Goal: Task Accomplishment & Management: Manage account settings

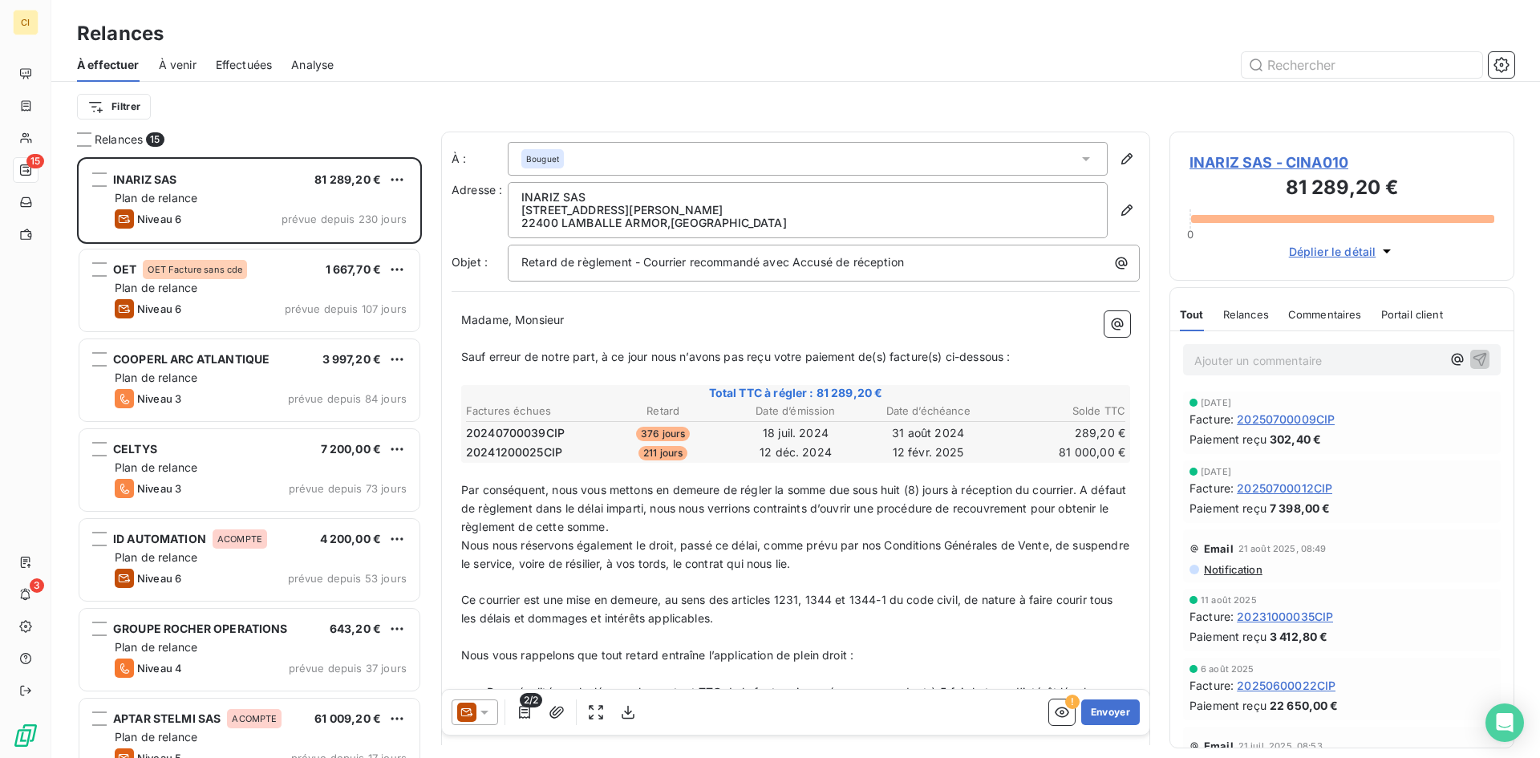
scroll to position [589, 333]
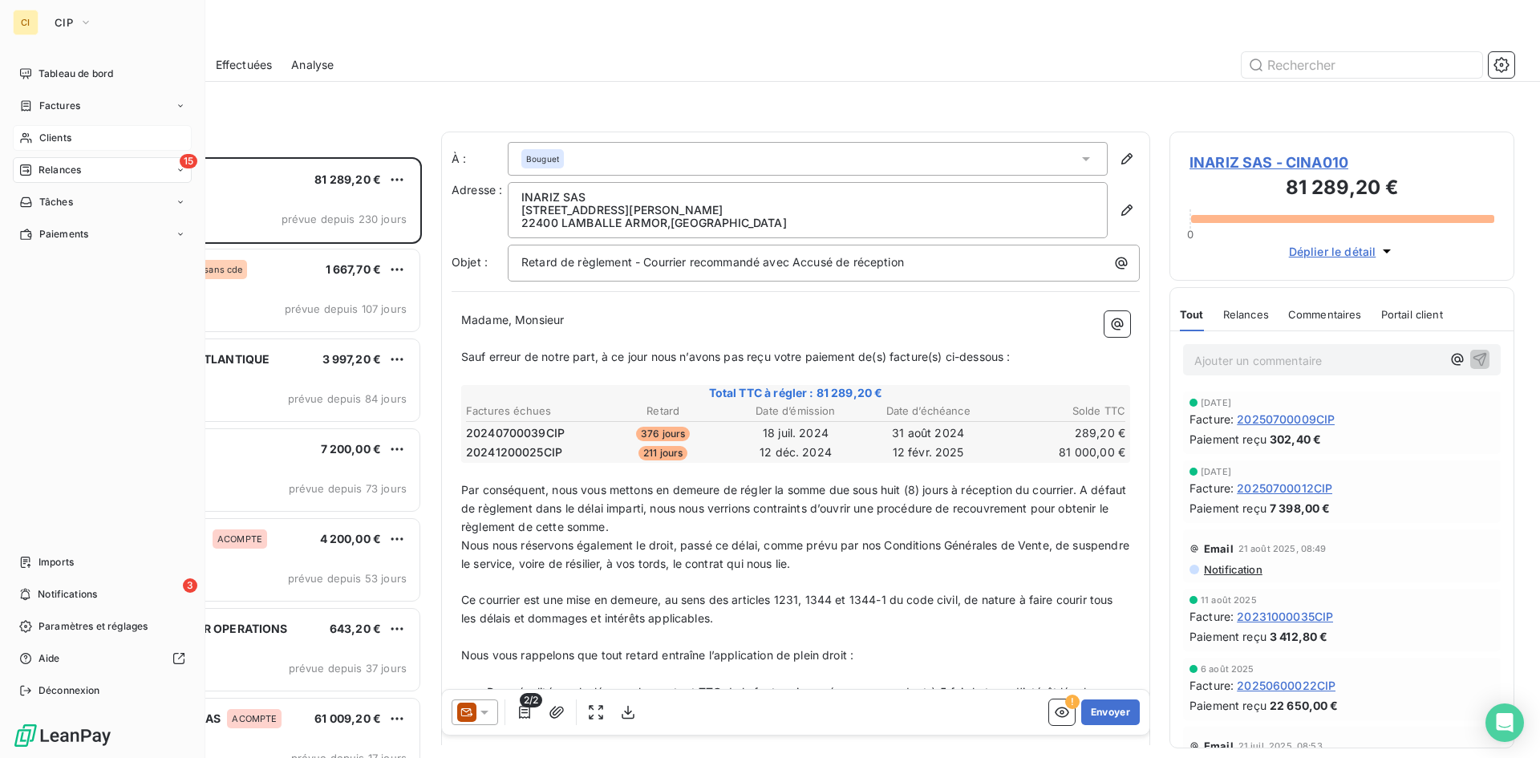
click at [50, 140] on span "Clients" at bounding box center [55, 138] width 32 height 14
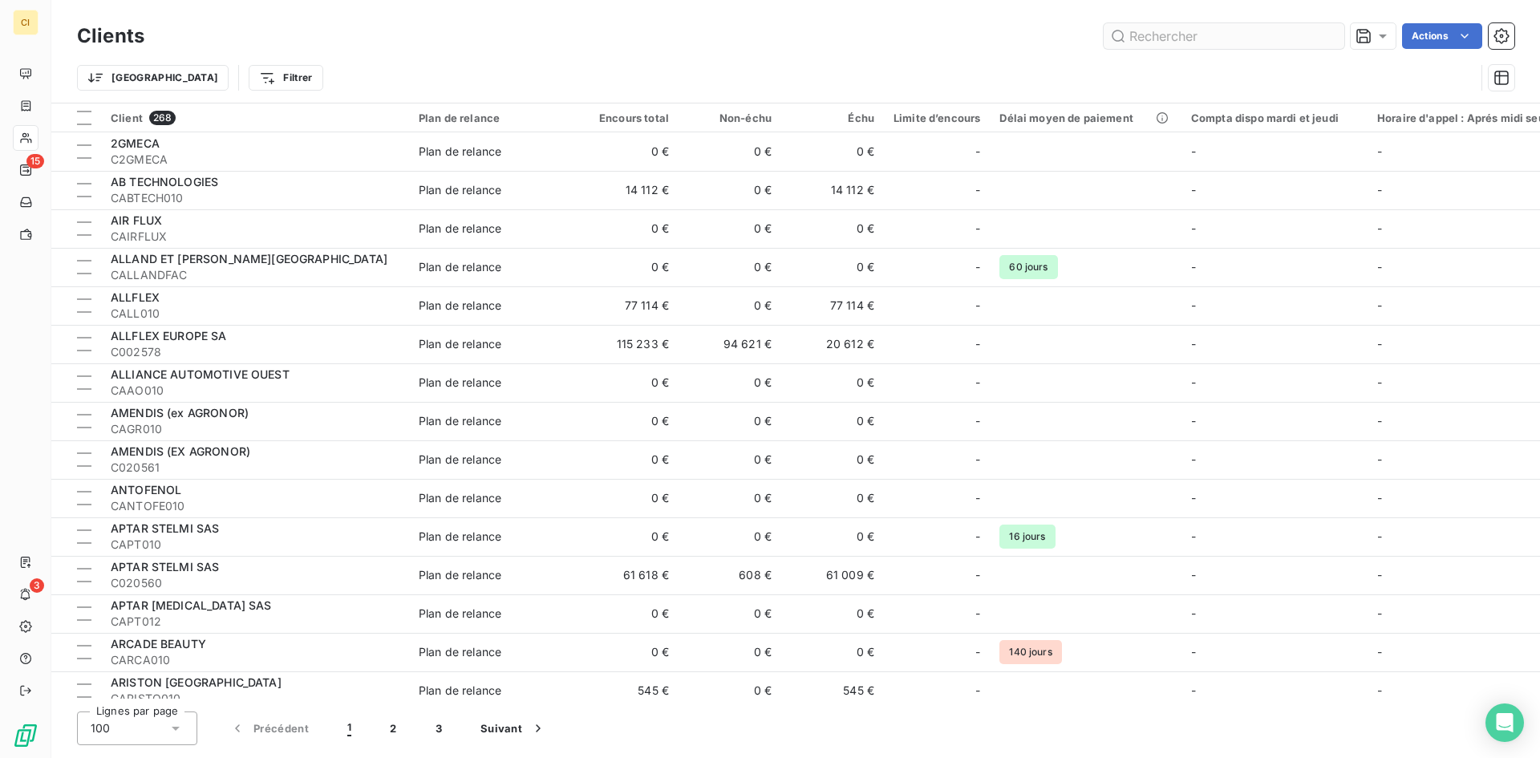
click at [1167, 42] on input "text" at bounding box center [1223, 36] width 241 height 26
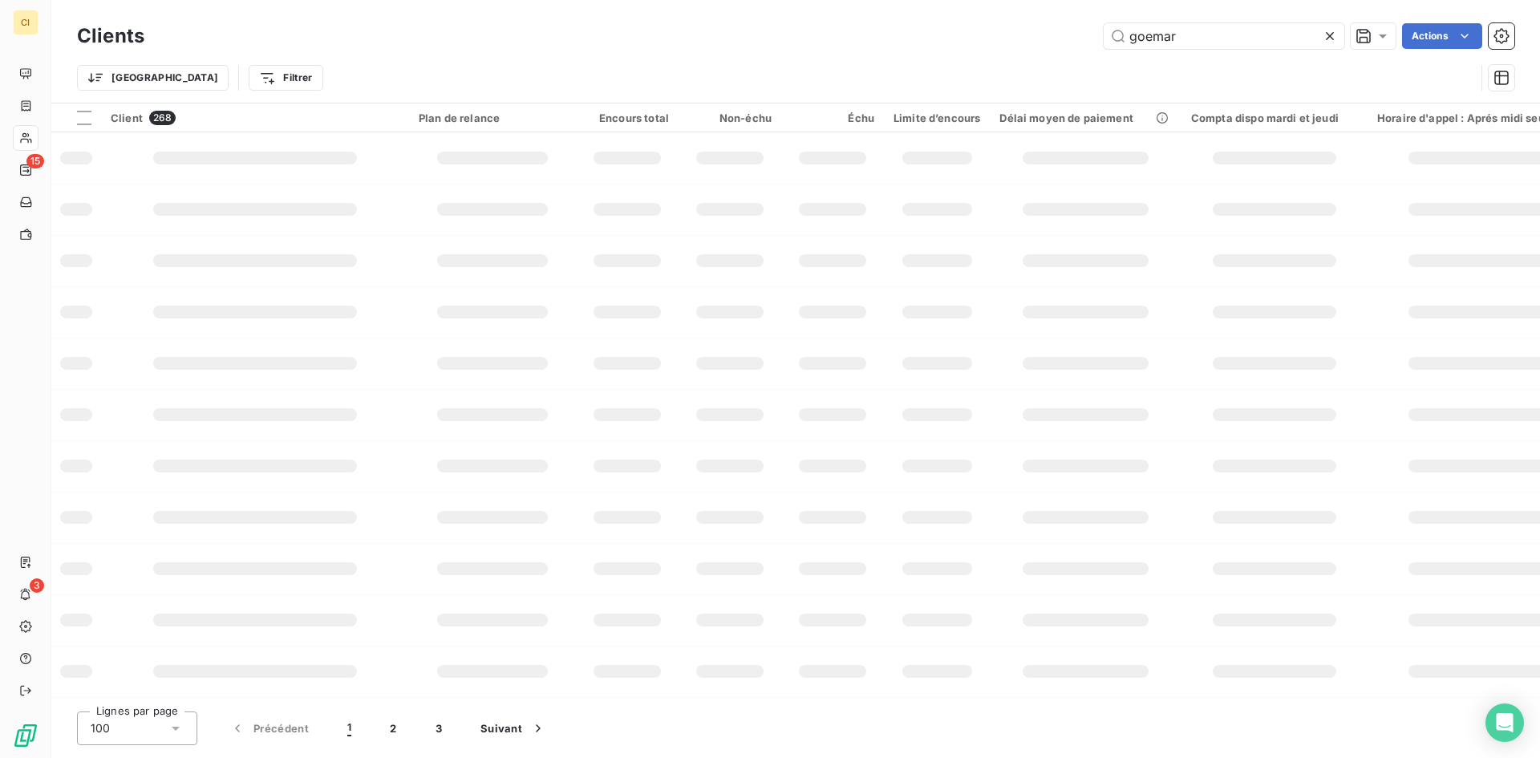
type input "goemar"
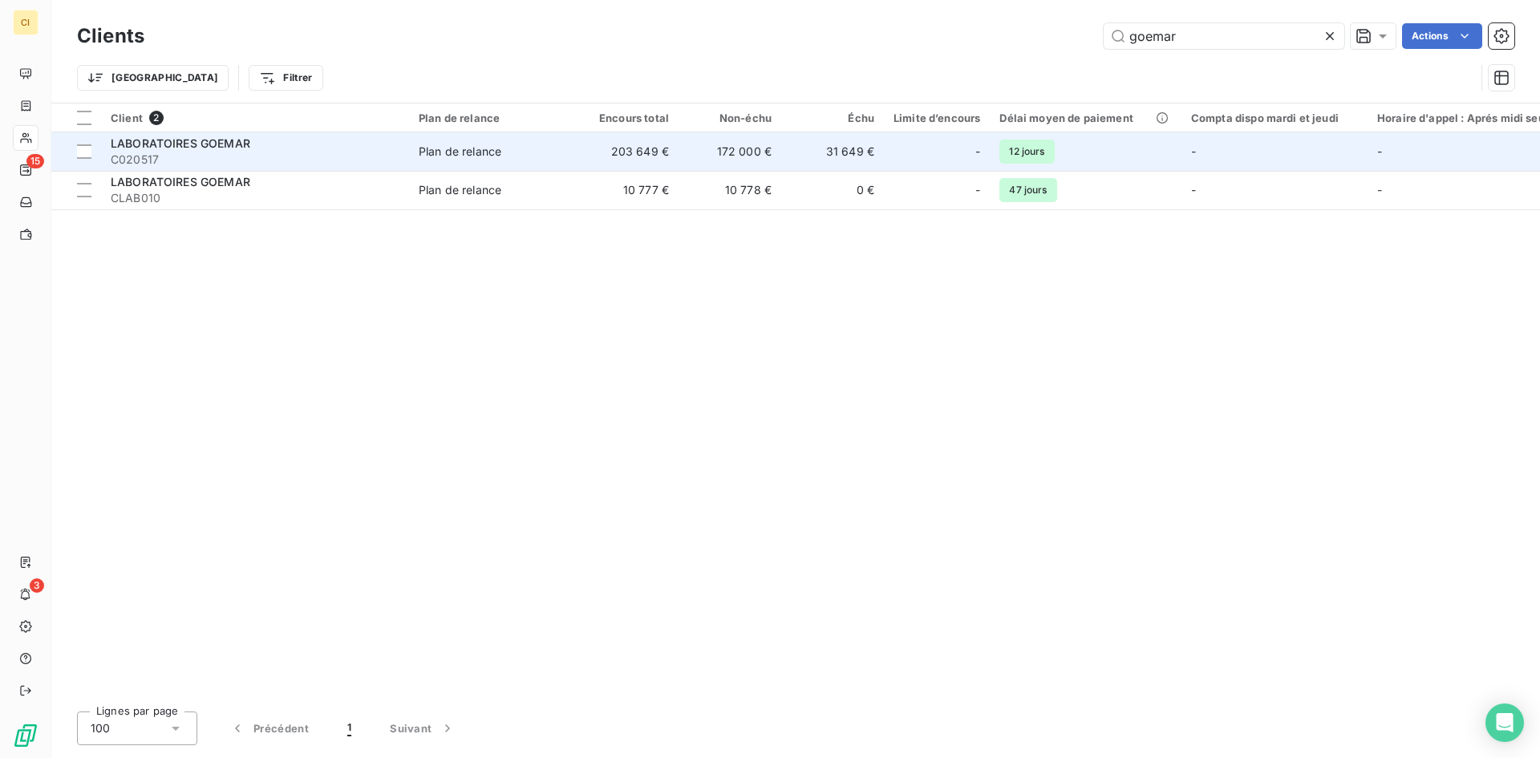
click at [140, 165] on span "C020517" at bounding box center [255, 160] width 289 height 16
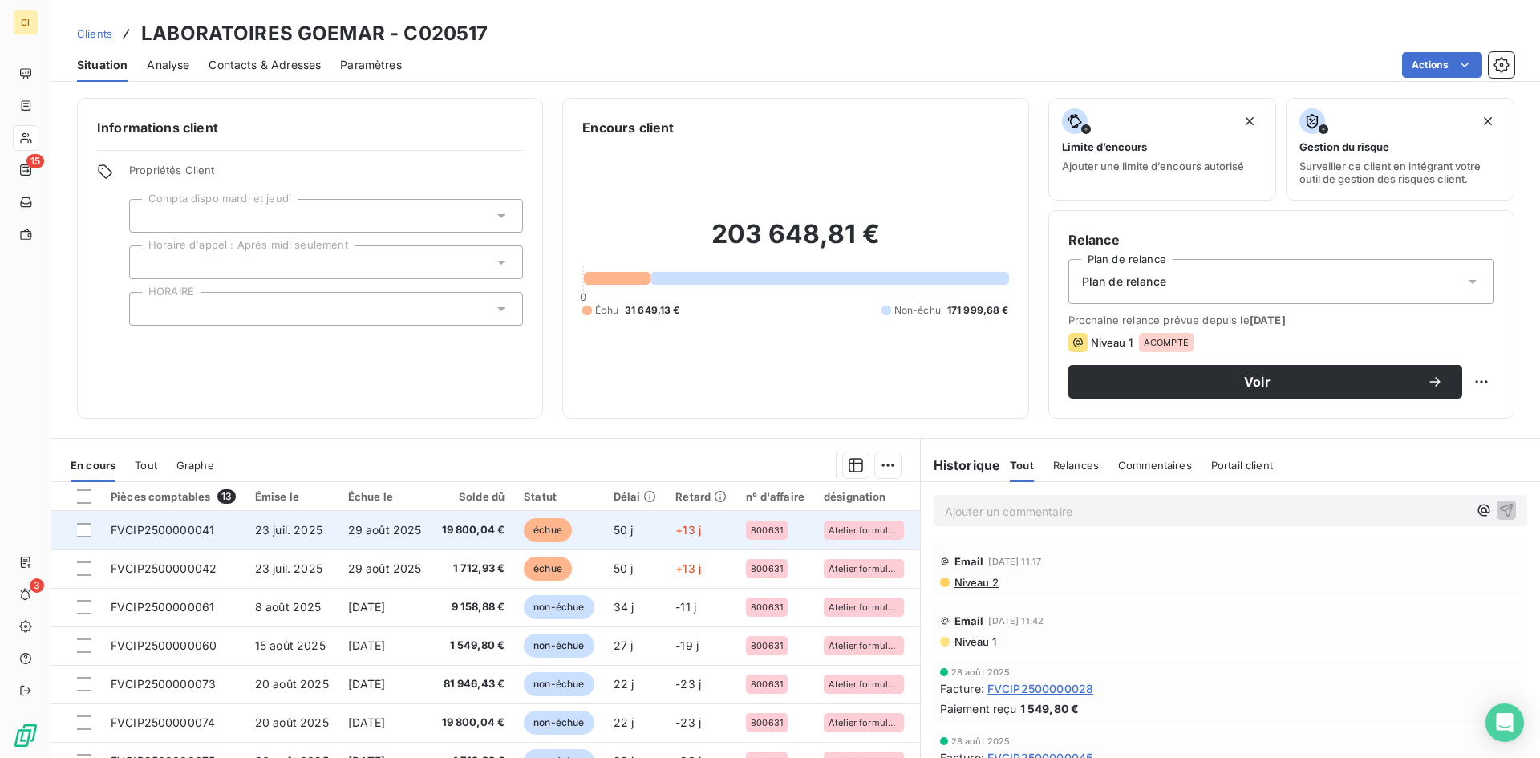
click at [167, 537] on td "FVCIP2500000041" at bounding box center [173, 530] width 144 height 38
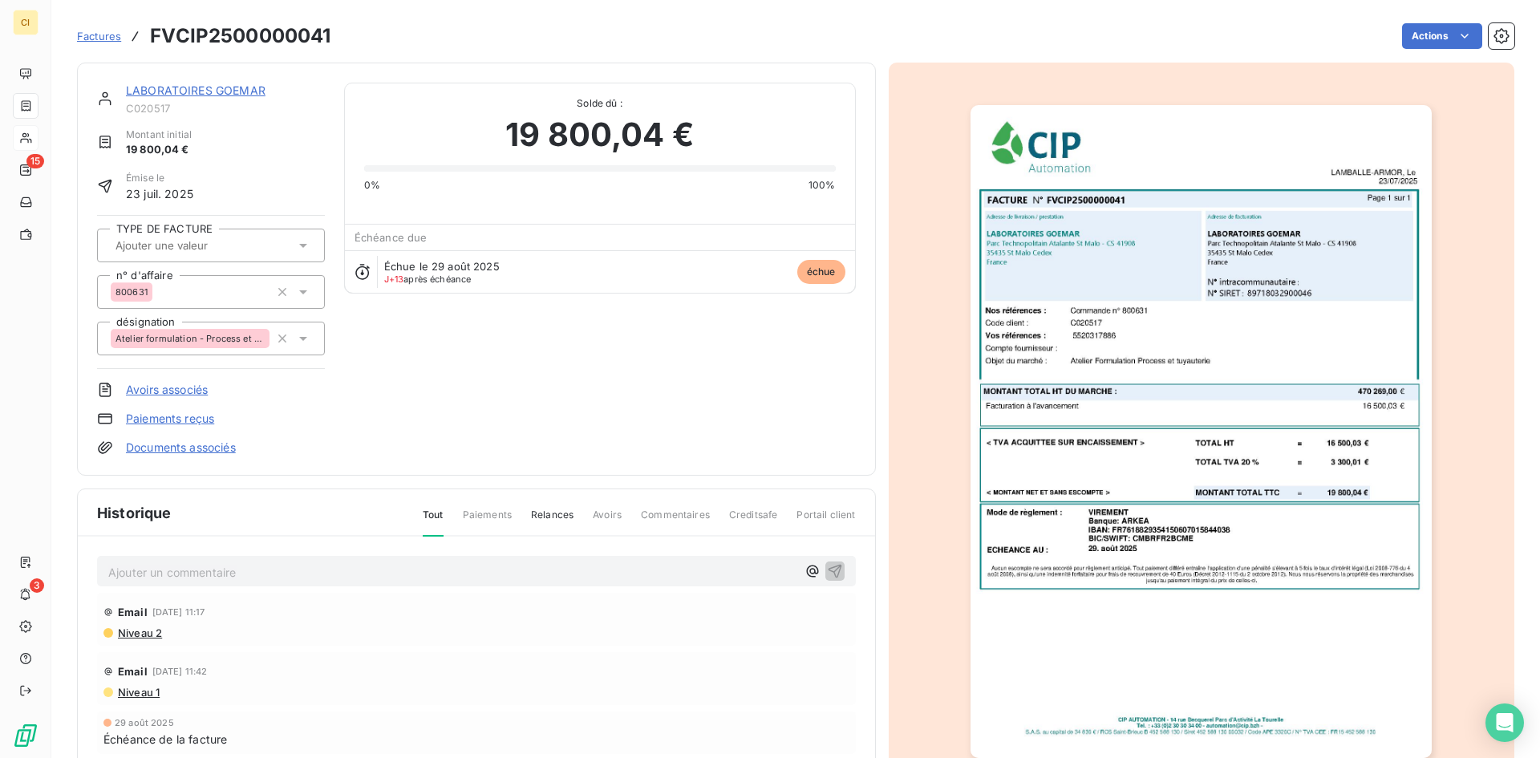
click at [148, 563] on p "Ajouter un commentaire ﻿" at bounding box center [452, 572] width 688 height 20
click at [827, 569] on icon "button" at bounding box center [835, 570] width 16 height 16
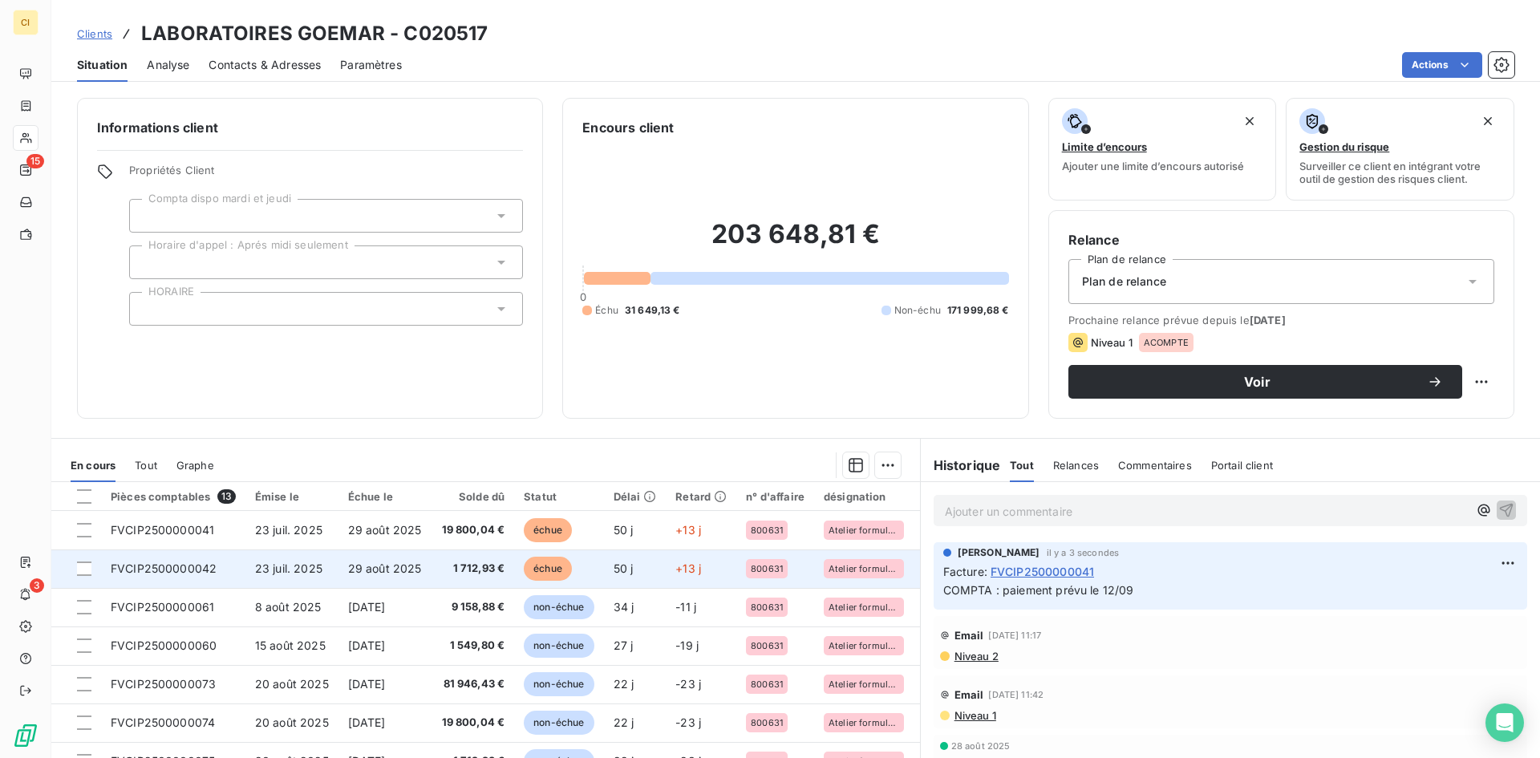
click at [184, 576] on td "FVCIP2500000042" at bounding box center [173, 568] width 144 height 38
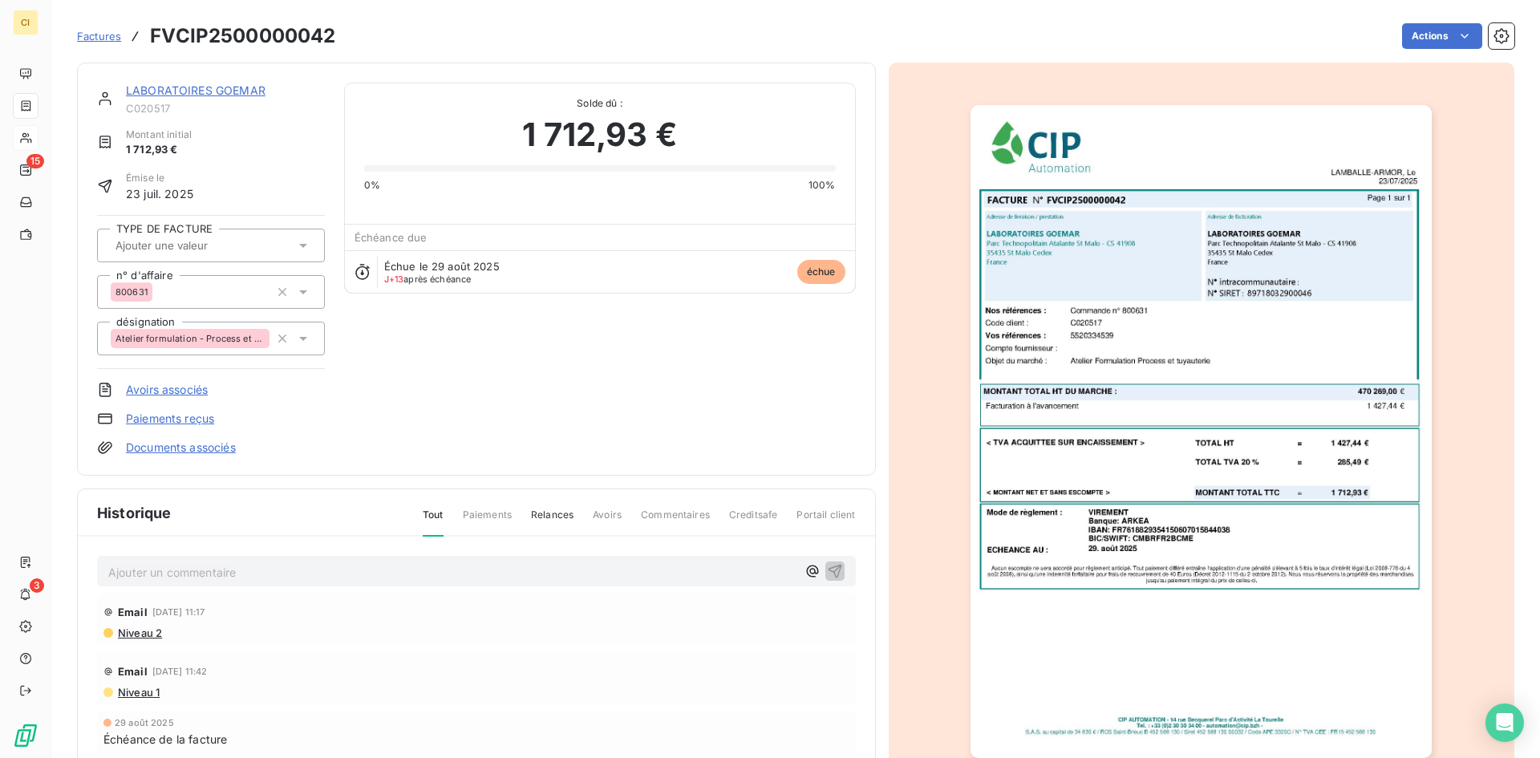
click at [183, 575] on p "Ajouter un commentaire ﻿" at bounding box center [452, 572] width 688 height 20
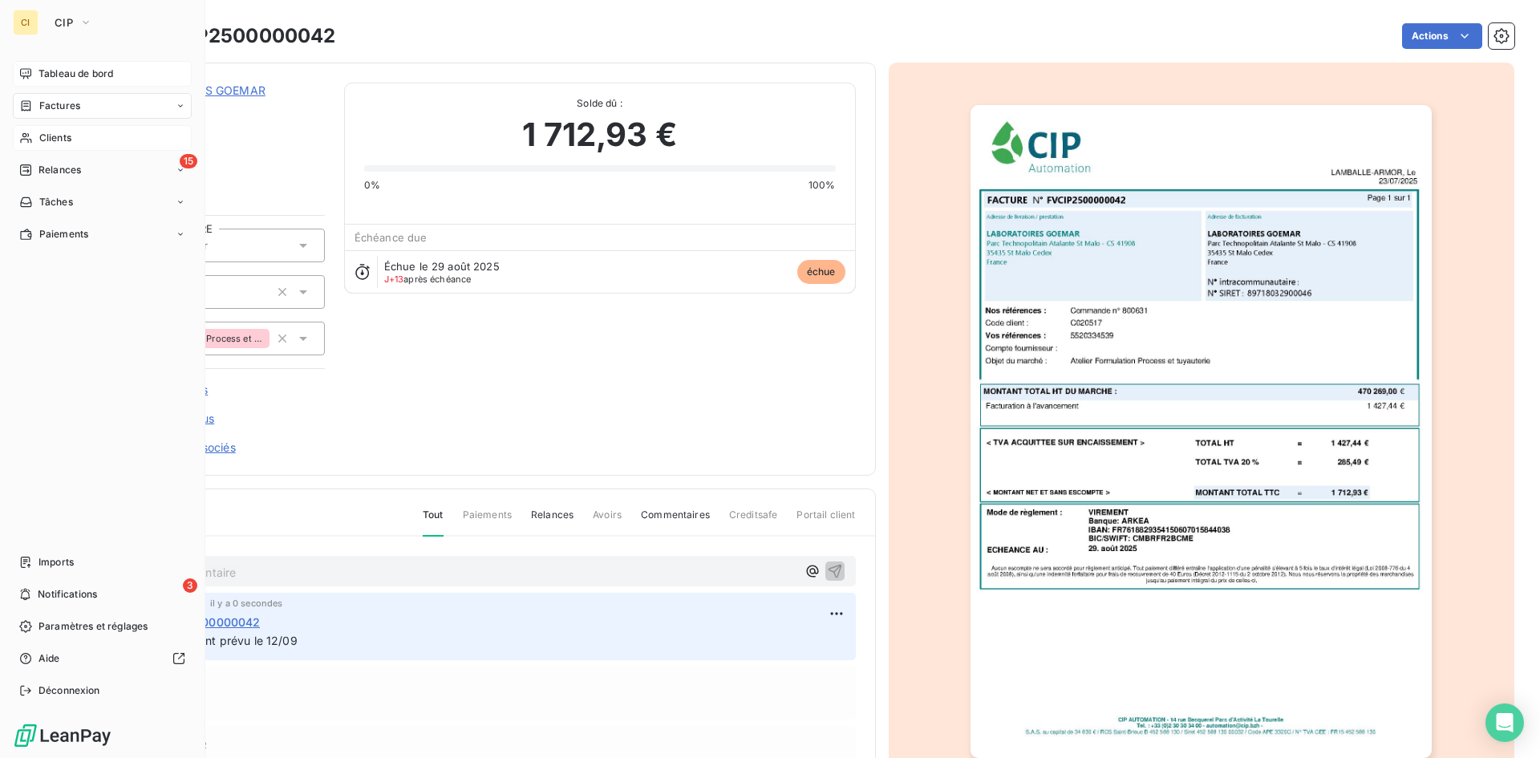
click at [68, 77] on span "Tableau de bord" at bounding box center [75, 74] width 75 height 14
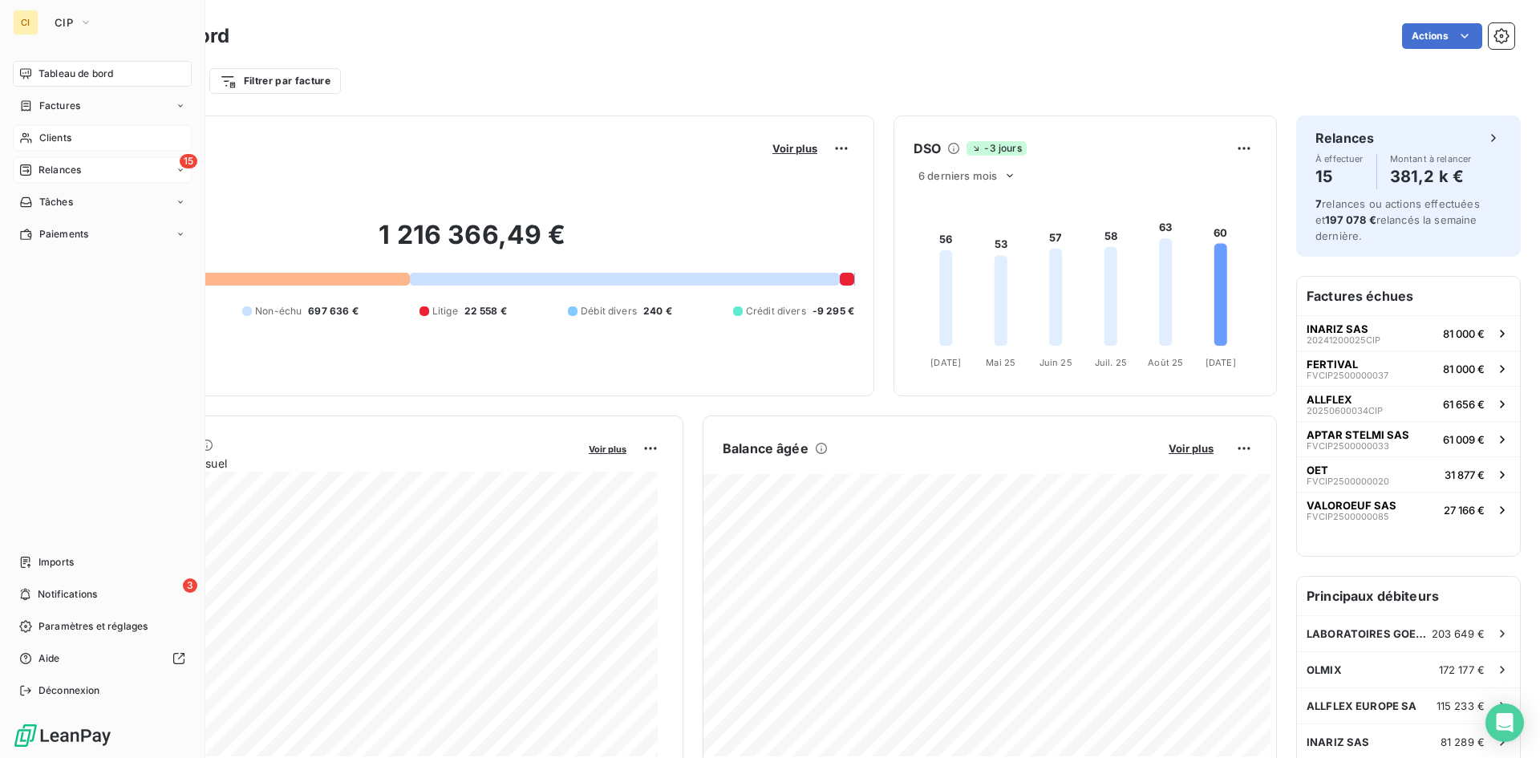
click at [63, 173] on span "Relances" at bounding box center [59, 170] width 42 height 14
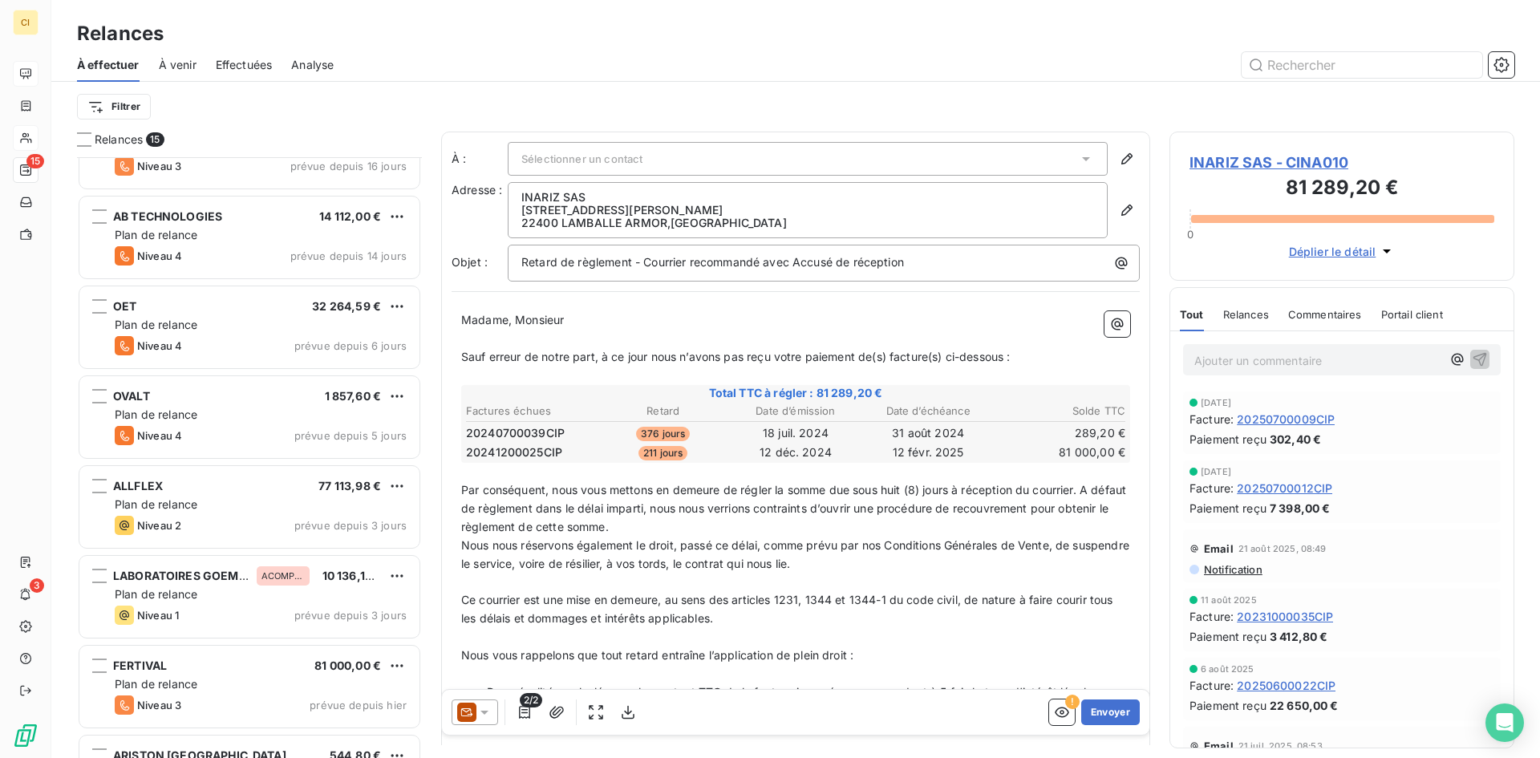
scroll to position [747, 0]
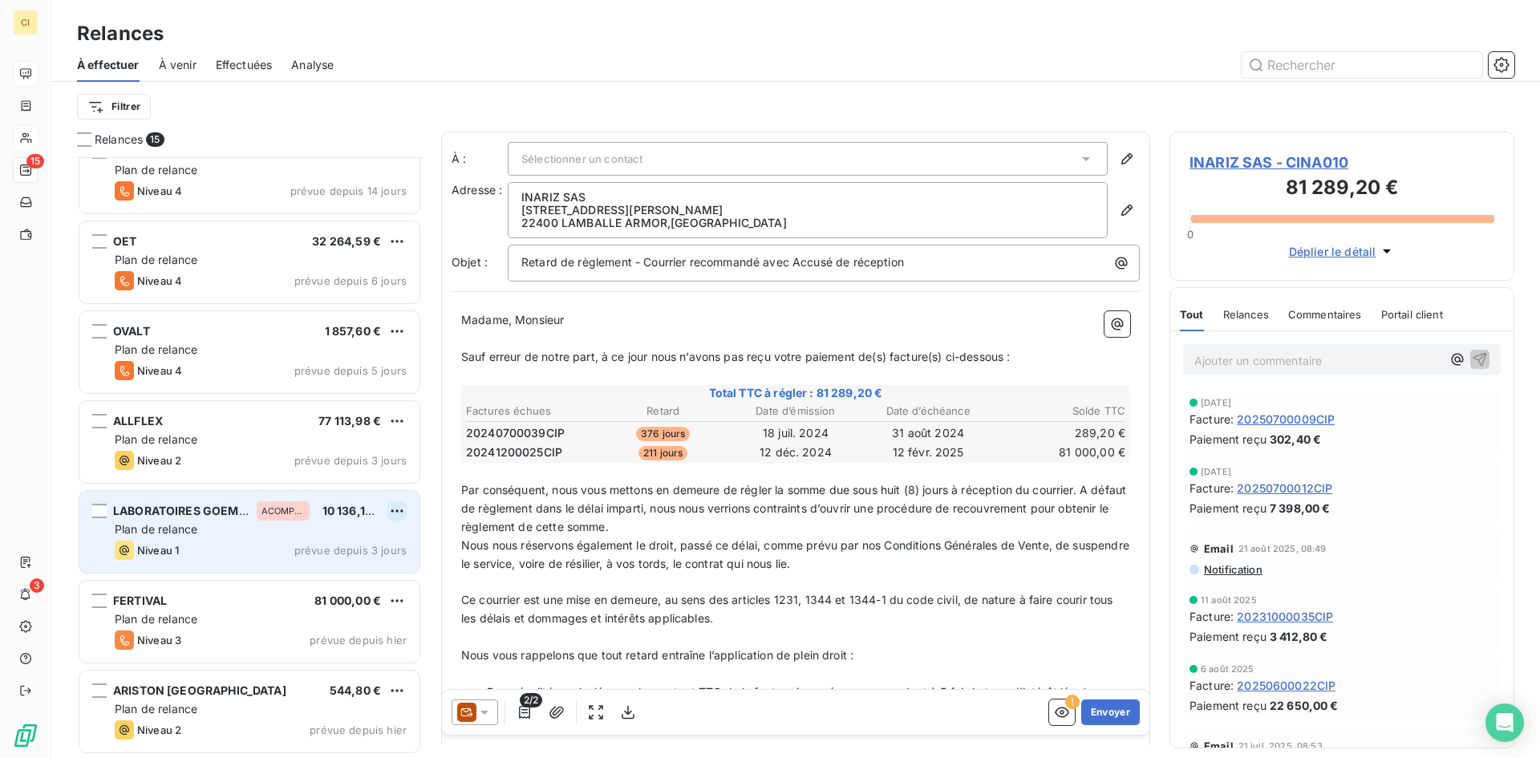
click at [399, 509] on html "CI 15 3 Relances À effectuer À venir Effectuées Analyse Filtrer Relances 15 ID …" at bounding box center [770, 379] width 1540 height 758
click at [318, 572] on div "Passer cette action" at bounding box center [328, 572] width 144 height 26
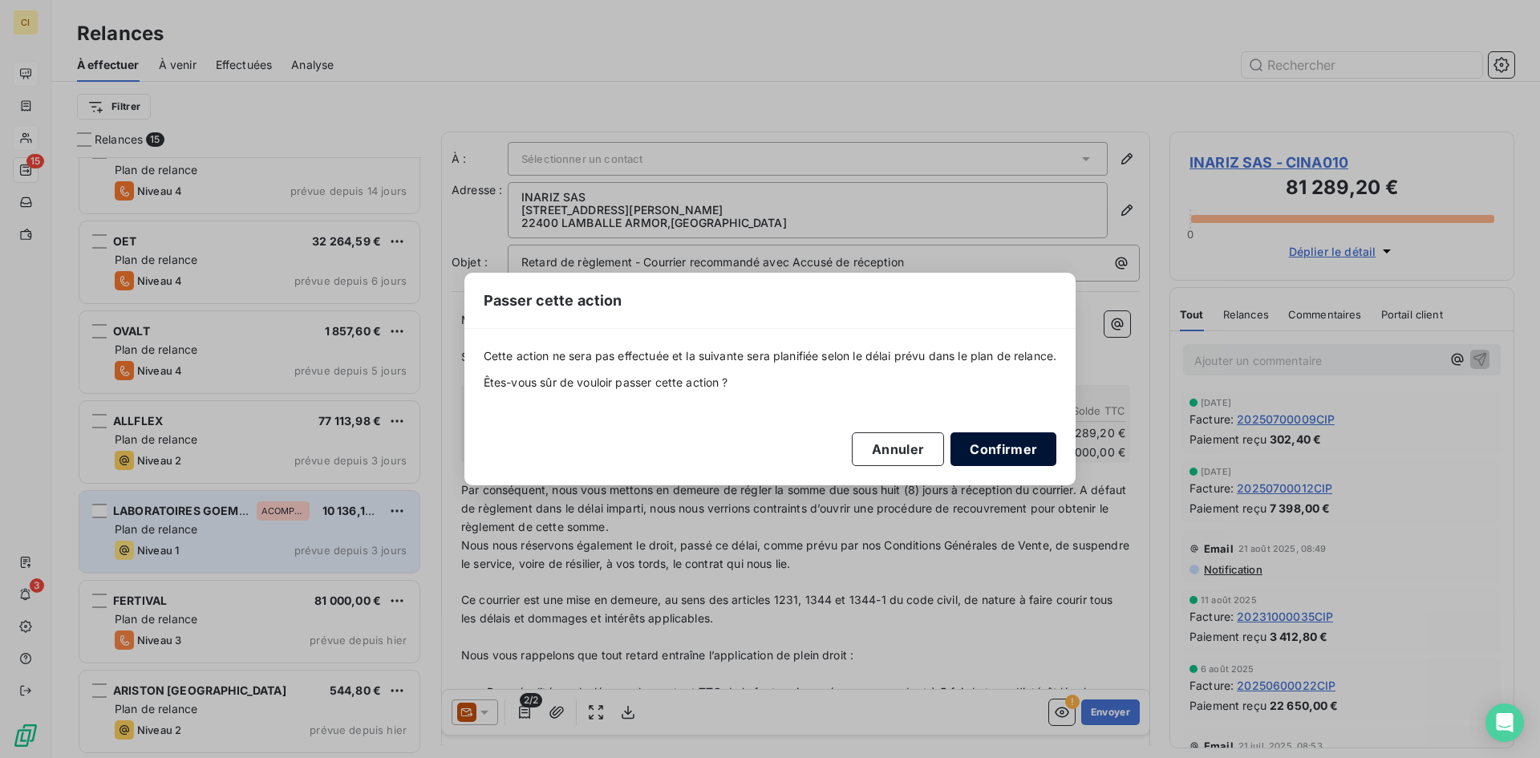
click at [1003, 456] on button "Confirmer" at bounding box center [1003, 449] width 106 height 34
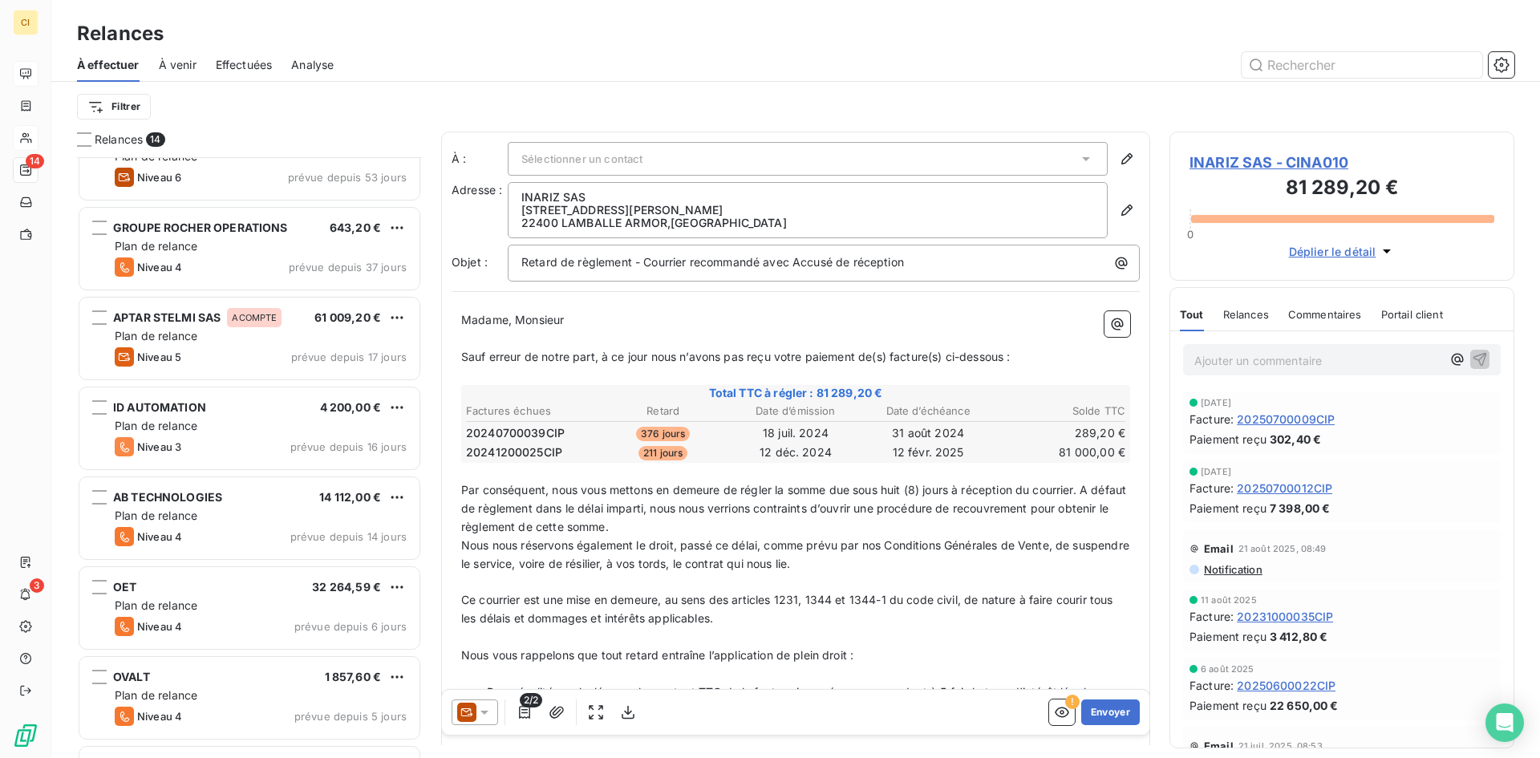
scroll to position [658, 0]
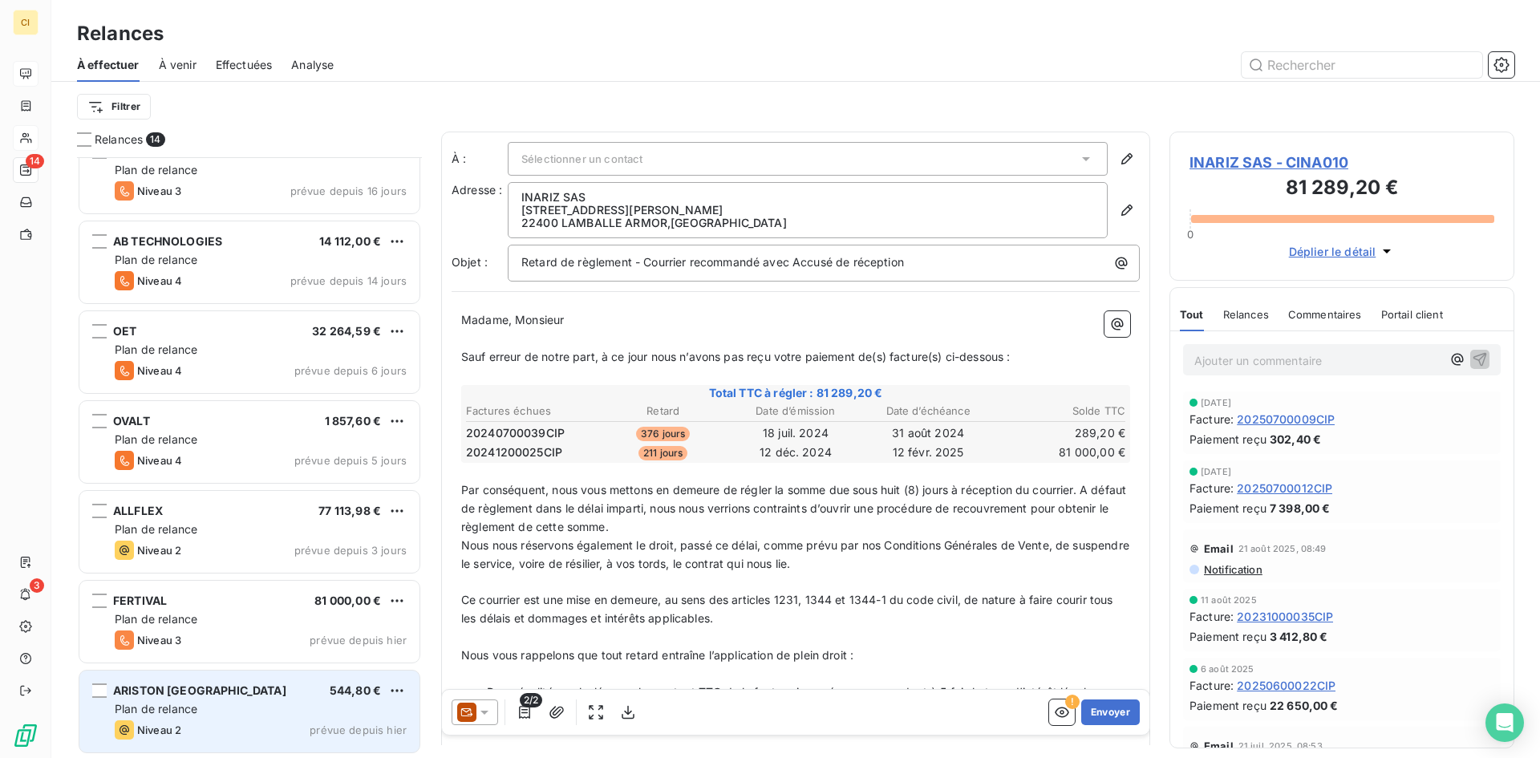
click at [298, 712] on div "Plan de relance" at bounding box center [261, 709] width 292 height 16
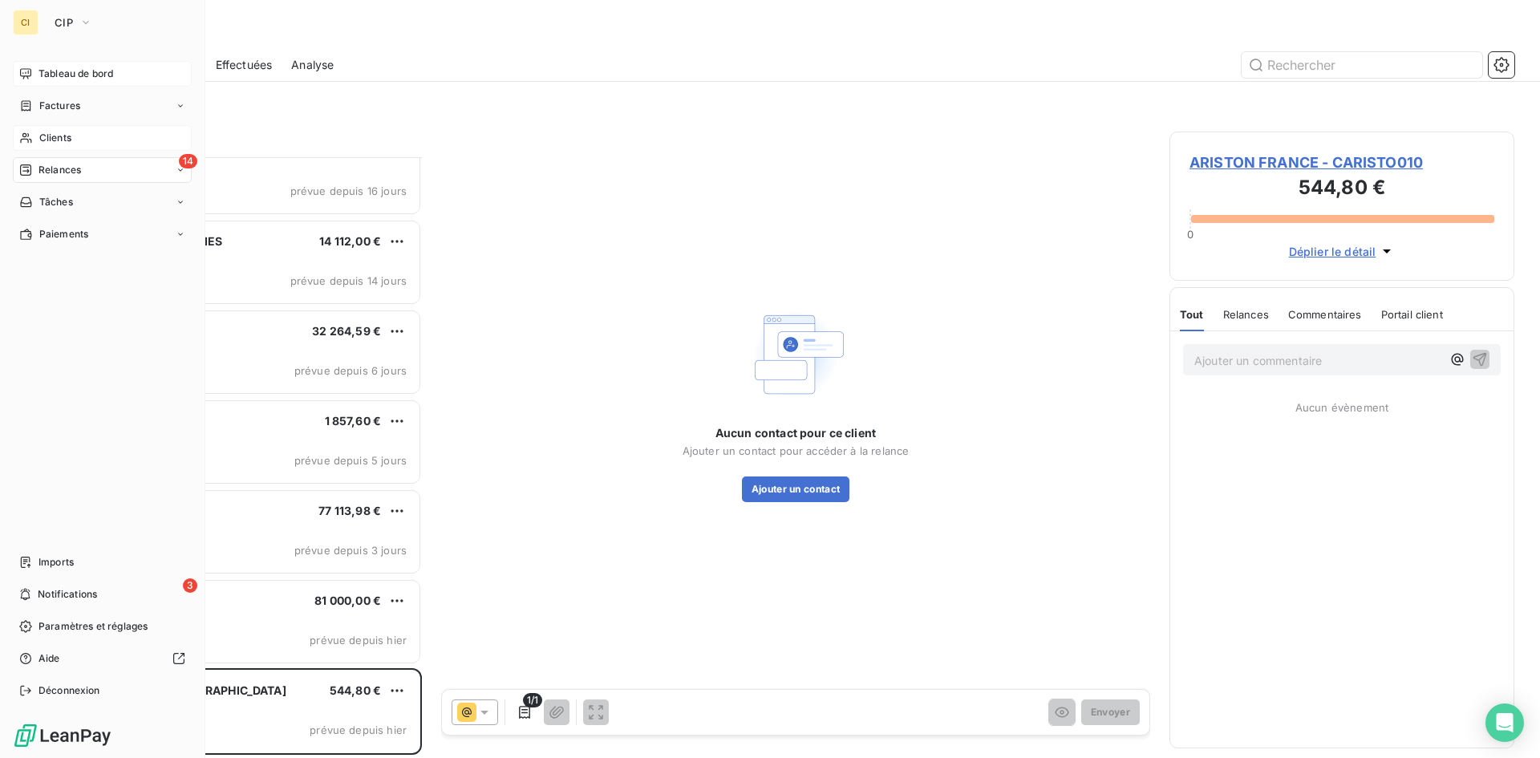
click at [56, 136] on span "Clients" at bounding box center [55, 138] width 32 height 14
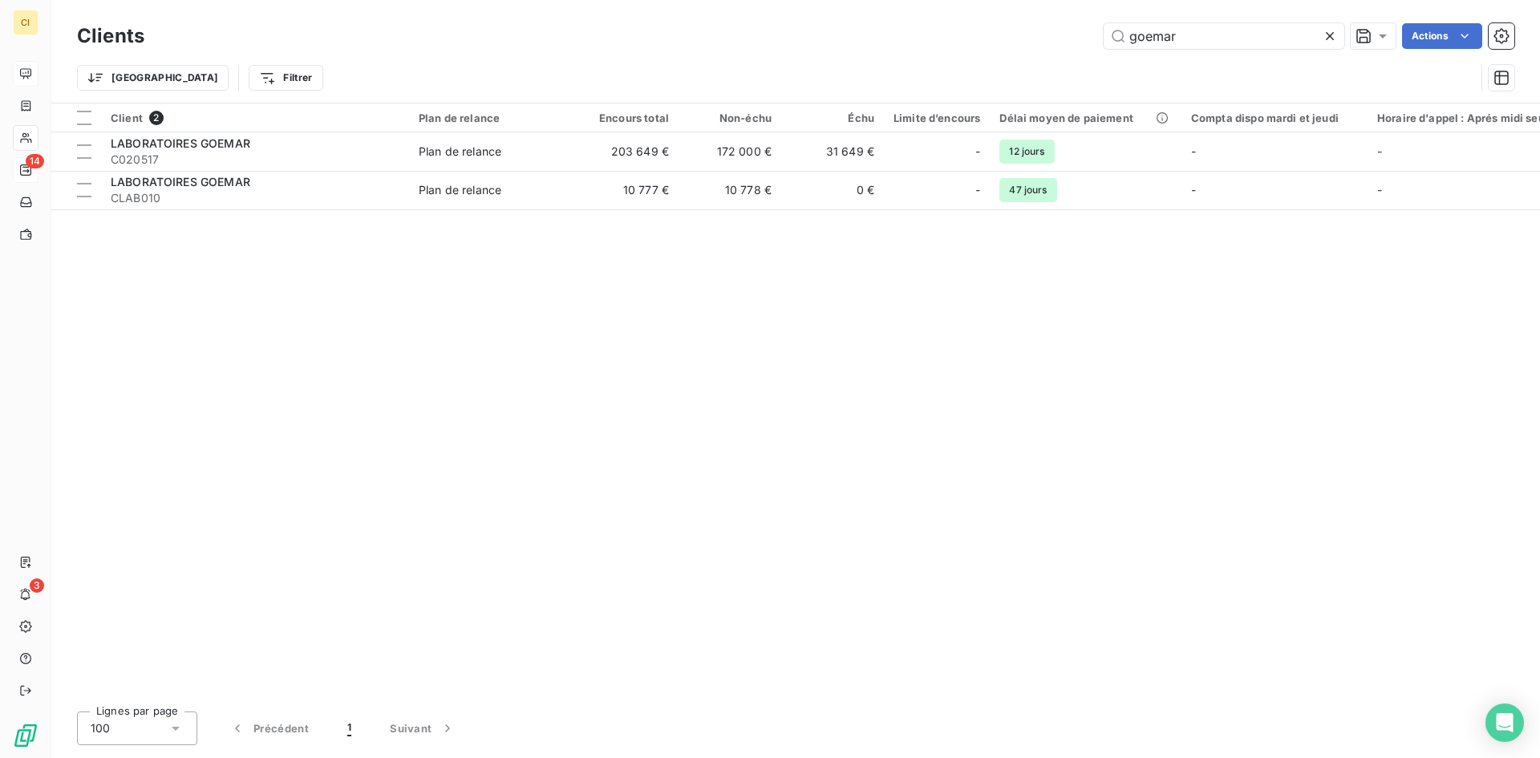
drag, startPoint x: 1192, startPoint y: 35, endPoint x: 1039, endPoint y: 47, distance: 153.6
click at [1039, 47] on div "goemar Actions" at bounding box center [839, 36] width 1350 height 26
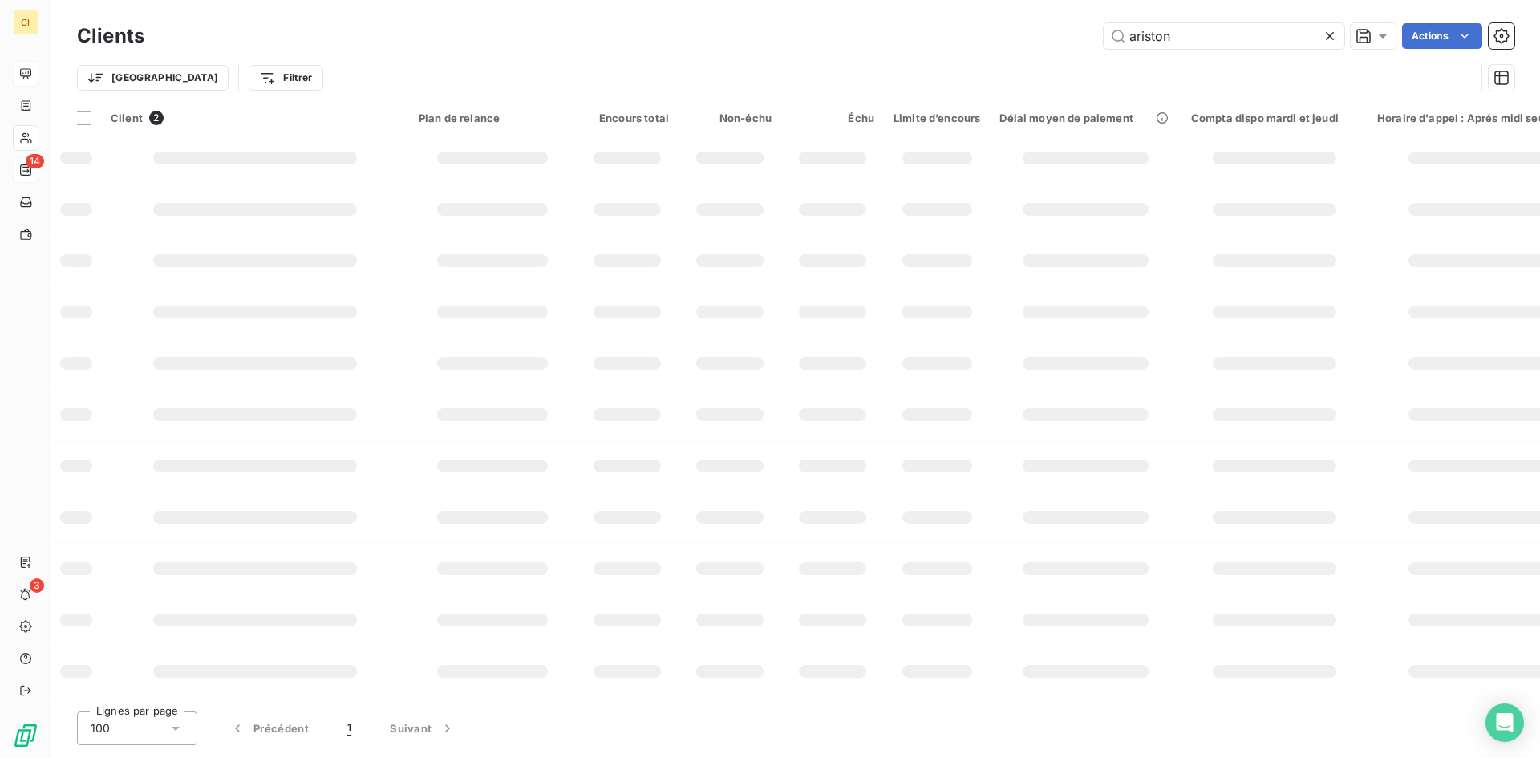
type input "ariston"
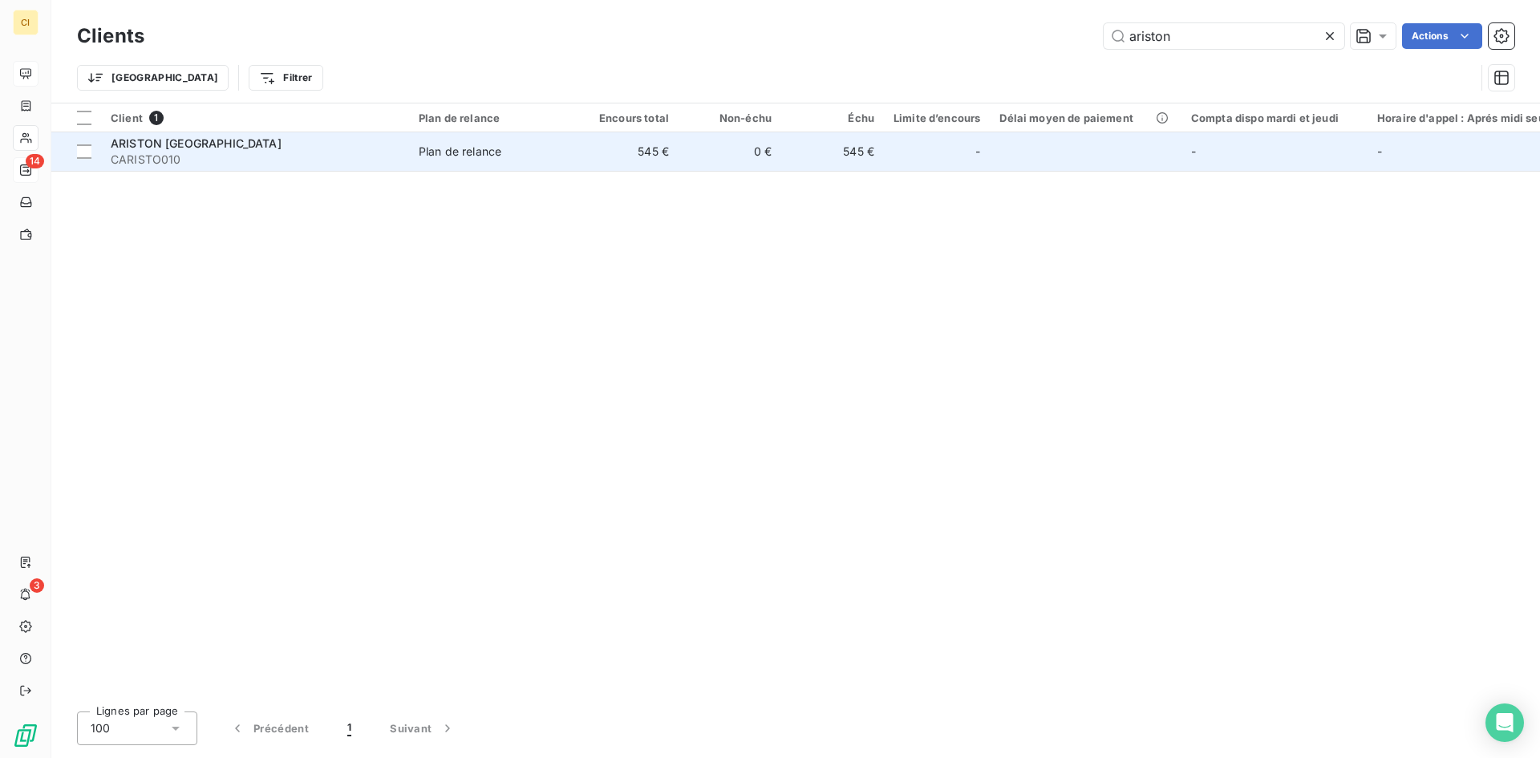
click at [169, 163] on span "CARISTO010" at bounding box center [255, 160] width 289 height 16
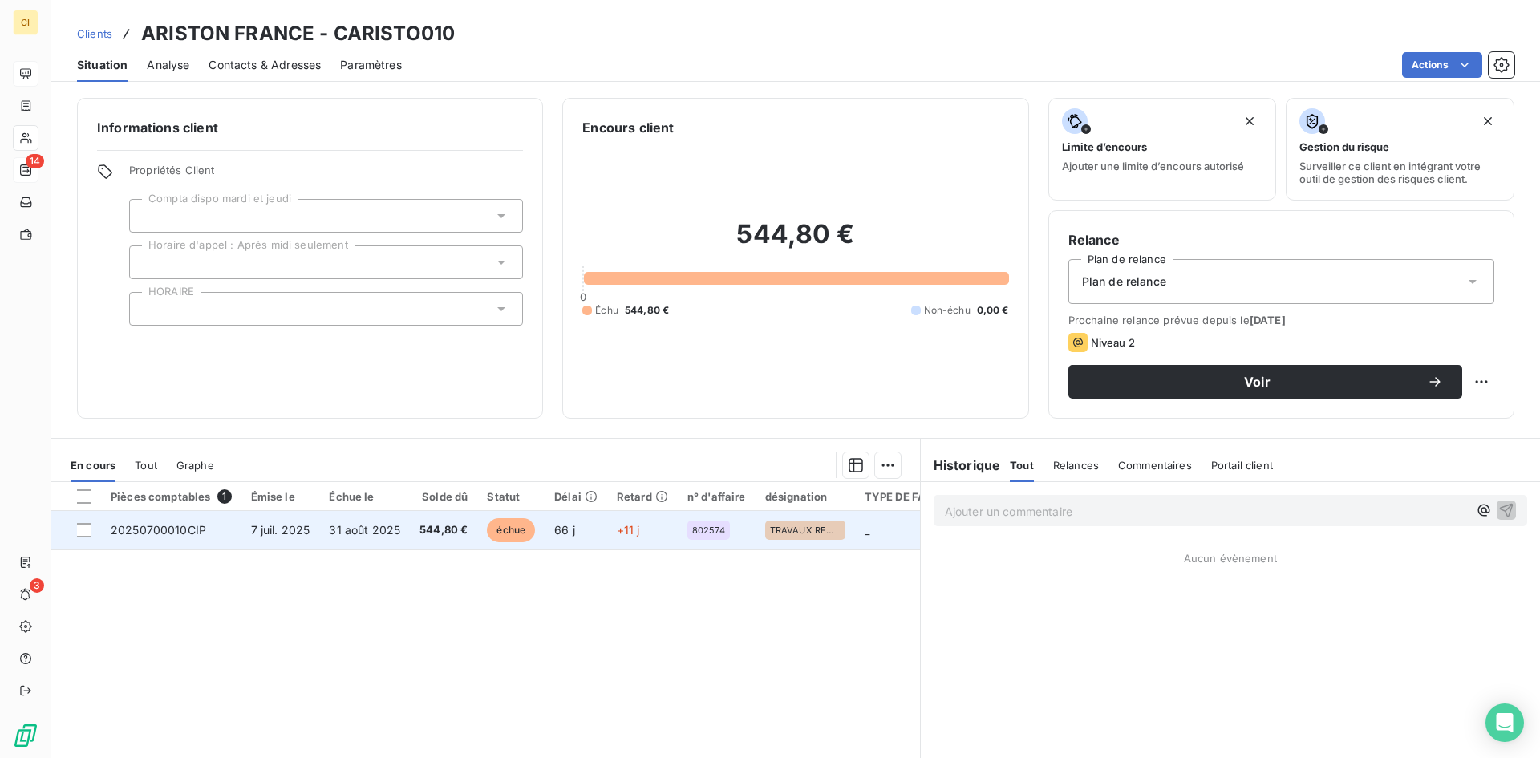
click at [166, 527] on span "20250700010CIP" at bounding box center [158, 530] width 95 height 14
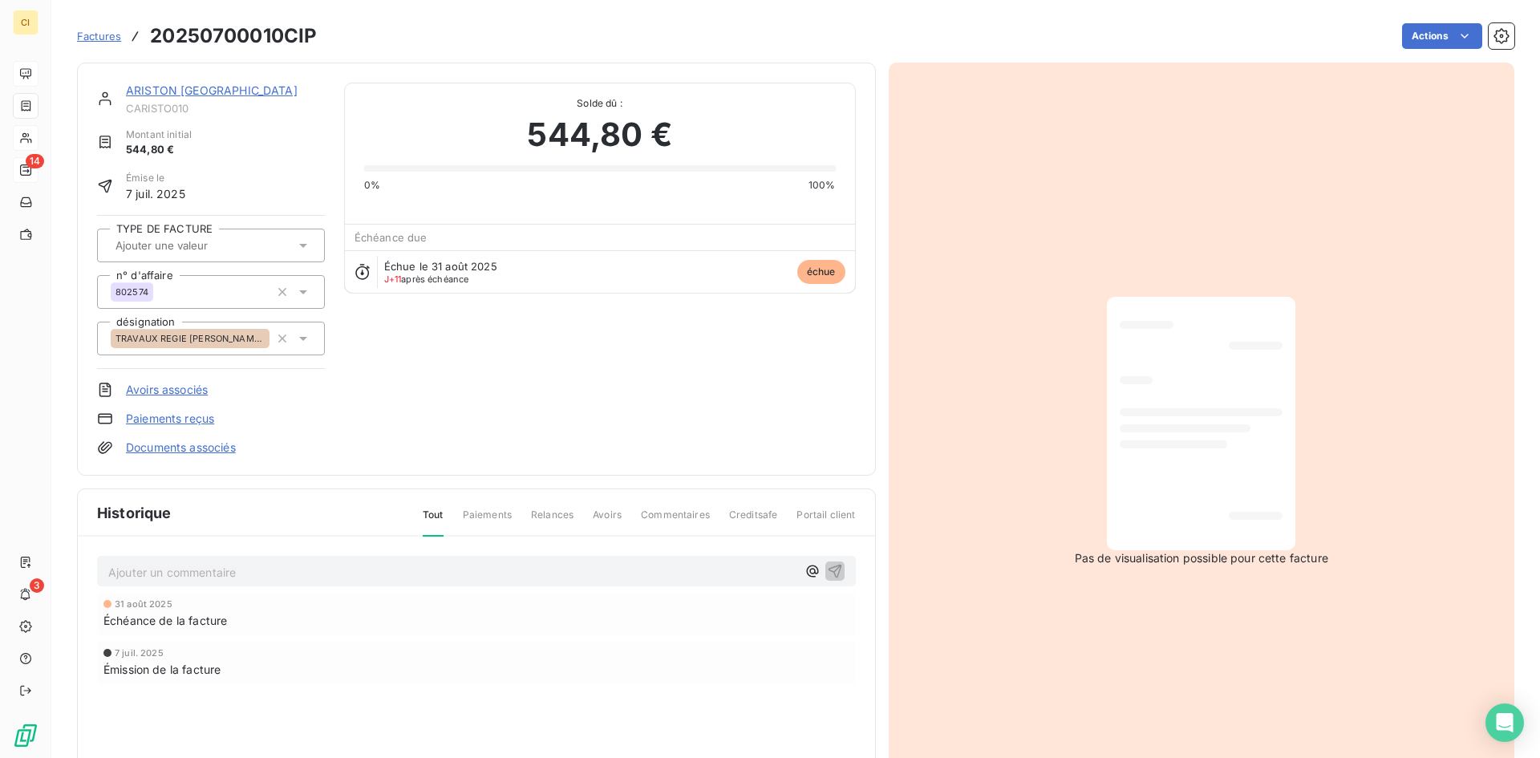
click at [141, 576] on p "Ajouter un commentaire ﻿" at bounding box center [452, 572] width 688 height 20
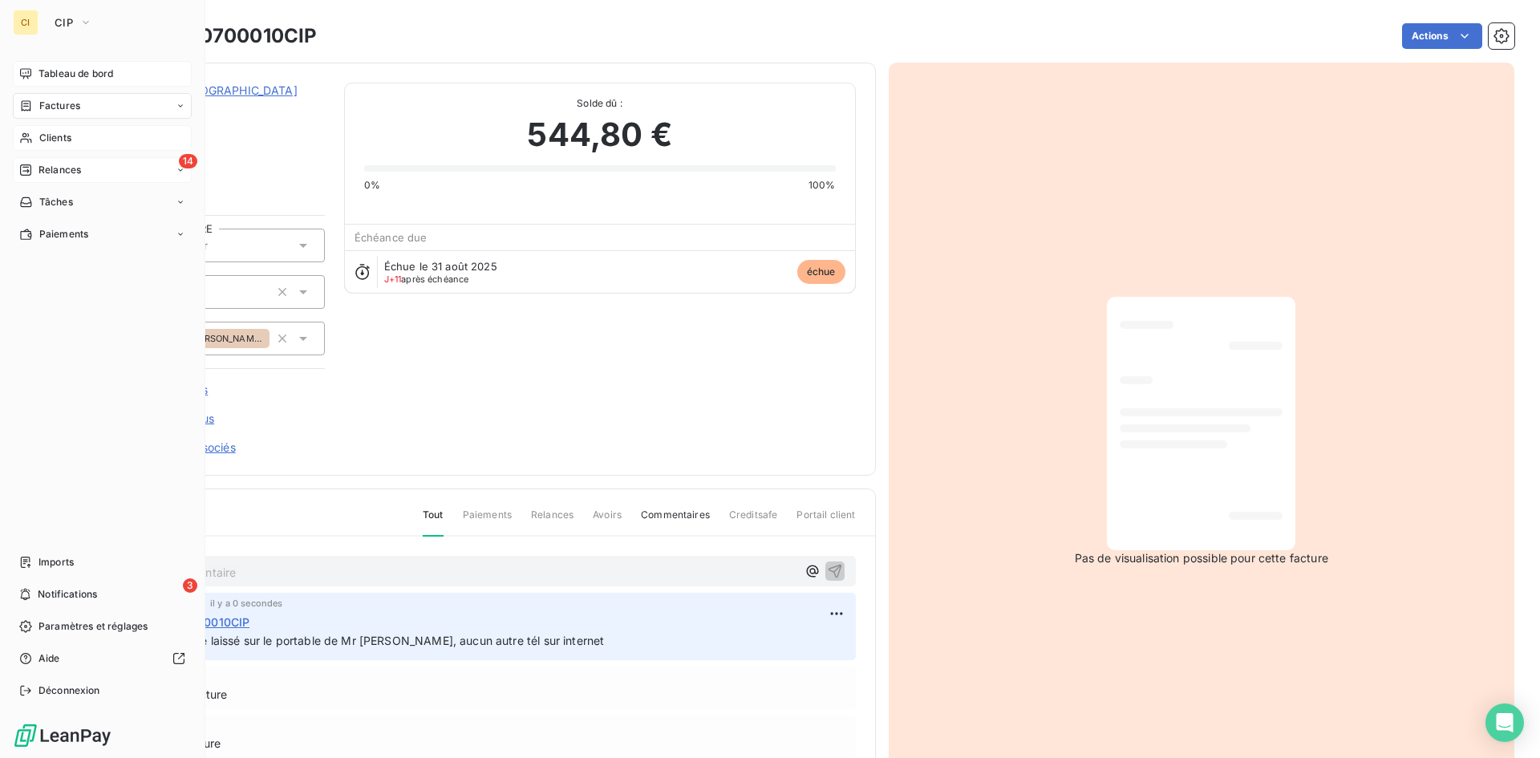
click at [71, 138] on span "Clients" at bounding box center [55, 138] width 32 height 14
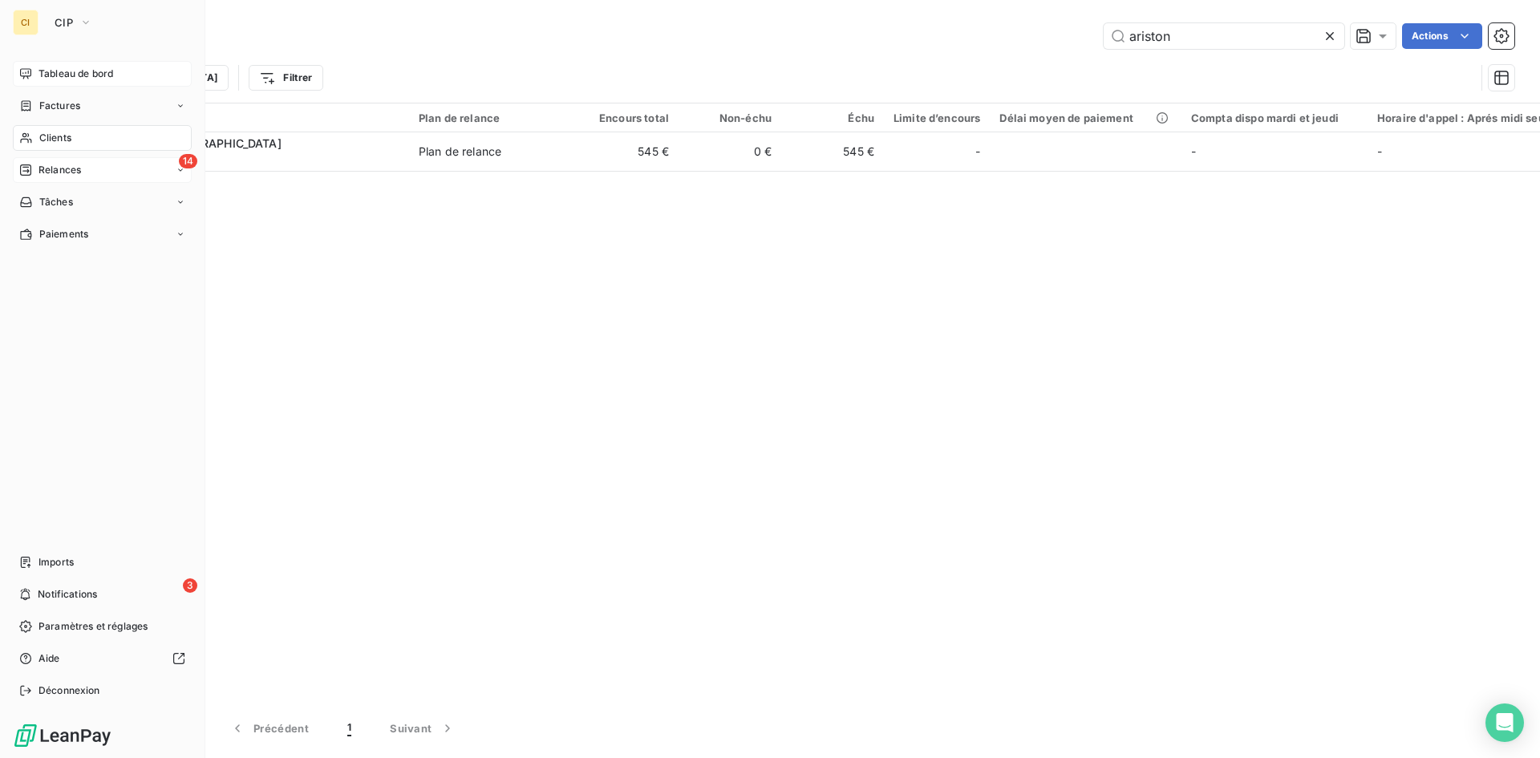
click at [65, 74] on span "Tableau de bord" at bounding box center [75, 74] width 75 height 14
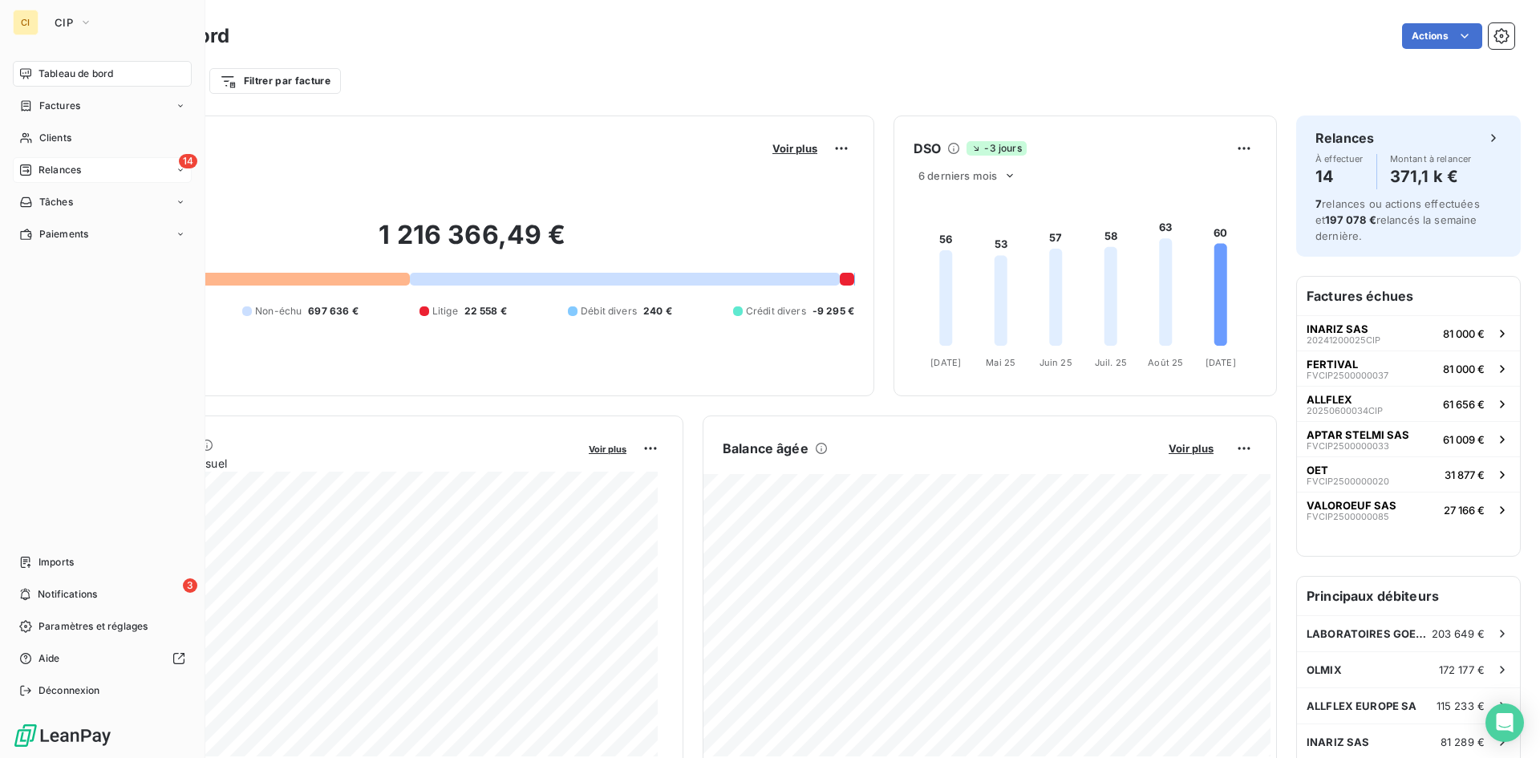
click at [71, 167] on span "Relances" at bounding box center [59, 170] width 42 height 14
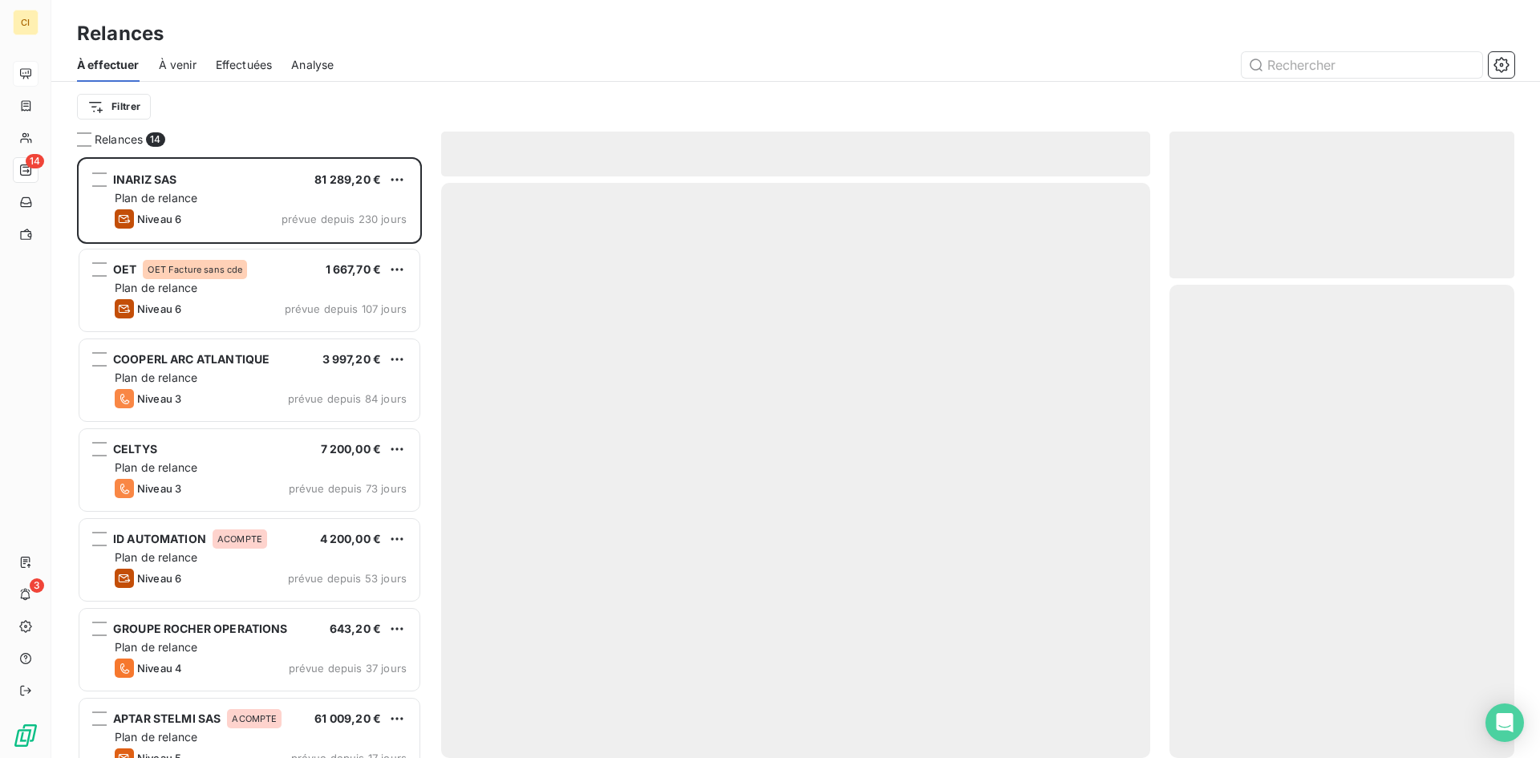
scroll to position [589, 333]
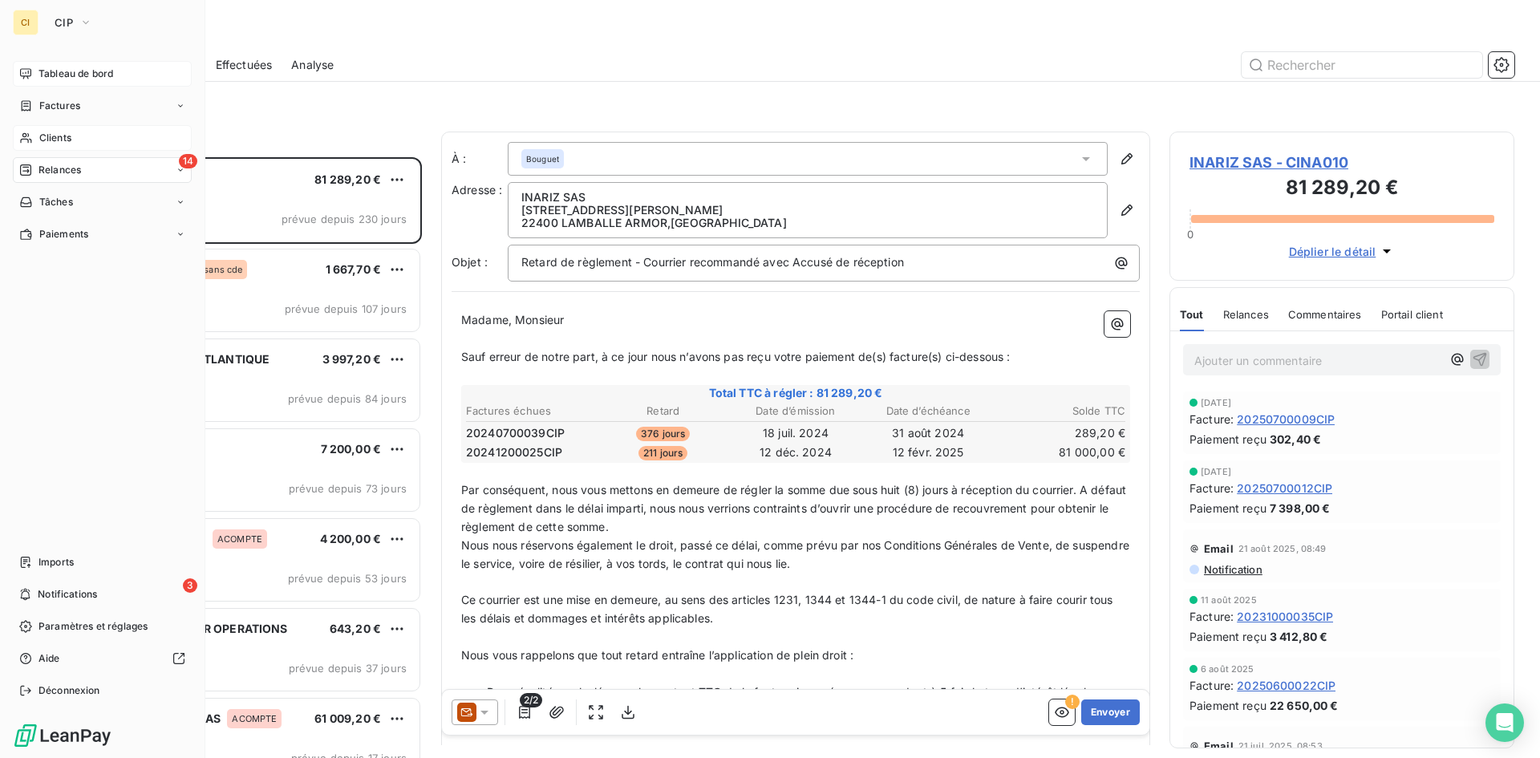
click at [42, 133] on span "Clients" at bounding box center [55, 138] width 32 height 14
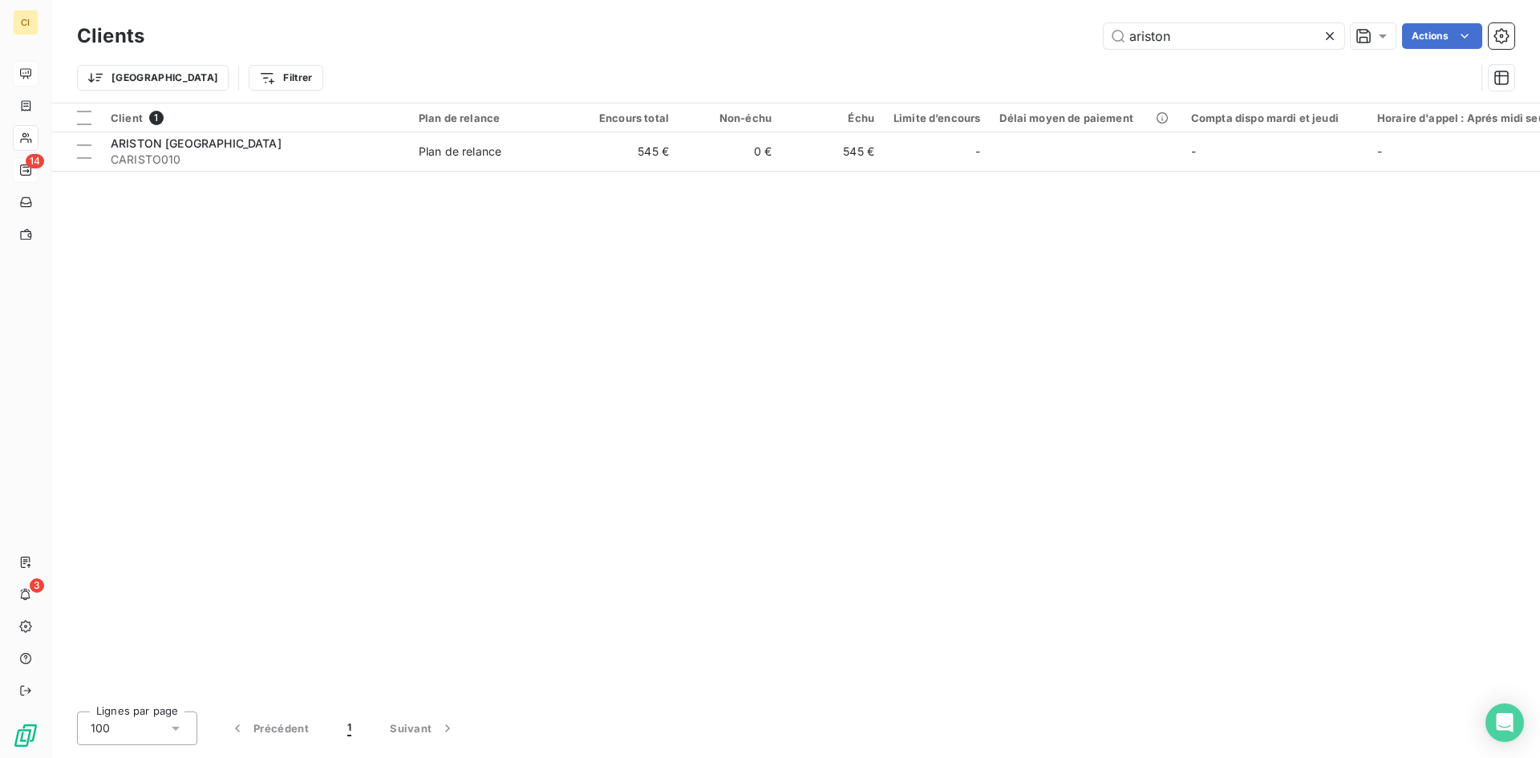
drag, startPoint x: 1183, startPoint y: 35, endPoint x: 1083, endPoint y: 41, distance: 100.4
click at [1083, 41] on div "ariston Actions" at bounding box center [839, 36] width 1350 height 26
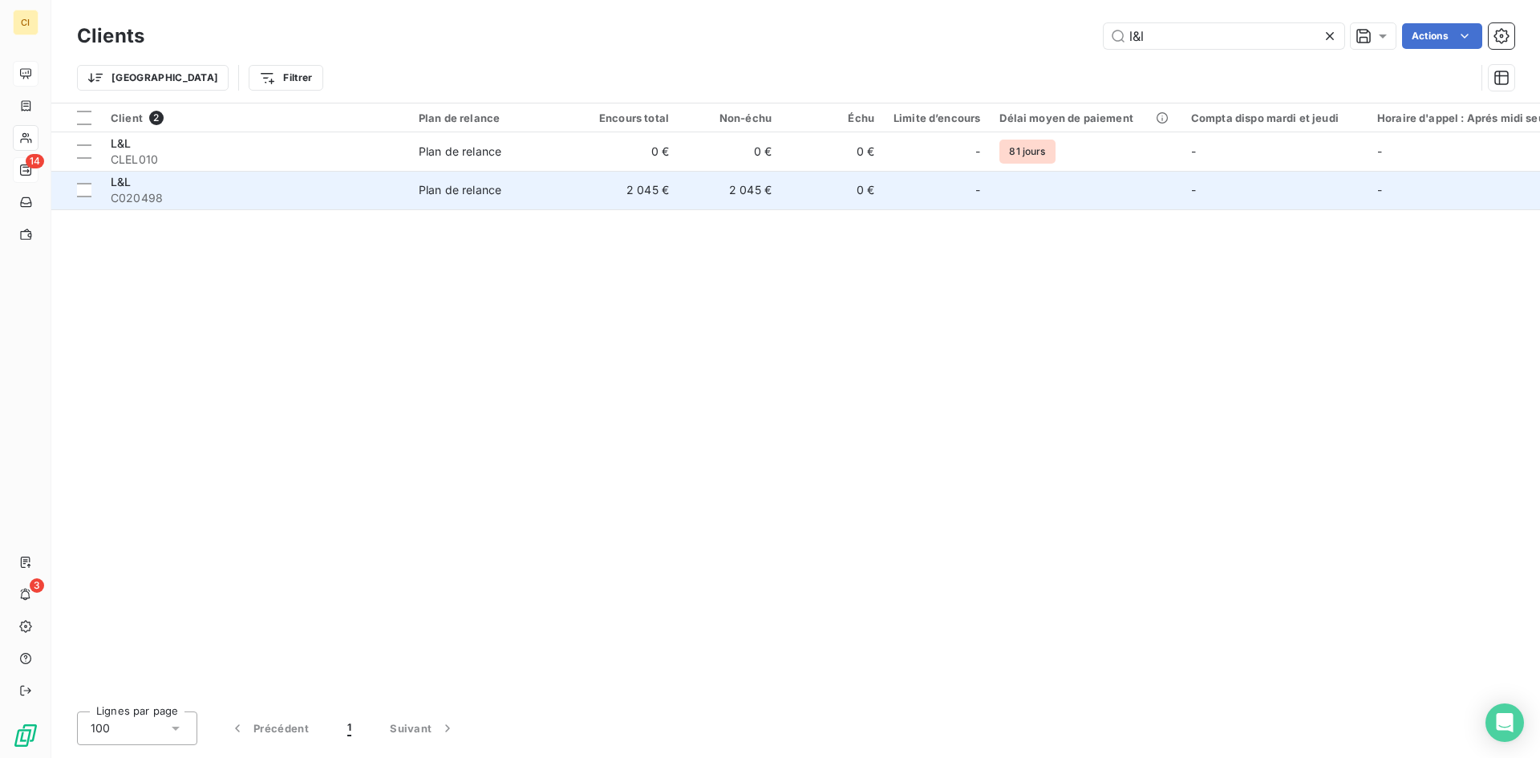
type input "l&l"
click at [626, 187] on td "2 045 €" at bounding box center [627, 190] width 103 height 38
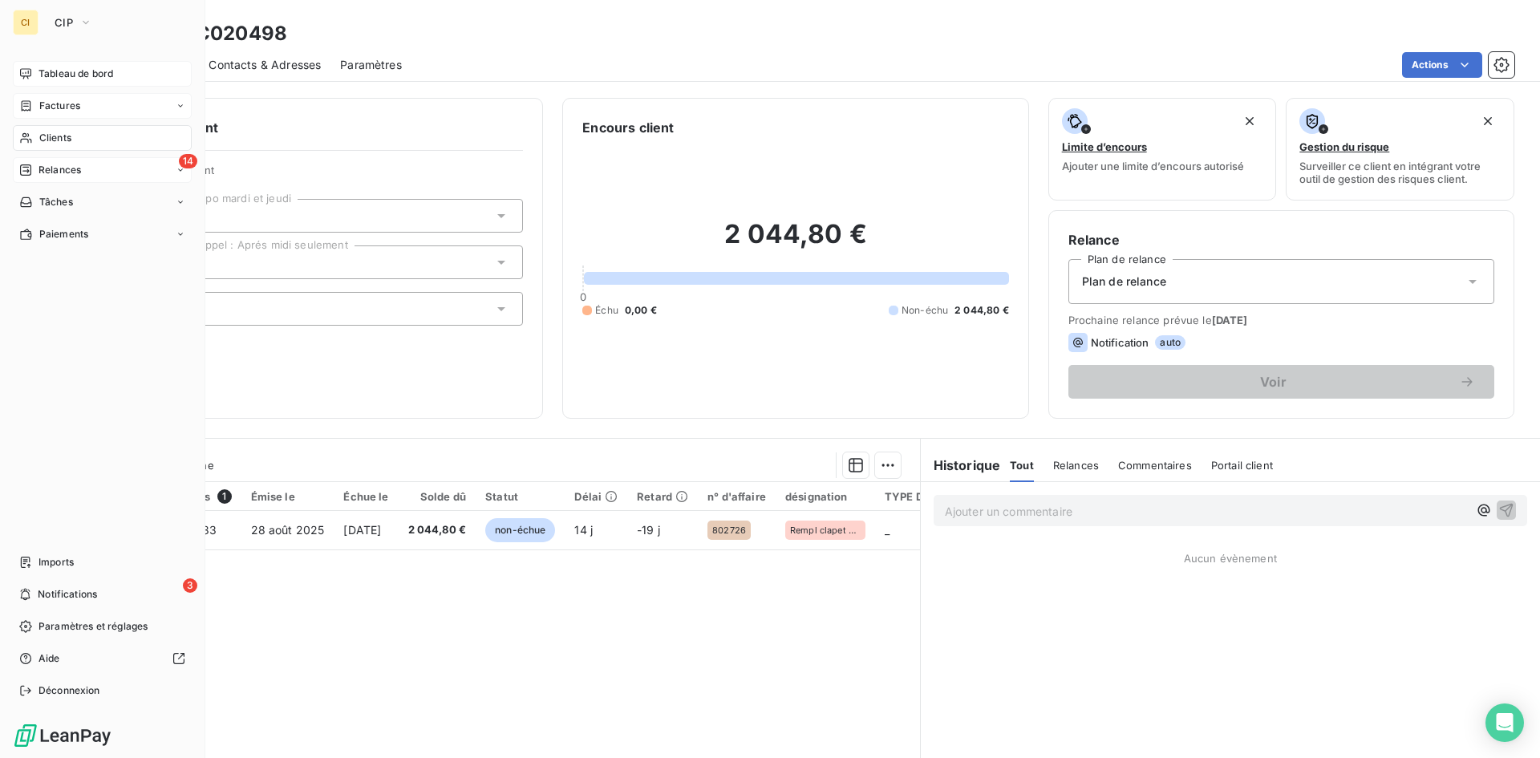
click at [46, 103] on span "Factures" at bounding box center [59, 106] width 41 height 14
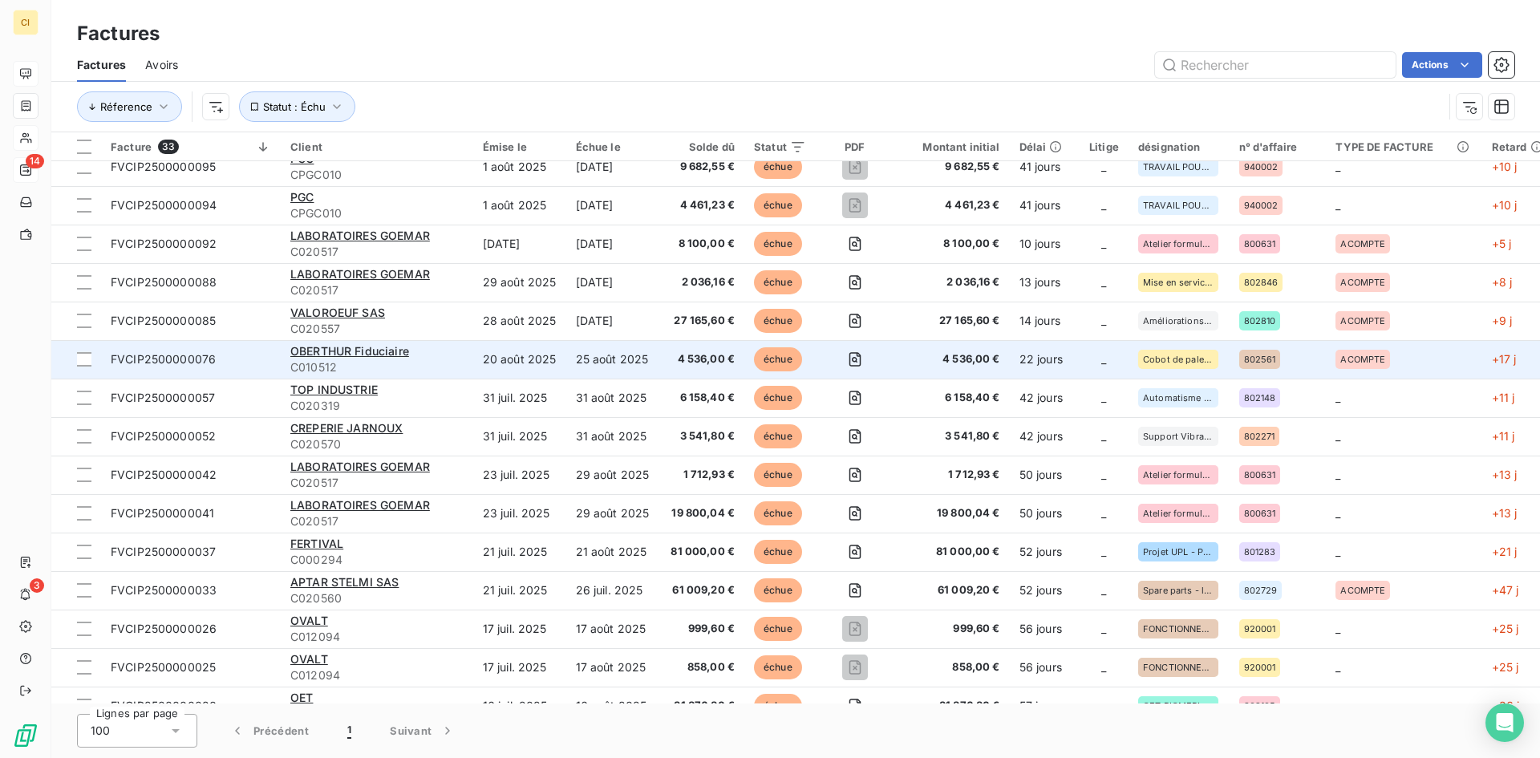
scroll to position [80, 0]
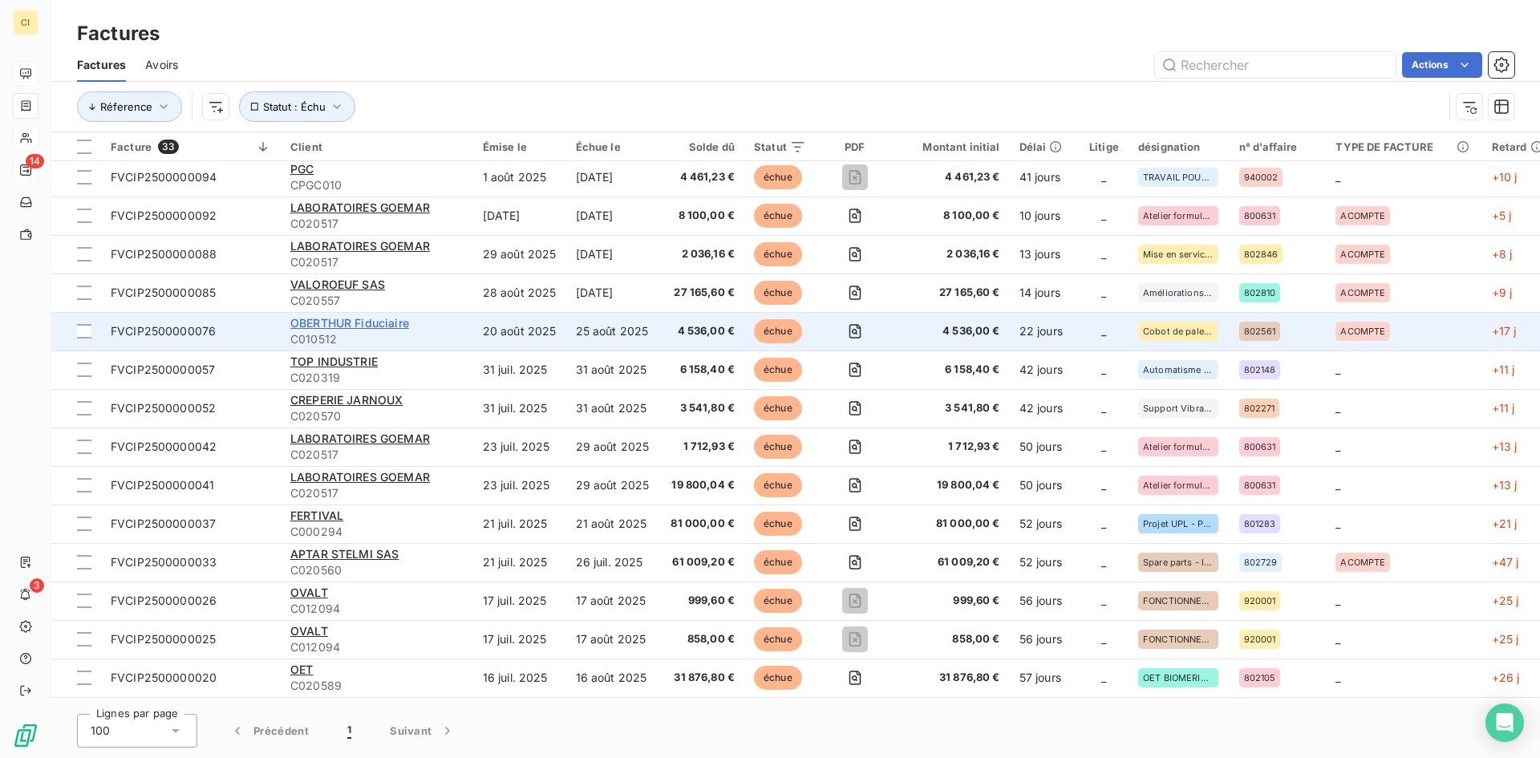
click at [377, 327] on span "OBERTHUR Fiduciaire" at bounding box center [349, 323] width 119 height 14
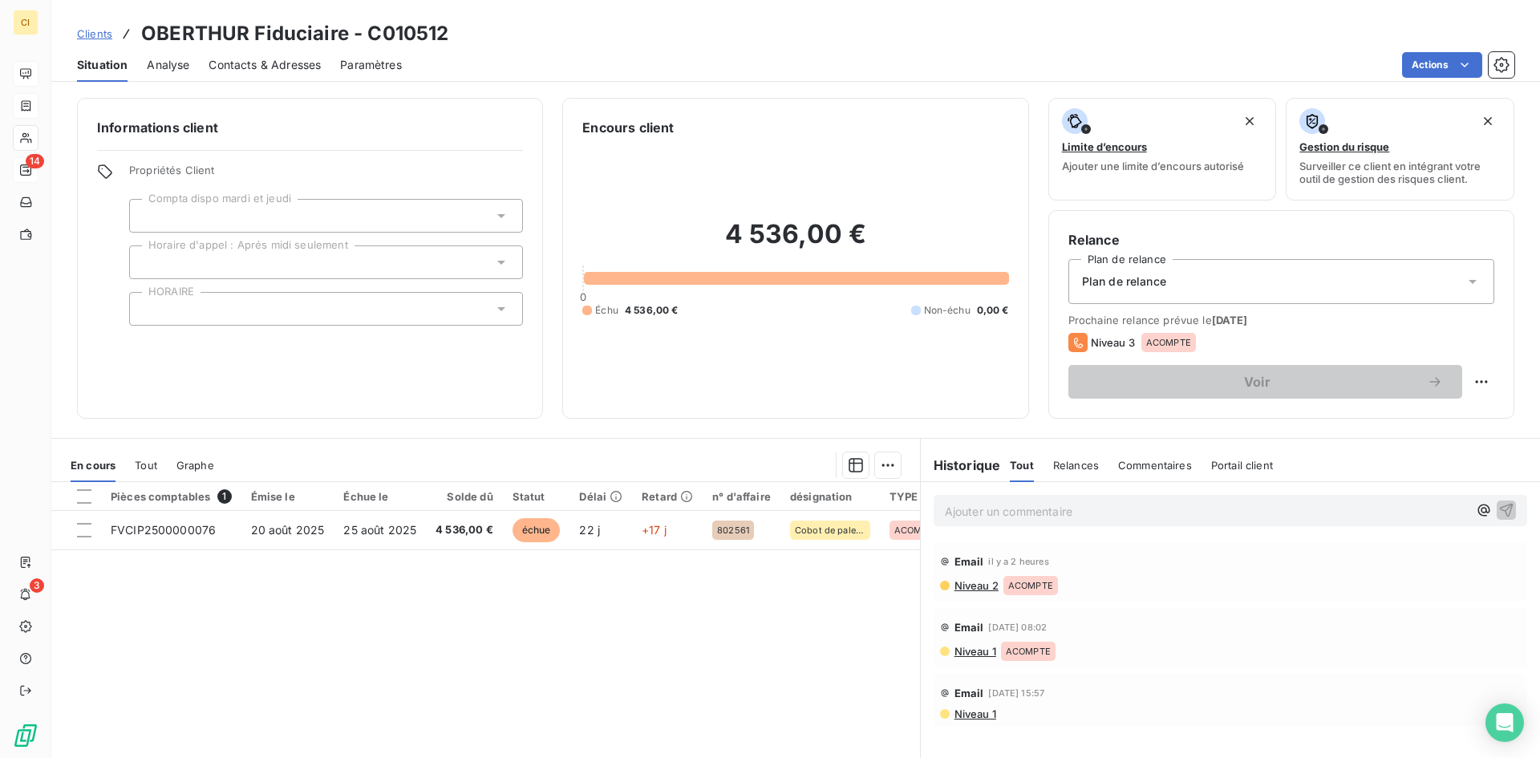
click at [249, 65] on span "Contacts & Adresses" at bounding box center [264, 65] width 112 height 16
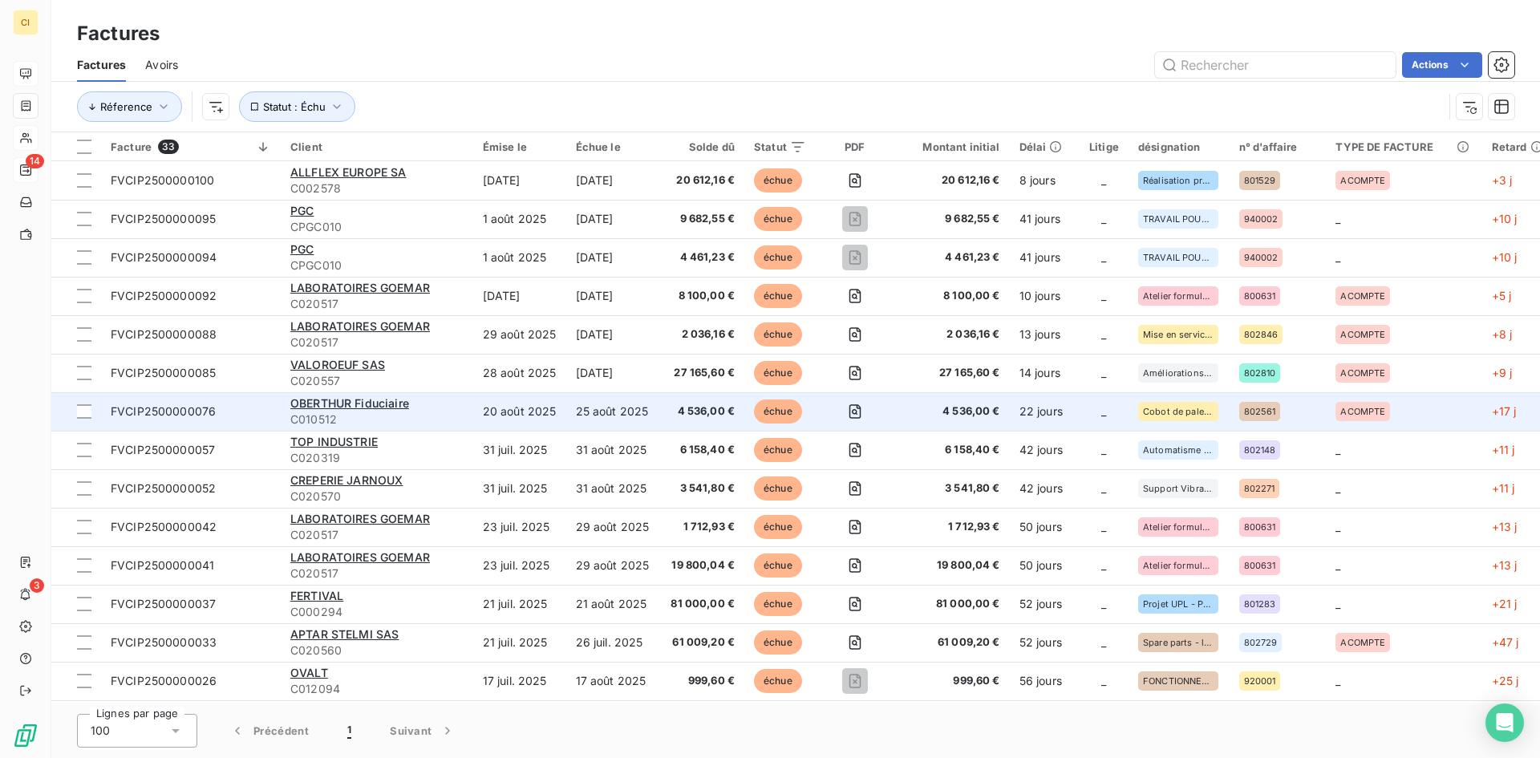
click at [165, 410] on span "FVCIP2500000076" at bounding box center [163, 411] width 105 height 14
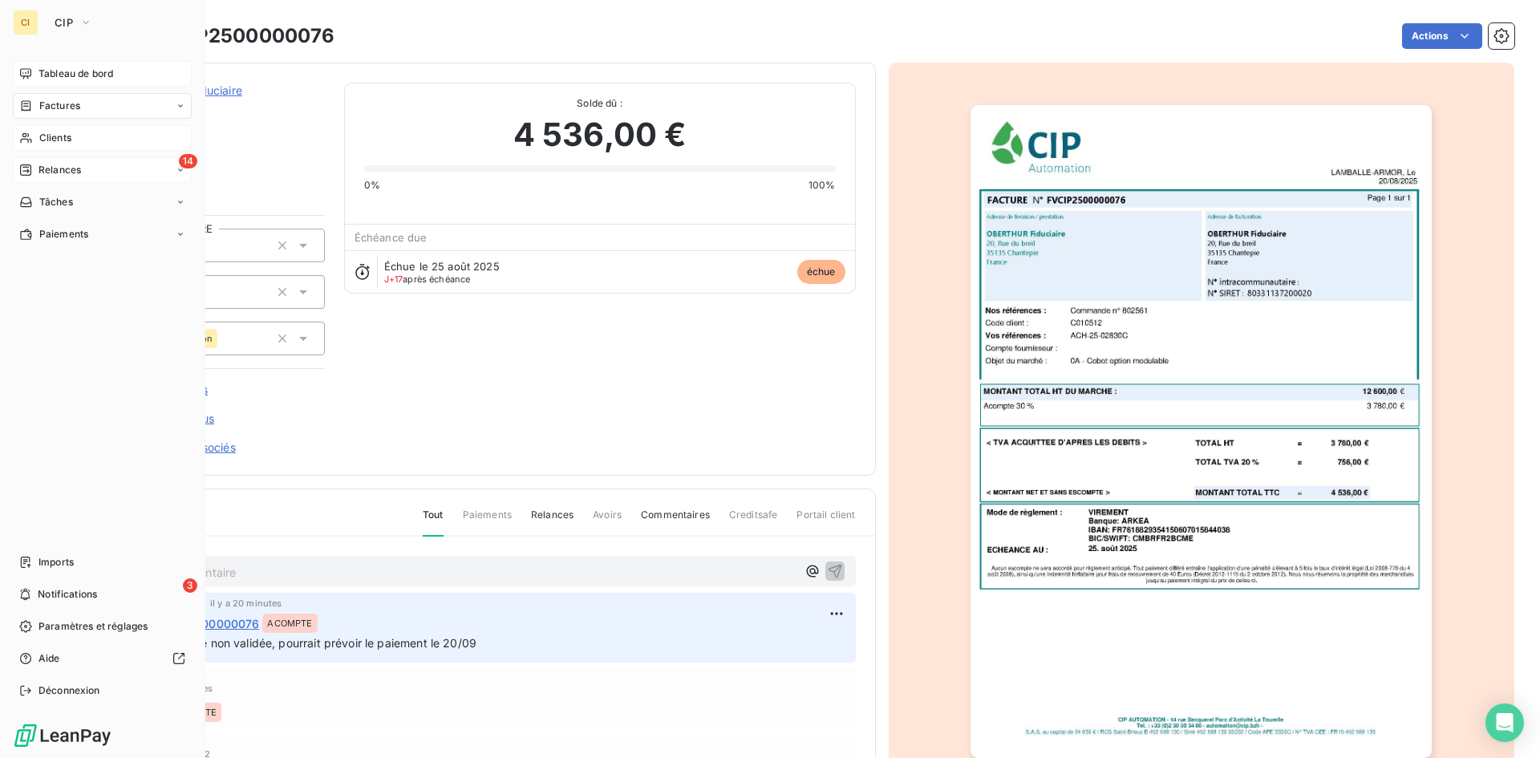
click at [66, 109] on span "Factures" at bounding box center [59, 106] width 41 height 14
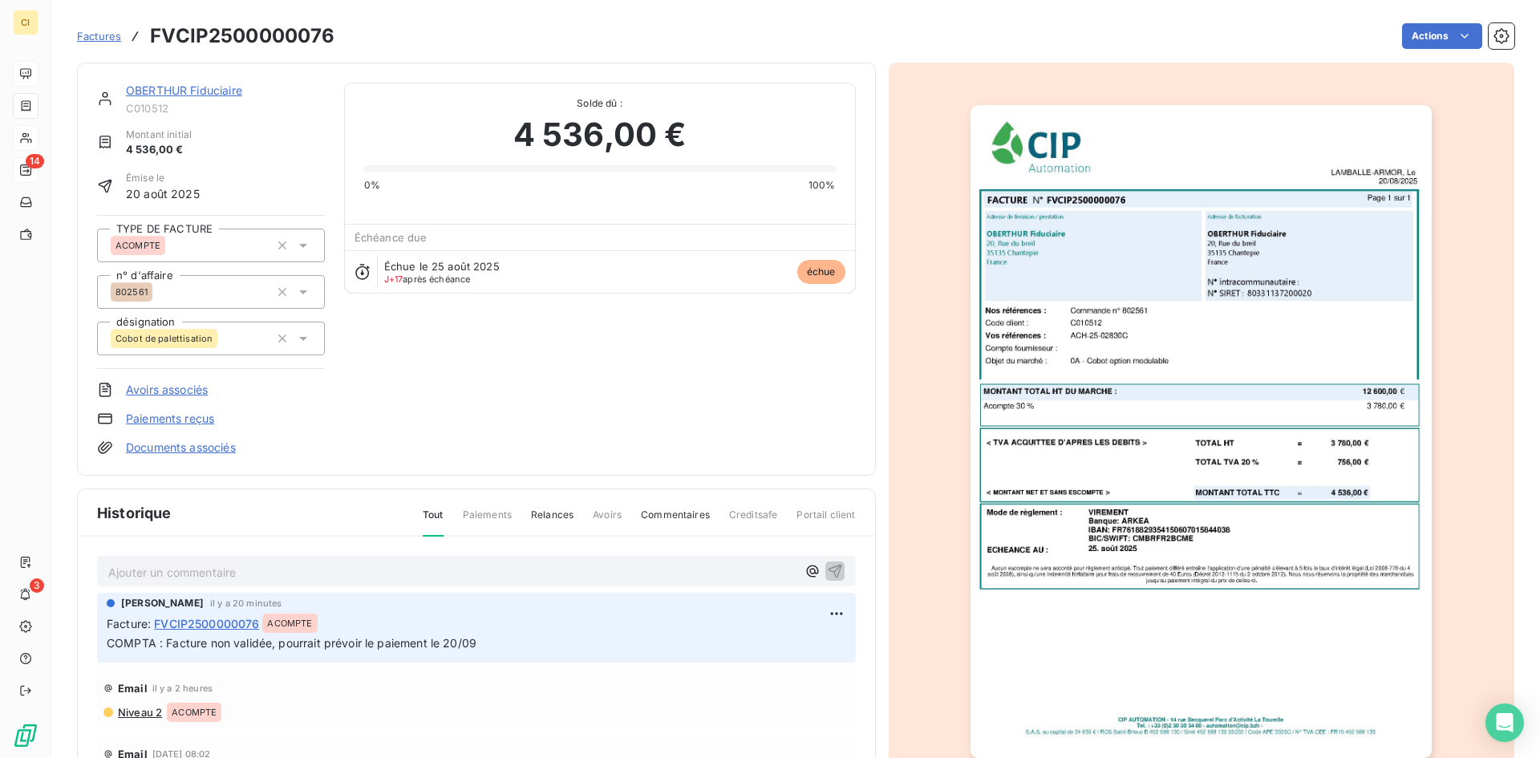
click at [104, 35] on span "Factures" at bounding box center [99, 36] width 44 height 13
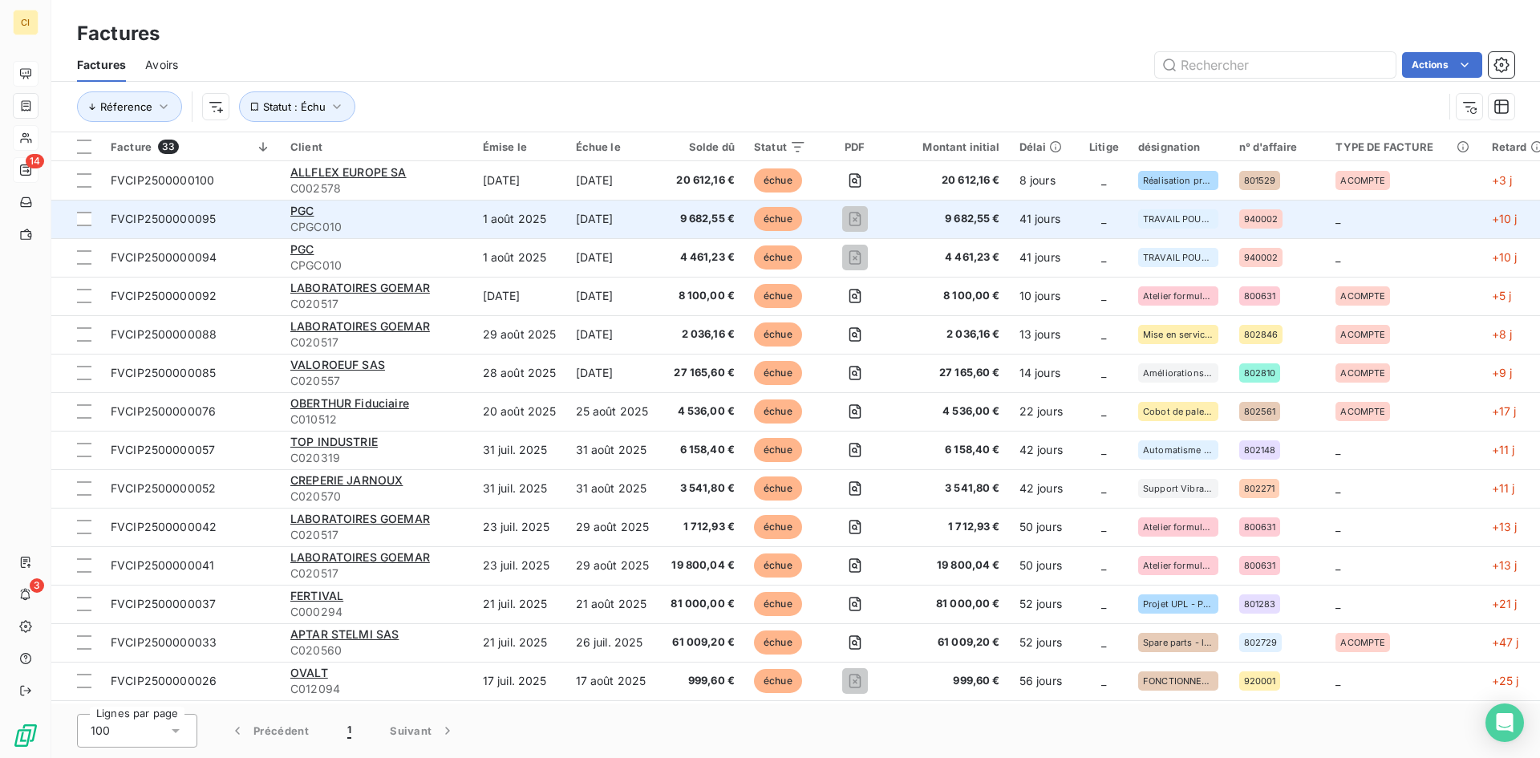
scroll to position [80, 0]
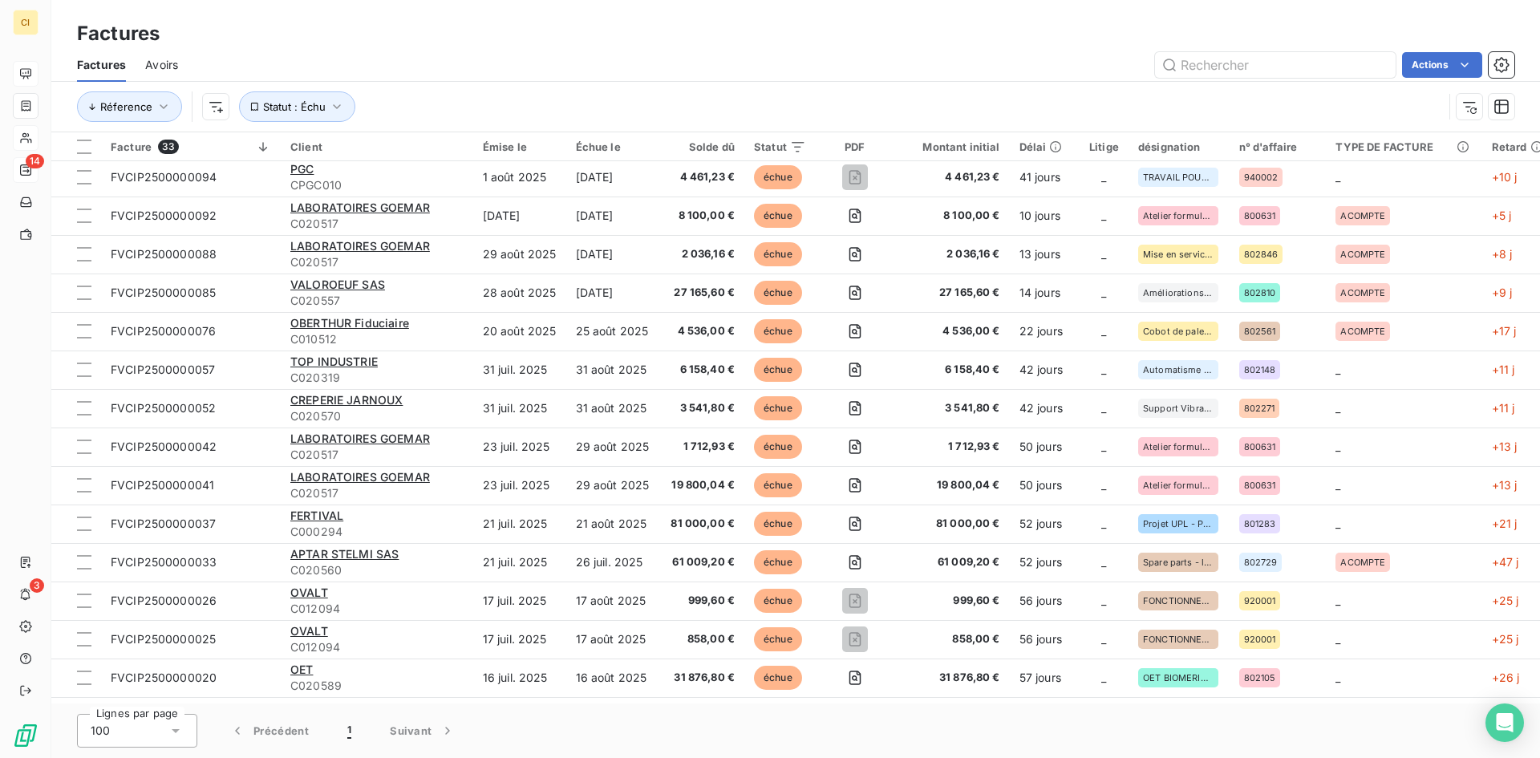
click at [411, 212] on span "LABORATOIRES GOEMAR" at bounding box center [360, 207] width 140 height 14
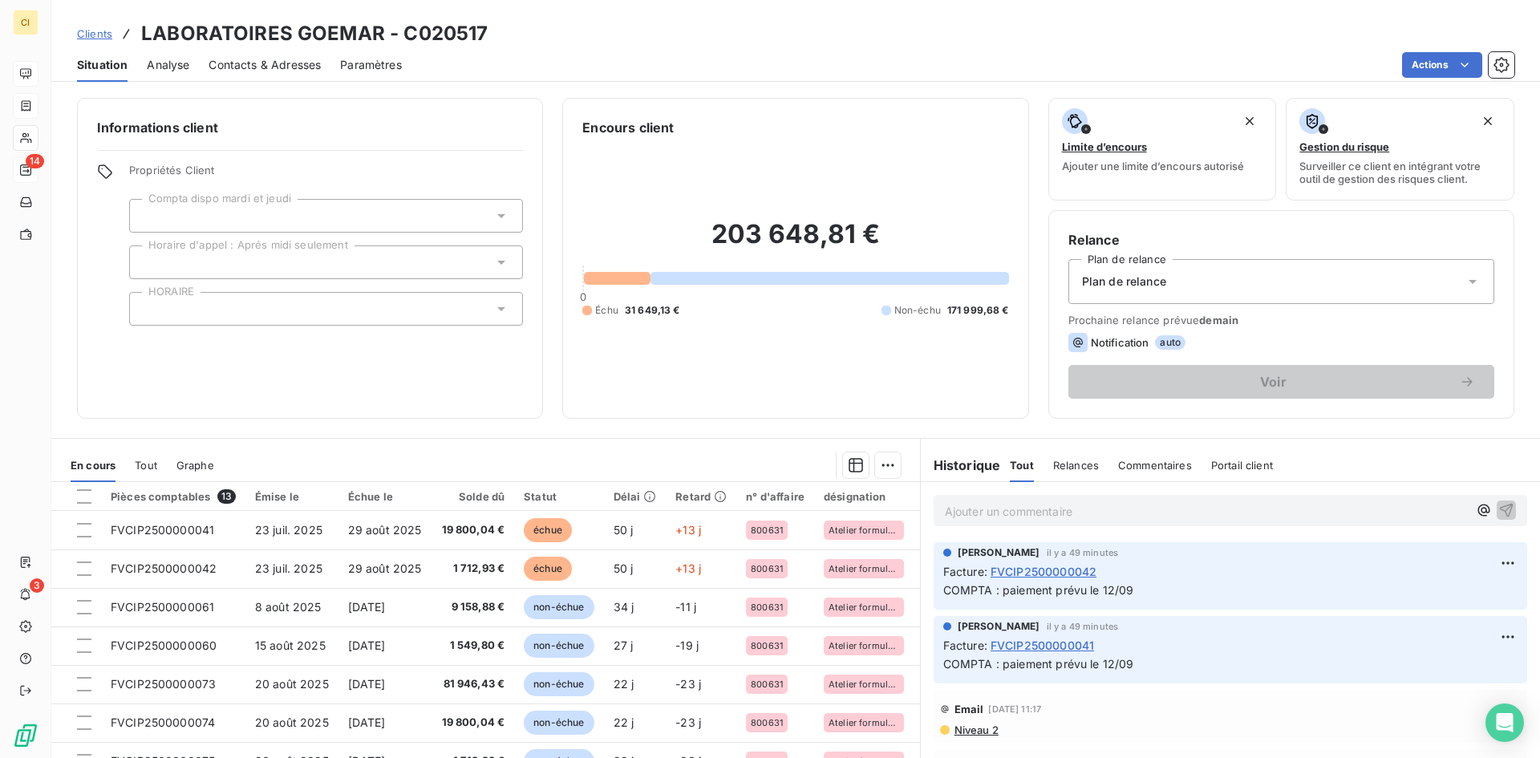
click at [288, 67] on span "Contacts & Adresses" at bounding box center [264, 65] width 112 height 16
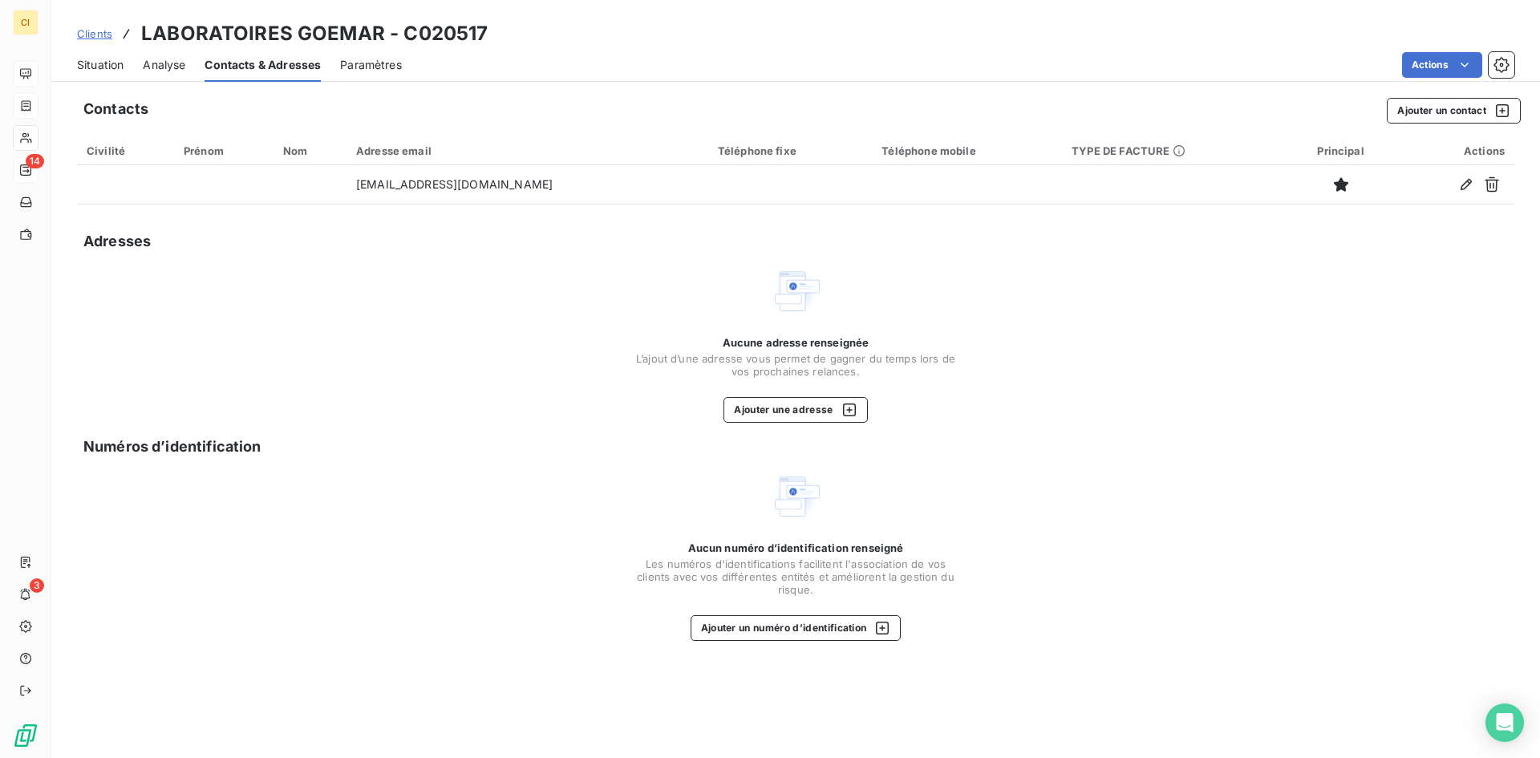
click at [115, 68] on span "Situation" at bounding box center [100, 65] width 47 height 16
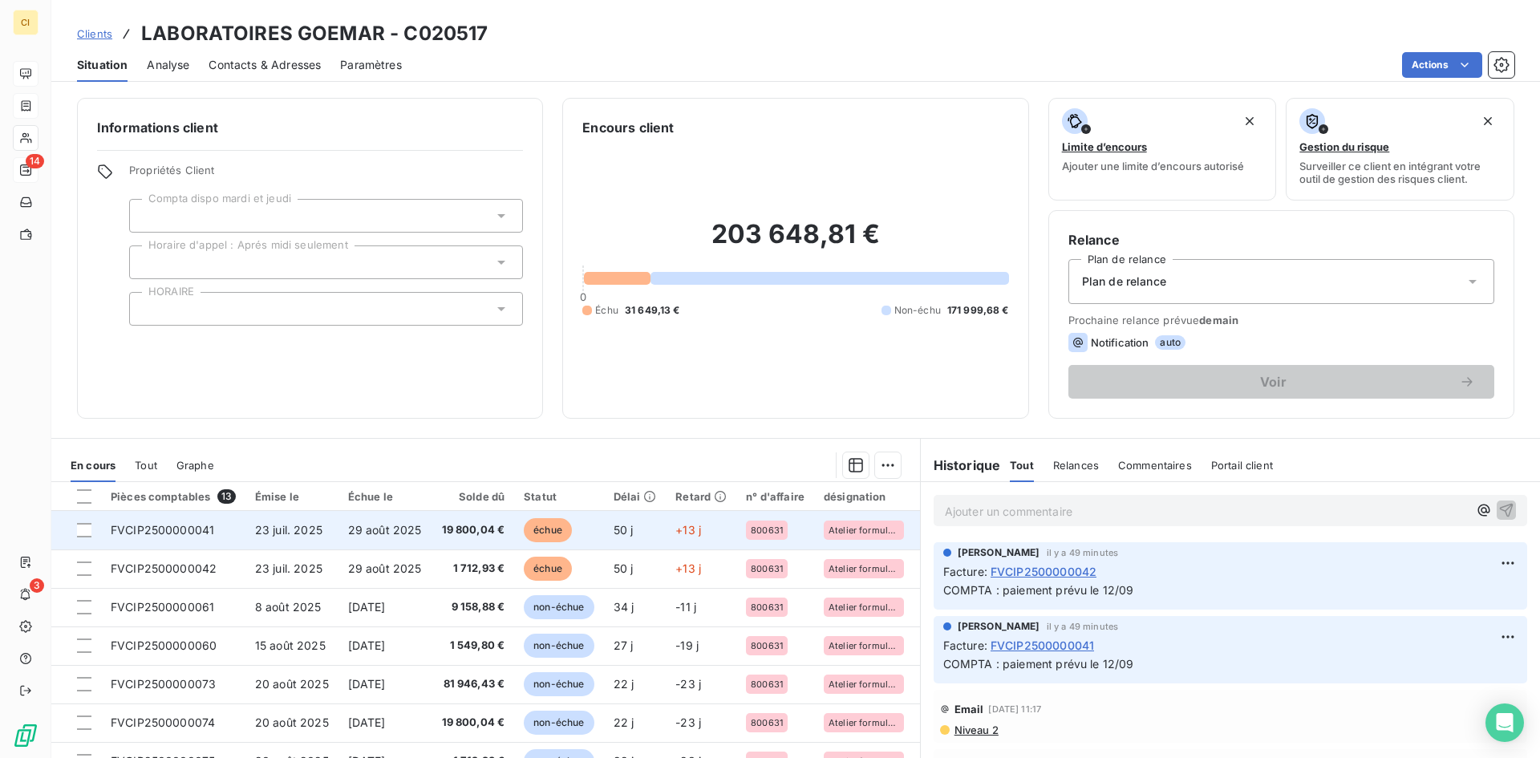
click at [366, 530] on span "29 août 2025" at bounding box center [385, 530] width 74 height 14
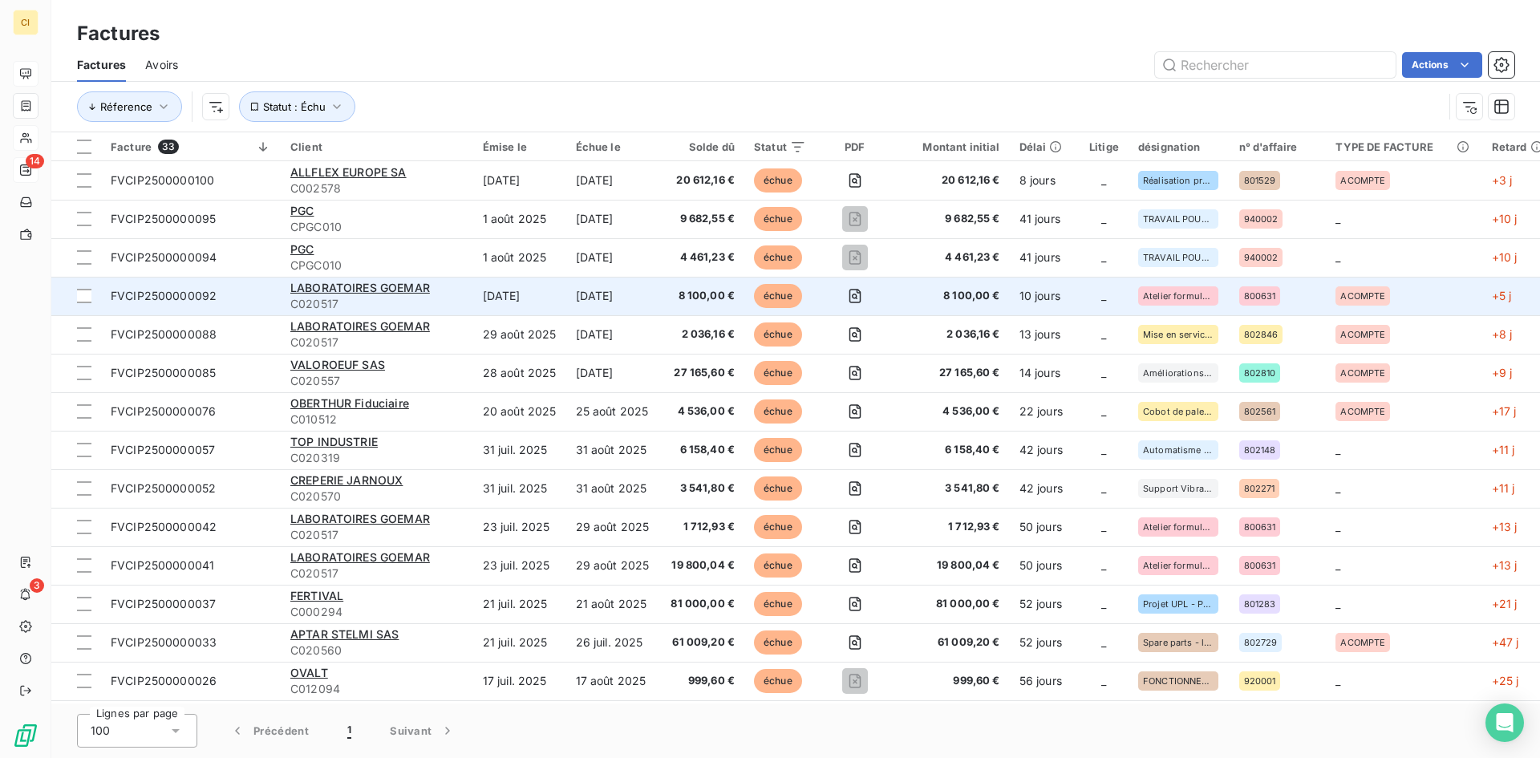
click at [186, 293] on span "FVCIP2500000092" at bounding box center [164, 296] width 106 height 14
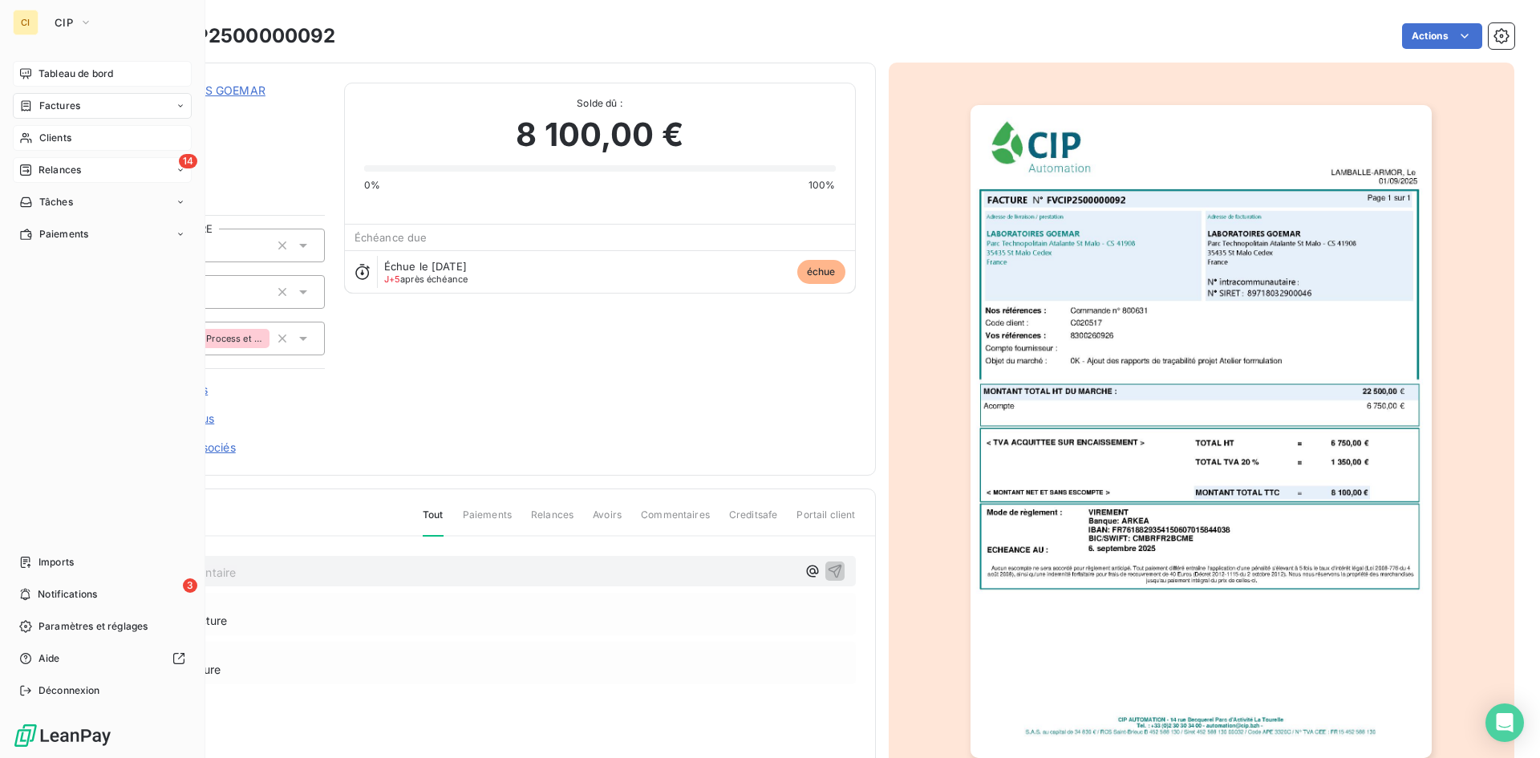
click at [51, 138] on span "Clients" at bounding box center [55, 138] width 32 height 14
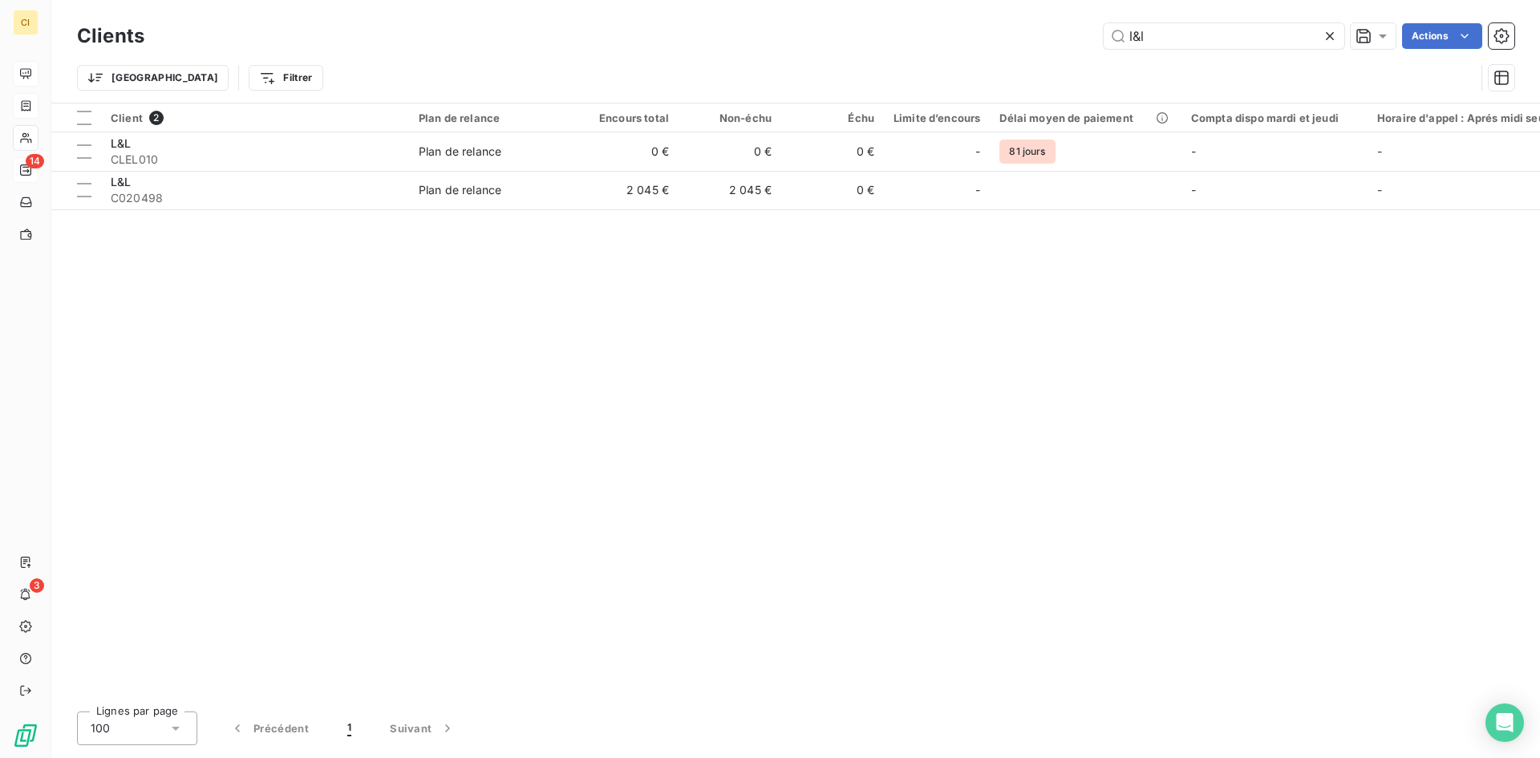
drag, startPoint x: 1179, startPoint y: 24, endPoint x: 1069, endPoint y: 34, distance: 110.4
click at [1069, 34] on div "l&l Actions" at bounding box center [839, 36] width 1350 height 26
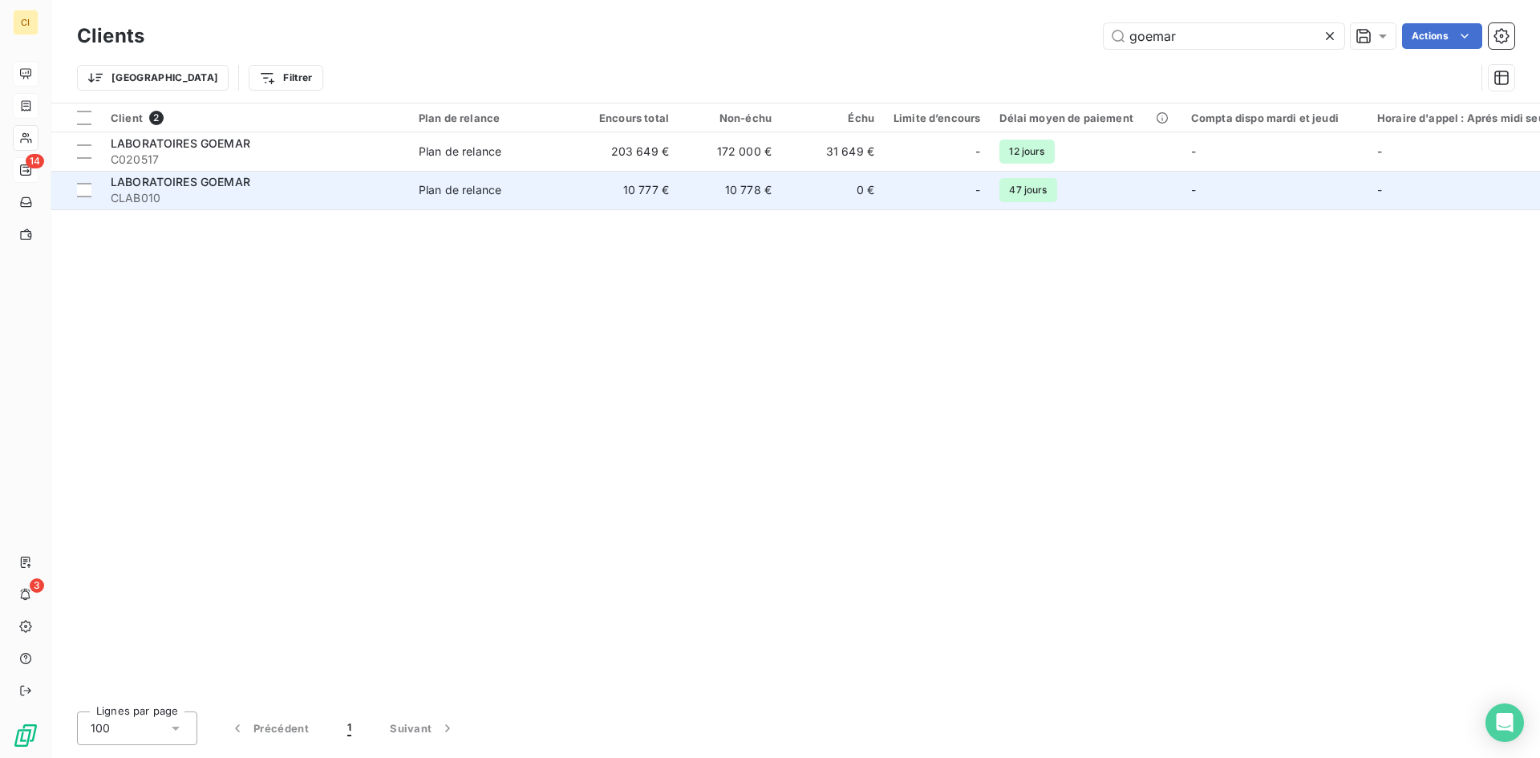
type input "goemar"
click at [221, 204] on span "CLAB010" at bounding box center [255, 198] width 289 height 16
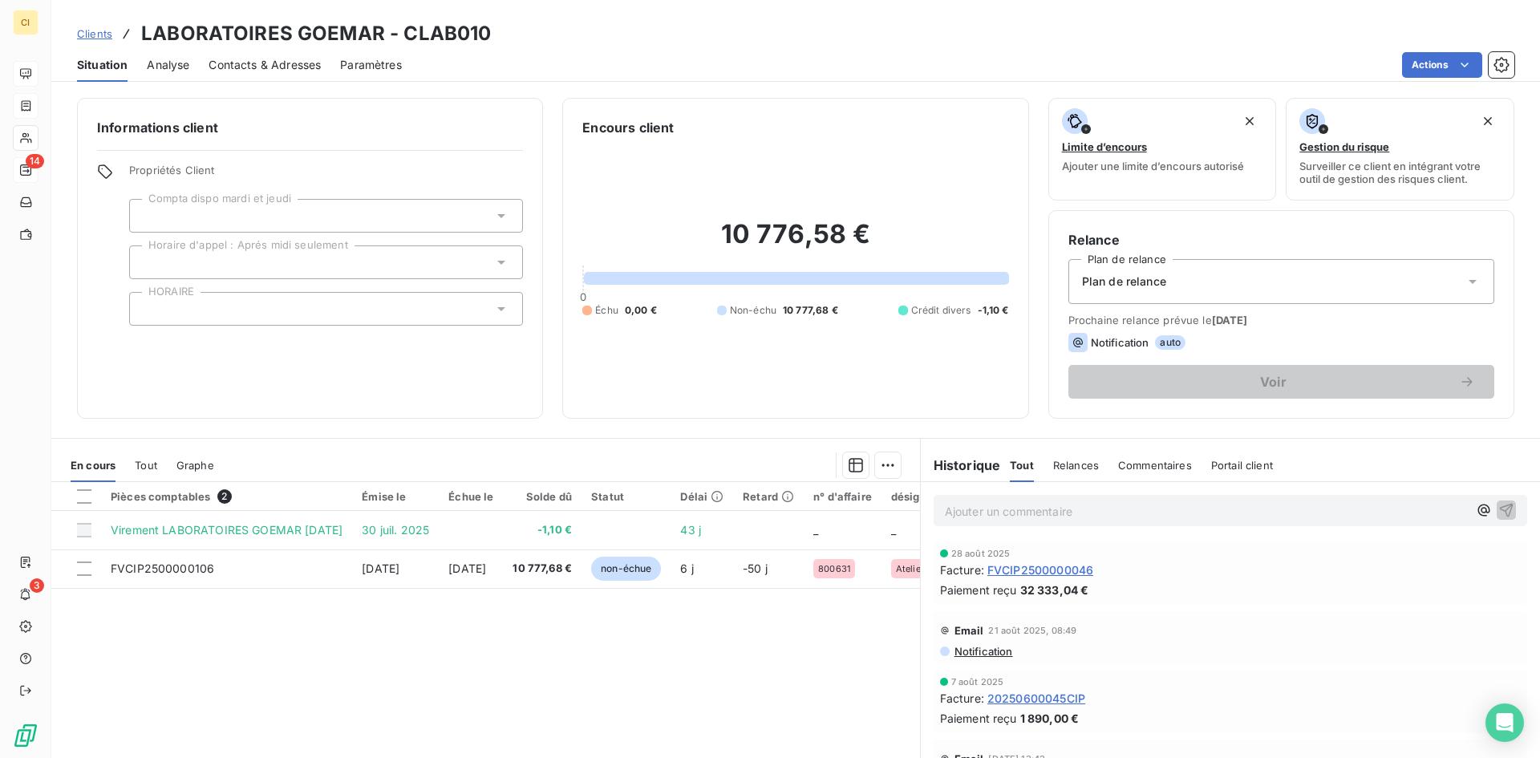
click at [285, 63] on span "Contacts & Adresses" at bounding box center [264, 65] width 112 height 16
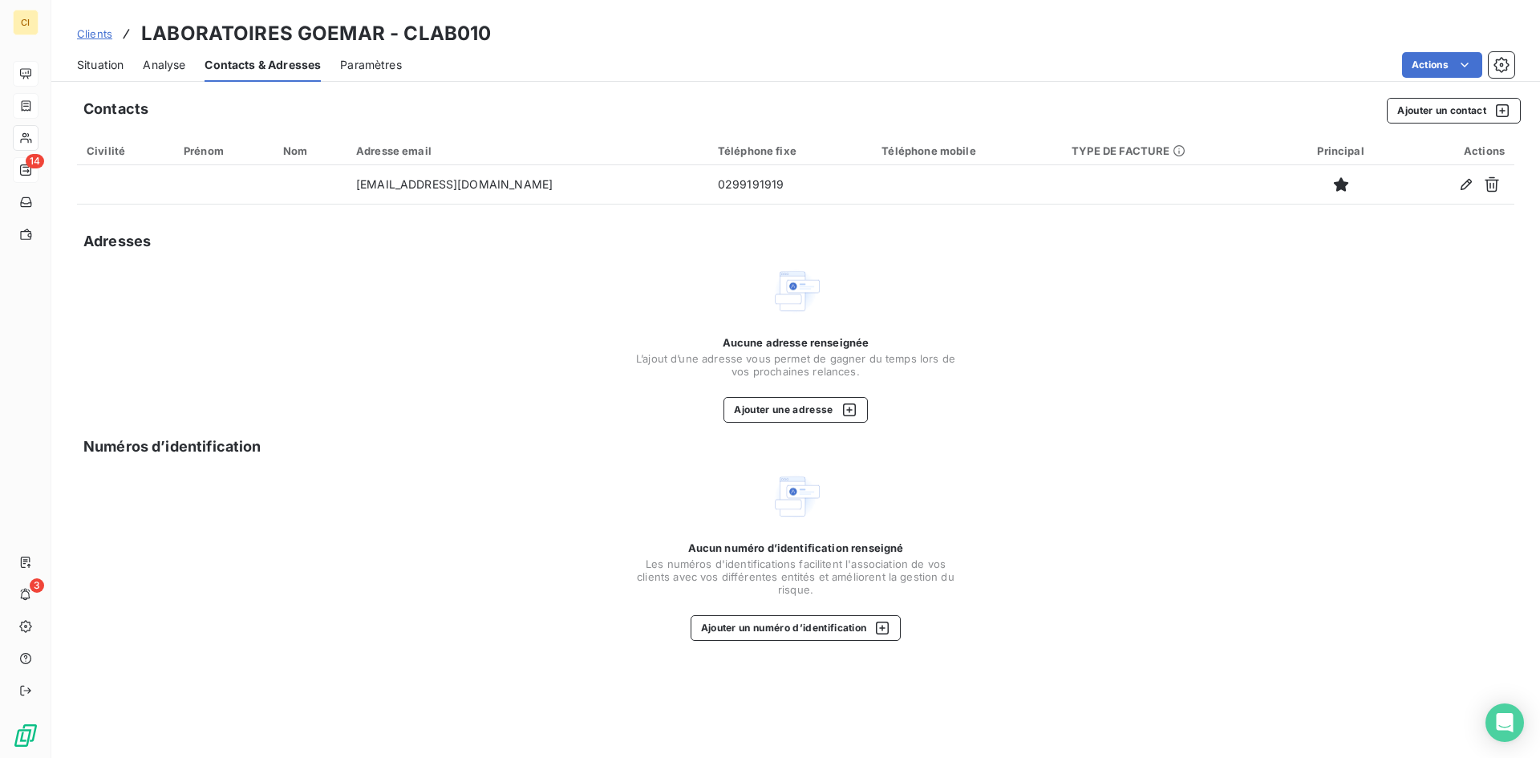
click at [91, 36] on span "Clients" at bounding box center [94, 33] width 35 height 13
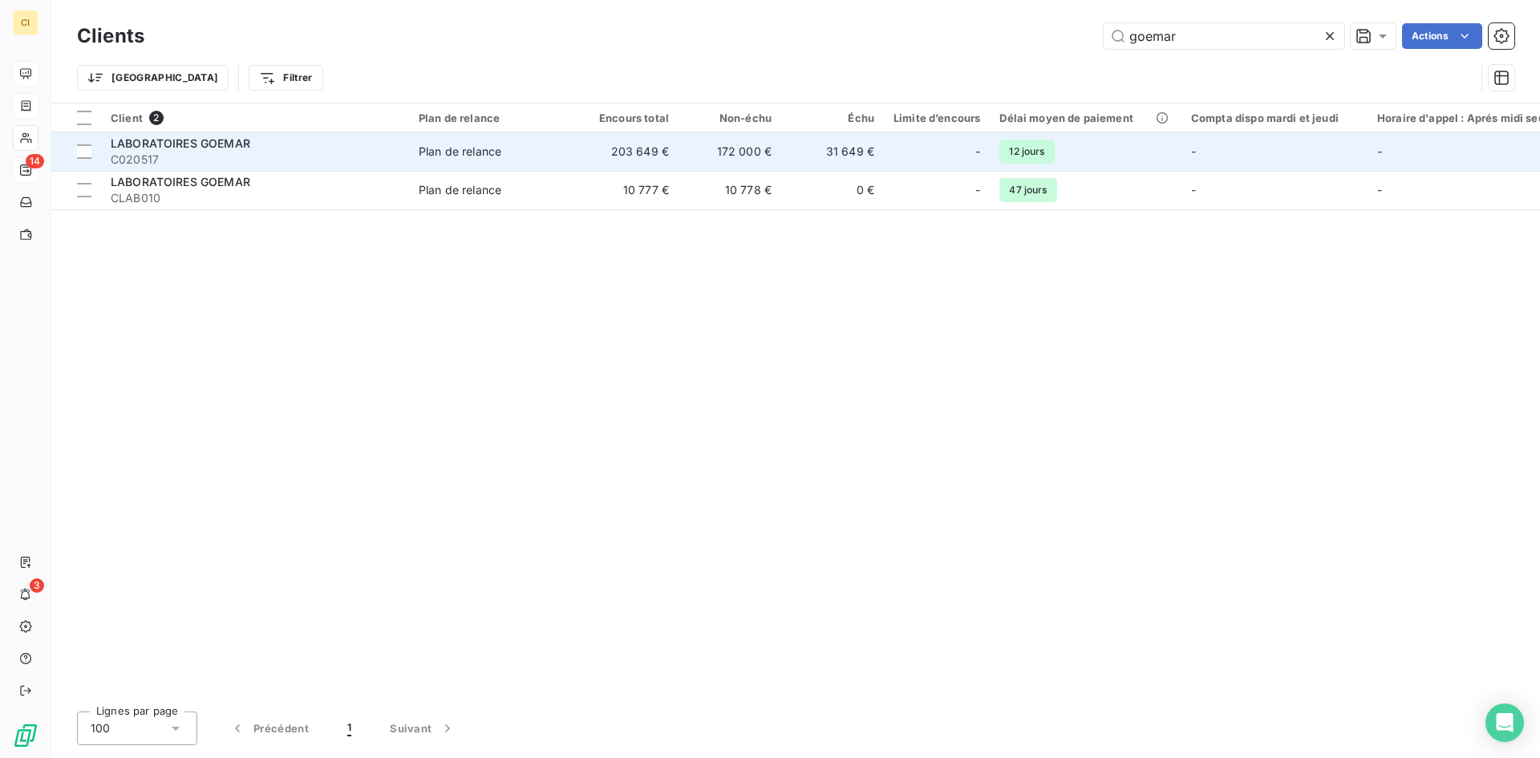
click at [142, 152] on span "C020517" at bounding box center [255, 160] width 289 height 16
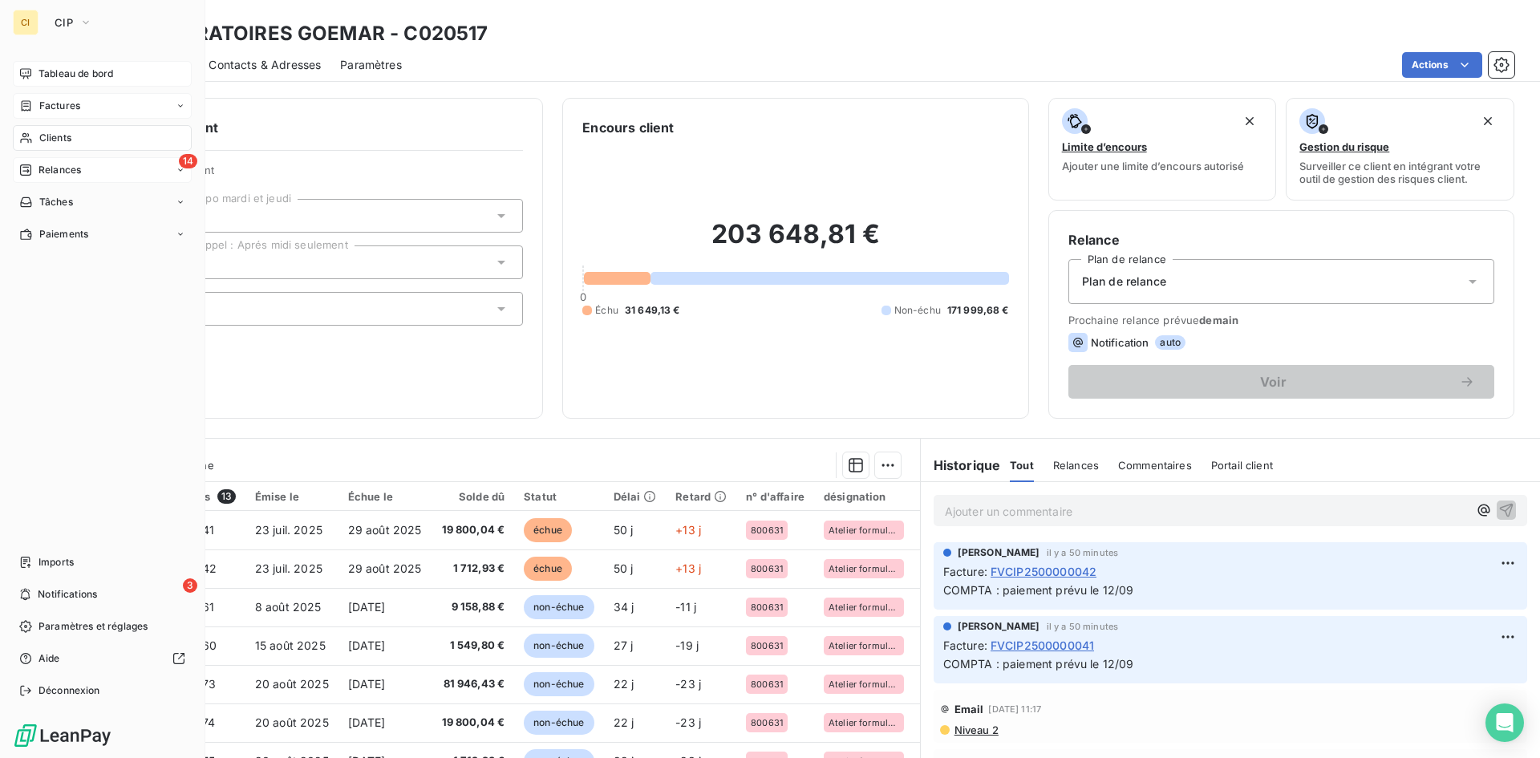
click at [70, 107] on span "Factures" at bounding box center [59, 106] width 41 height 14
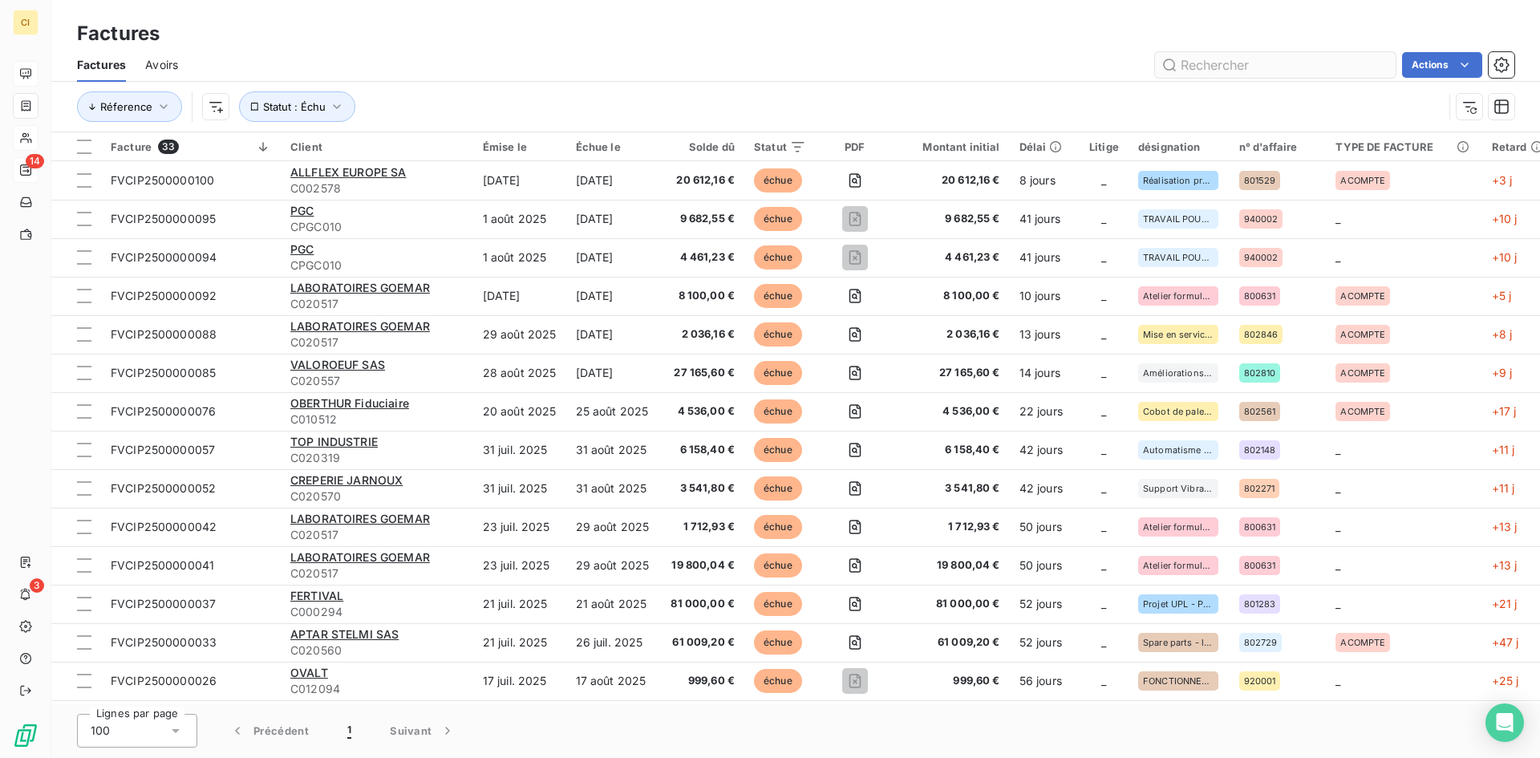
click at [1204, 64] on input "text" at bounding box center [1275, 65] width 241 height 26
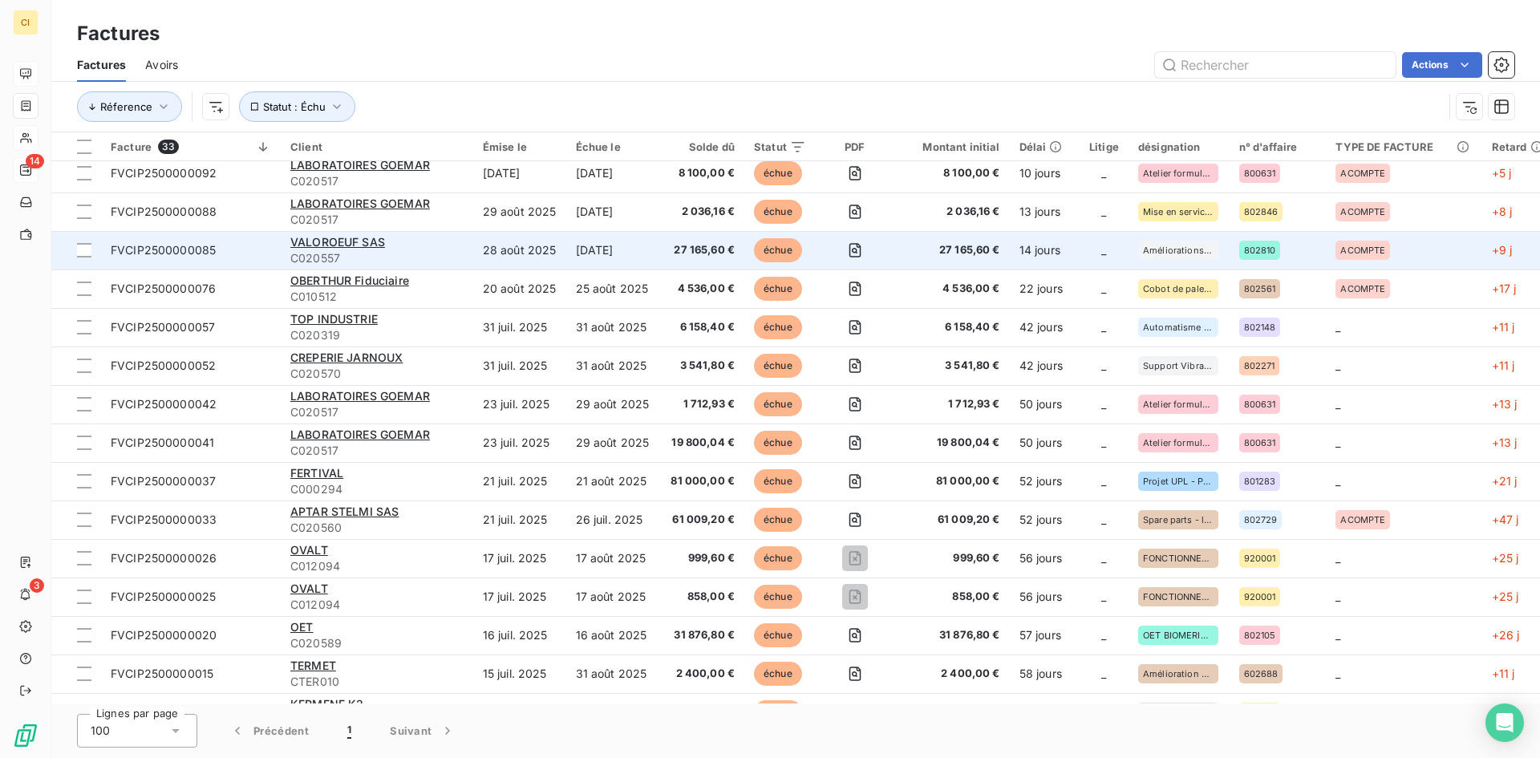
scroll to position [160, 0]
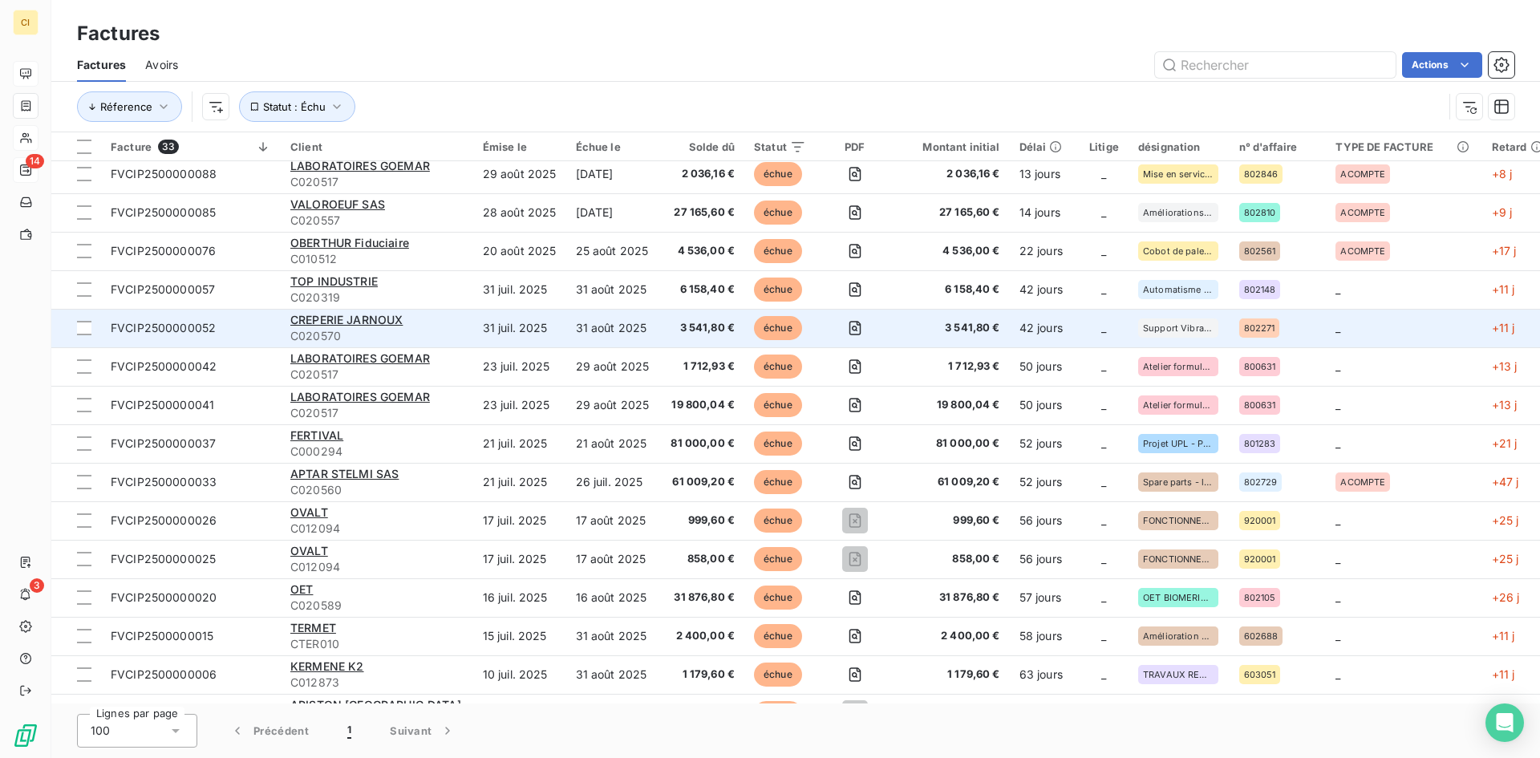
click at [183, 334] on span "FVCIP2500000052" at bounding box center [163, 328] width 105 height 14
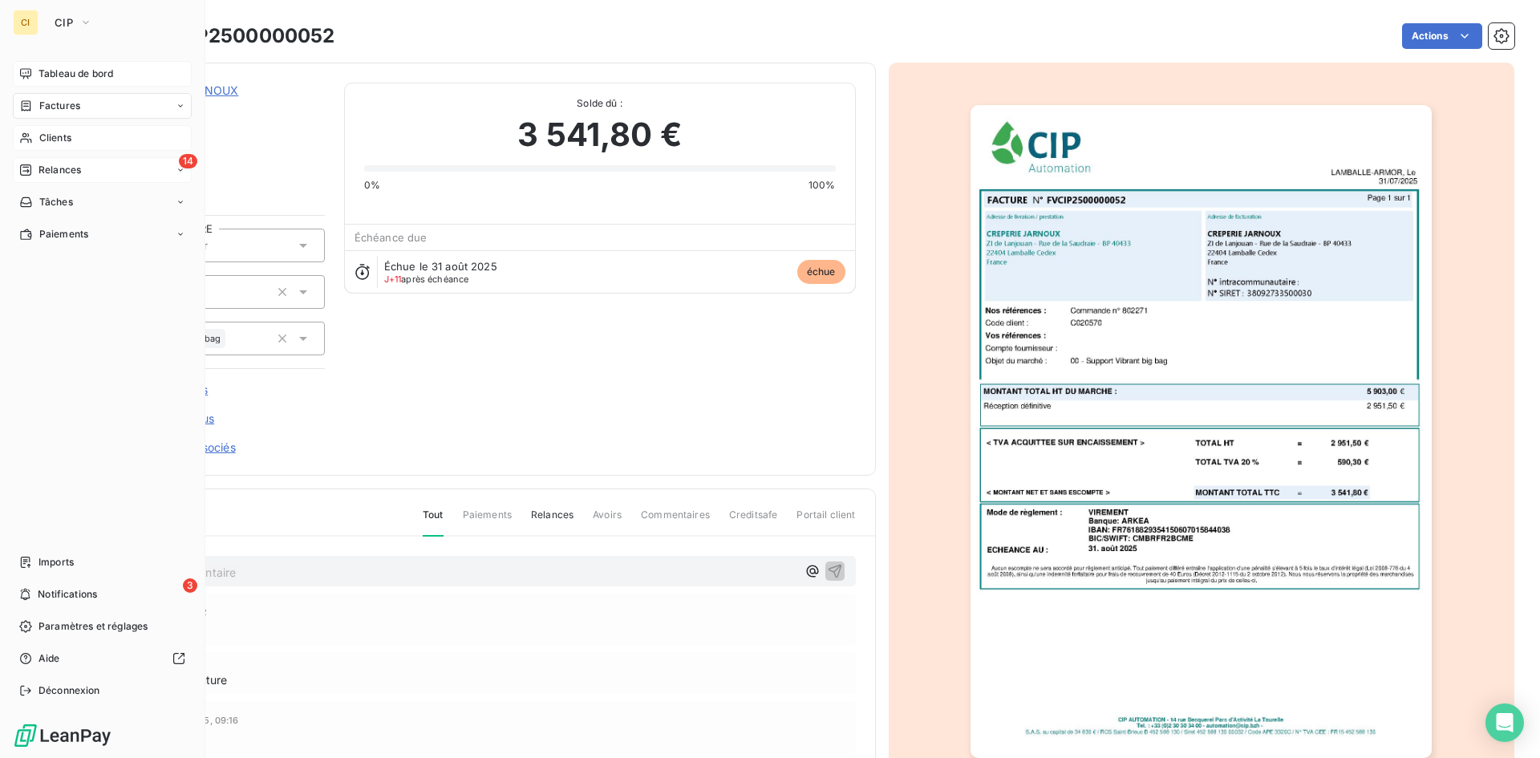
click at [70, 165] on span "Relances" at bounding box center [59, 170] width 42 height 14
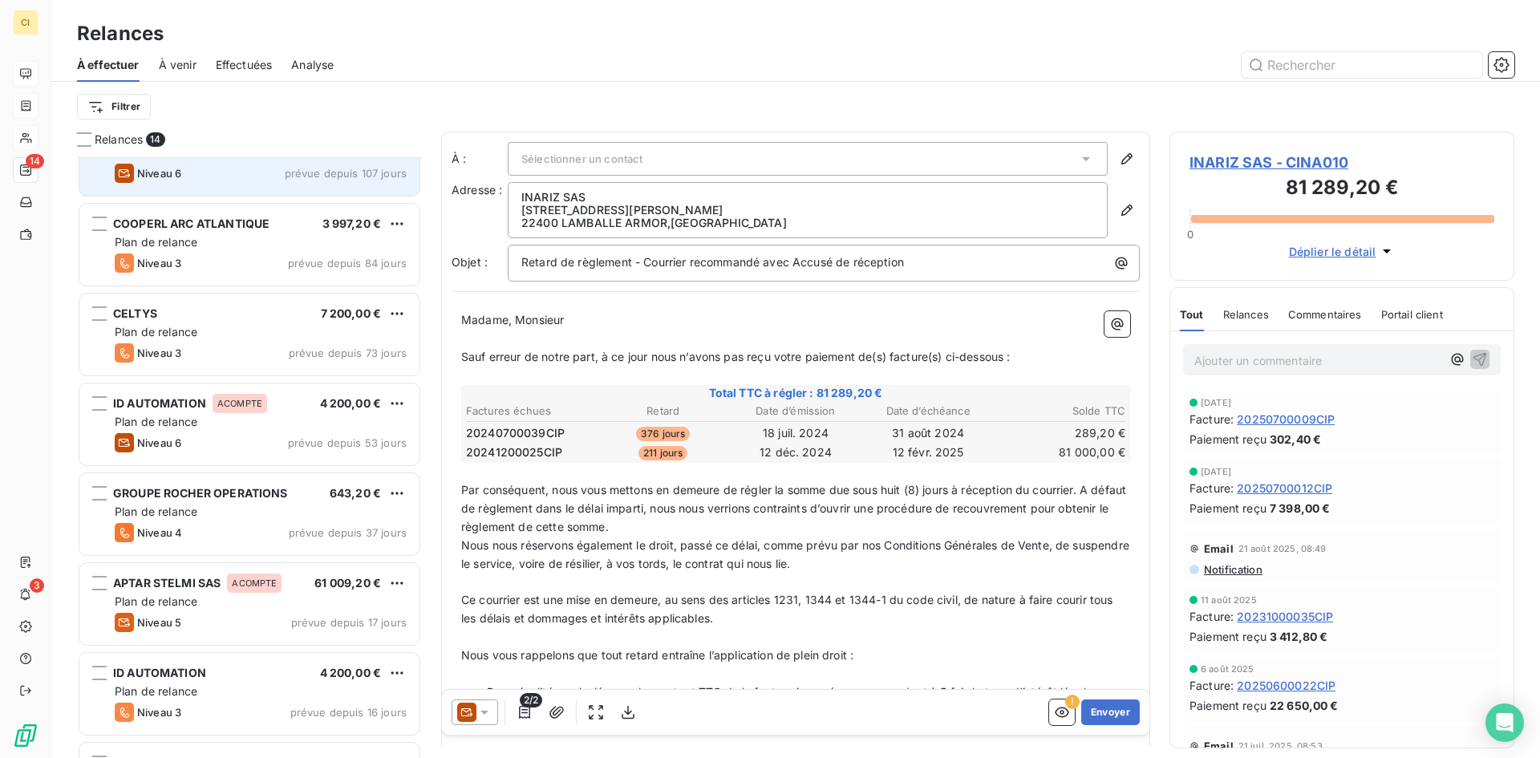
scroll to position [161, 0]
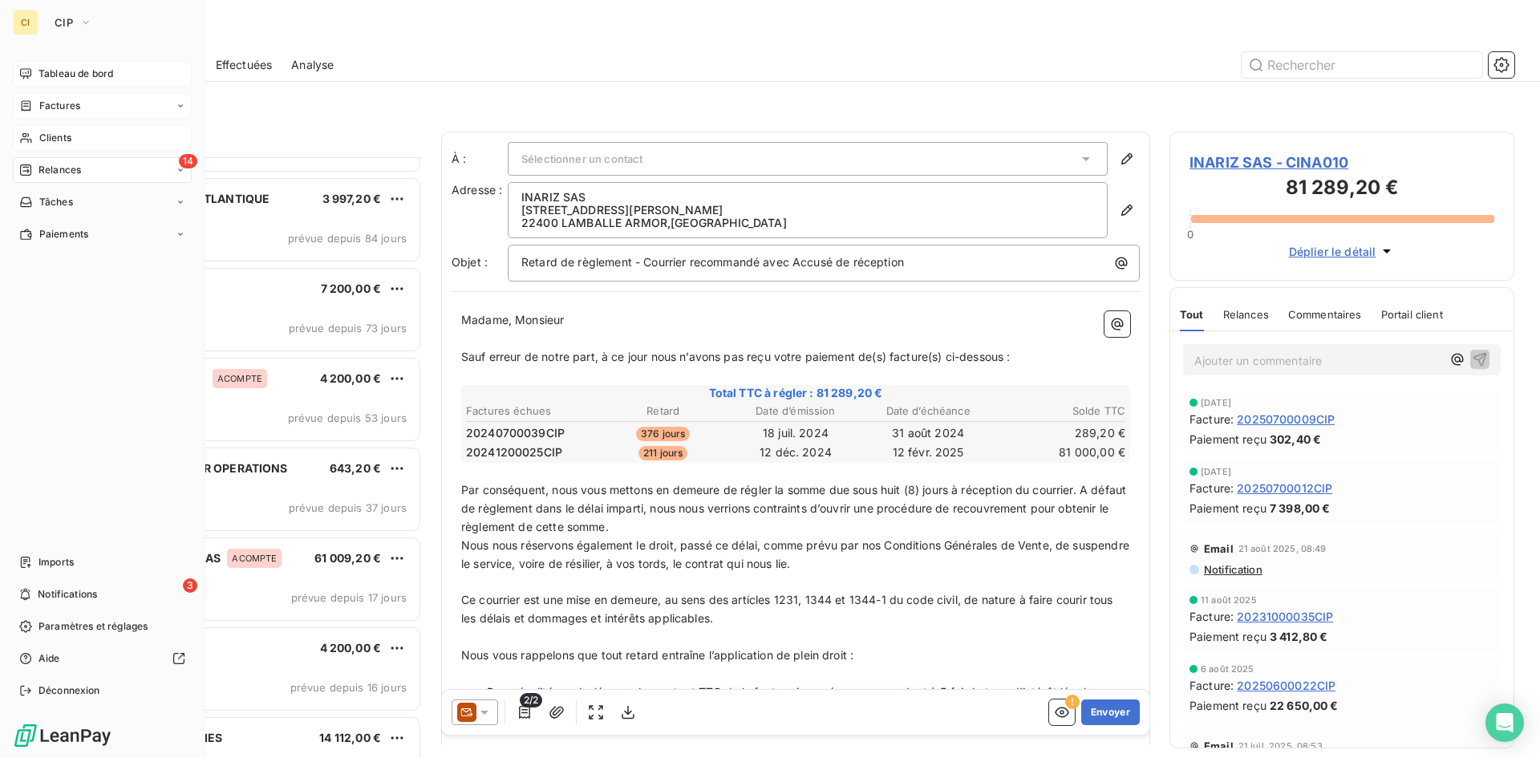
click at [50, 140] on span "Clients" at bounding box center [55, 138] width 32 height 14
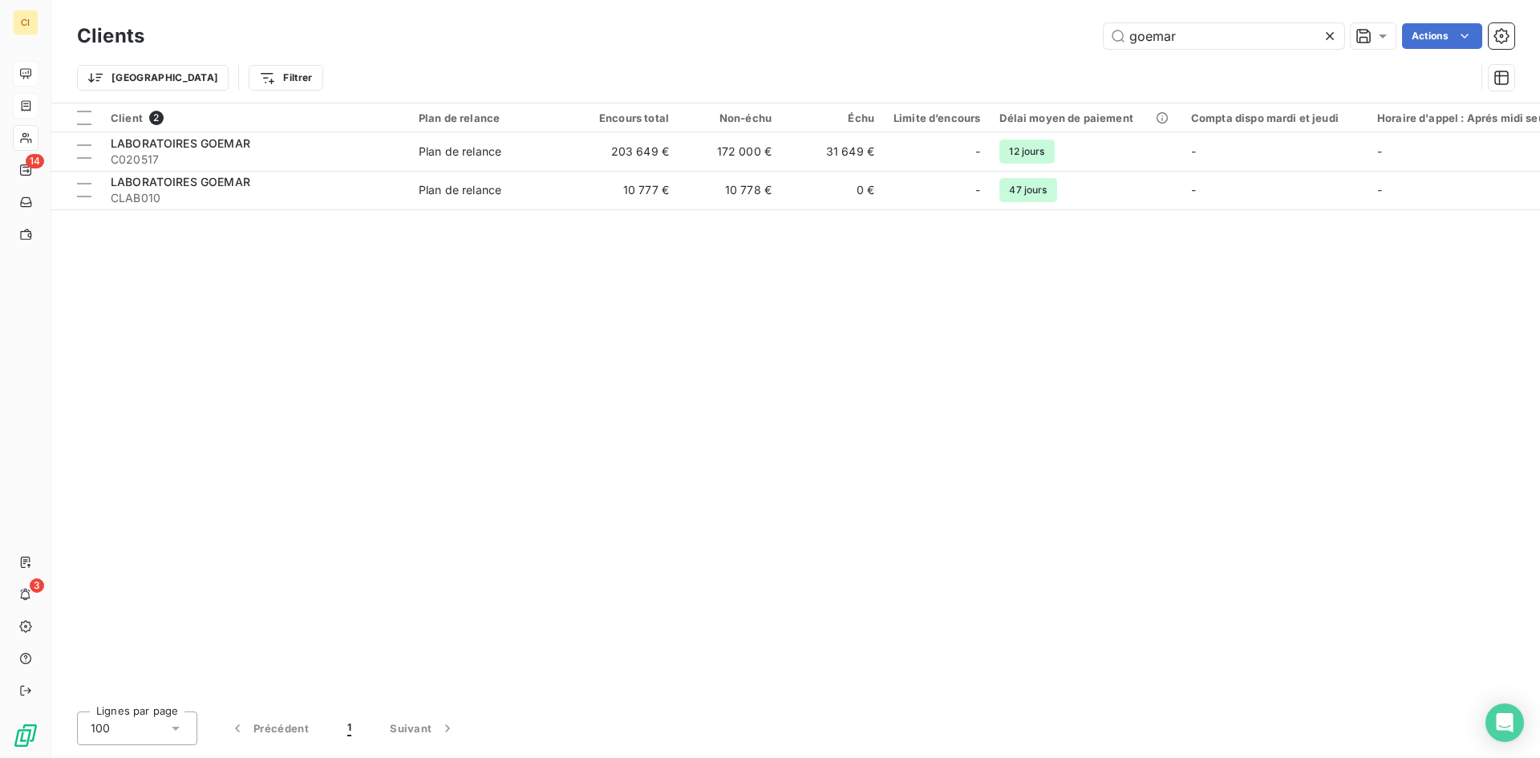
drag, startPoint x: 1186, startPoint y: 35, endPoint x: 1011, endPoint y: 75, distance: 179.3
click at [1011, 75] on div "Clients goemar Actions Trier Filtrer" at bounding box center [795, 60] width 1437 height 83
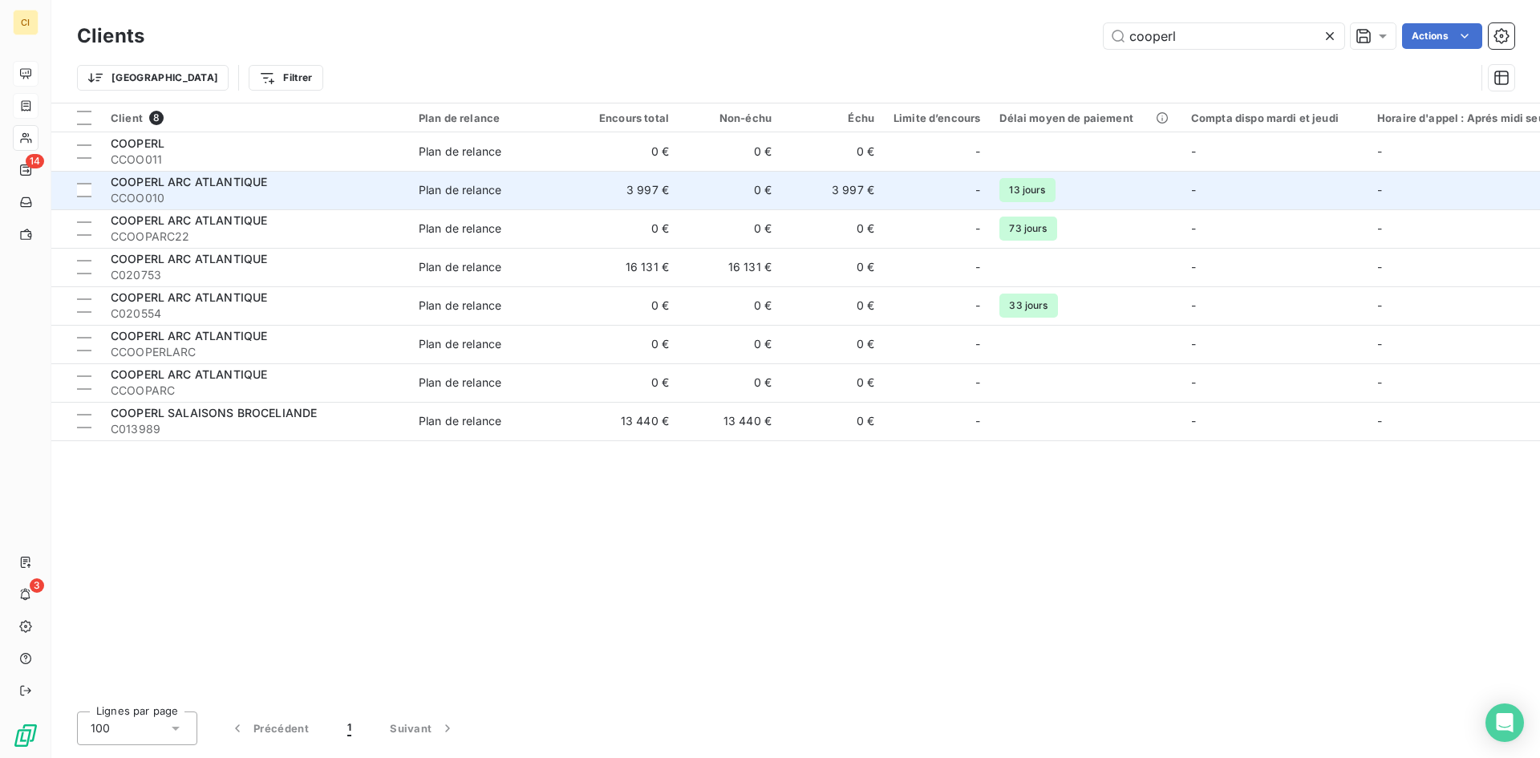
type input "cooperl"
click at [225, 184] on span "COOPERL ARC ATLANTIQUE" at bounding box center [189, 182] width 156 height 14
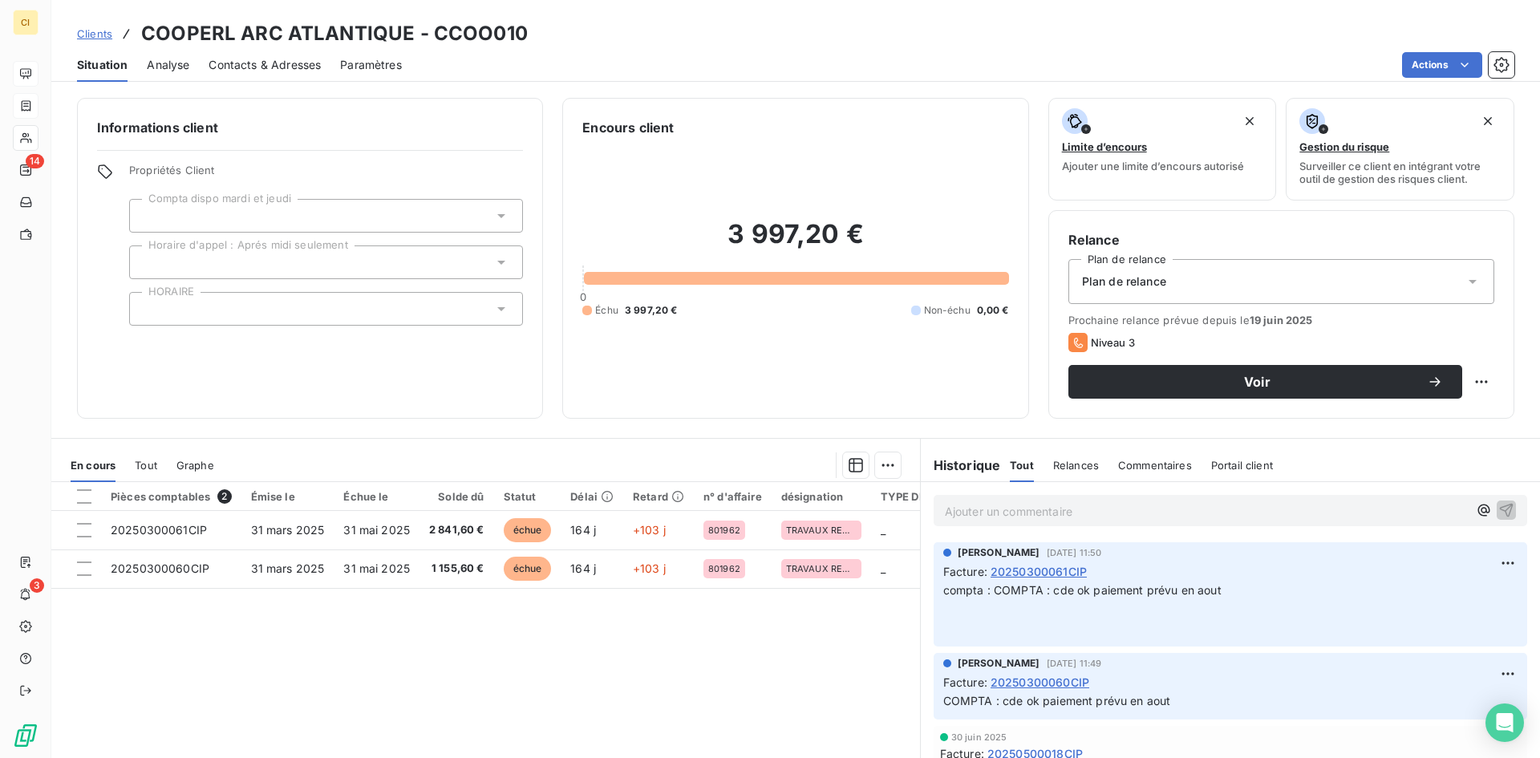
click at [310, 71] on span "Contacts & Adresses" at bounding box center [264, 65] width 112 height 16
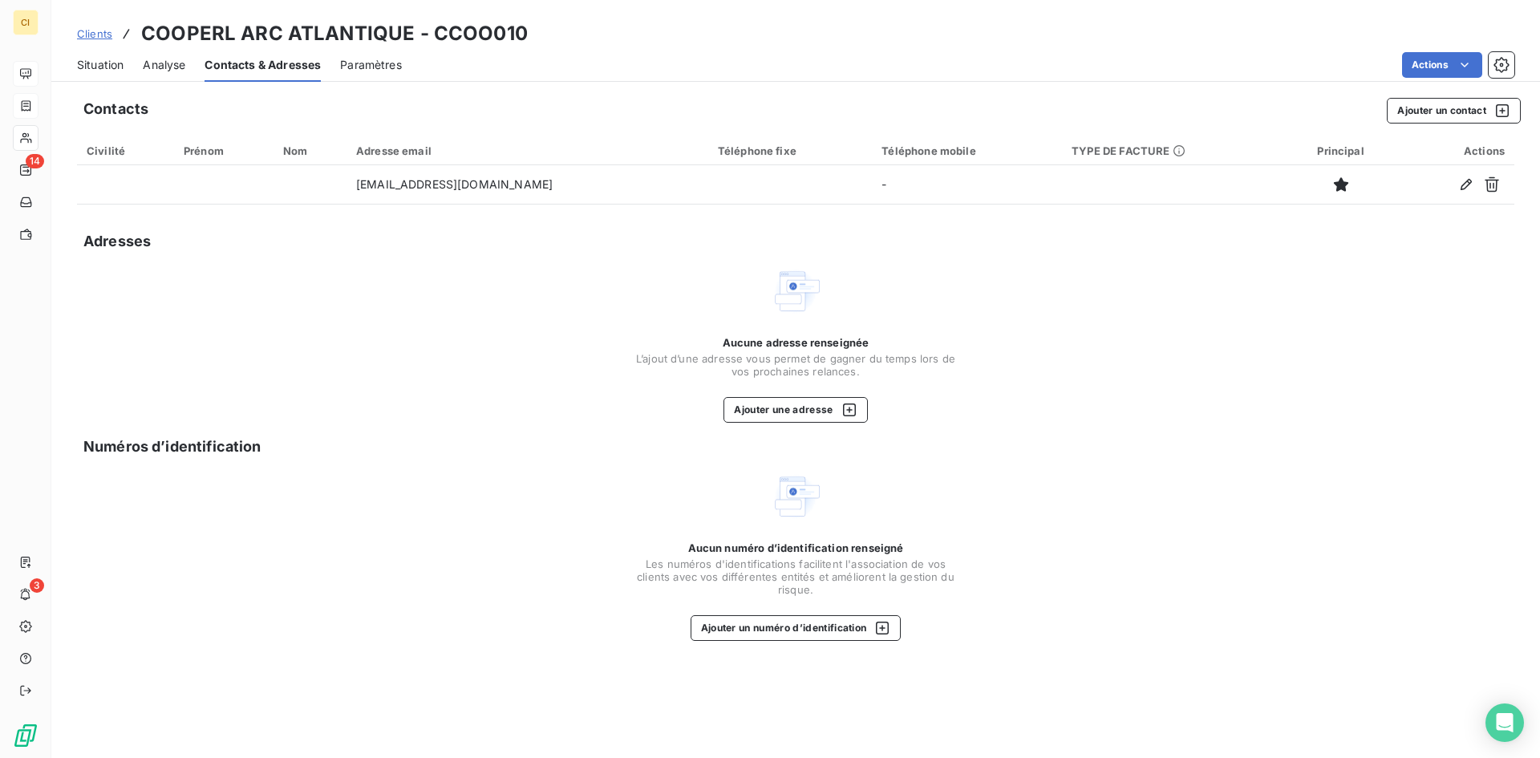
click at [94, 69] on span "Situation" at bounding box center [100, 65] width 47 height 16
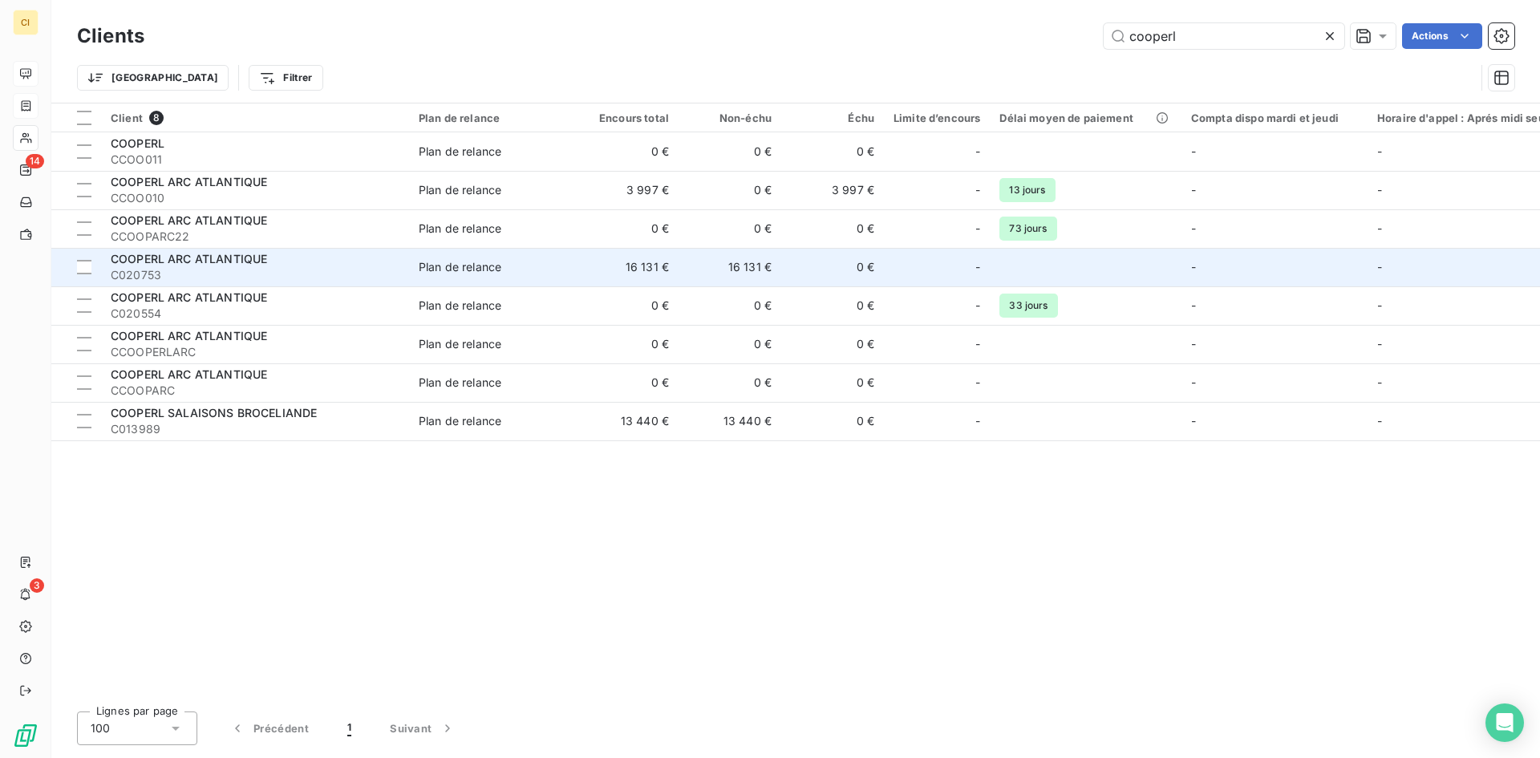
click at [250, 270] on span "C020753" at bounding box center [255, 275] width 289 height 16
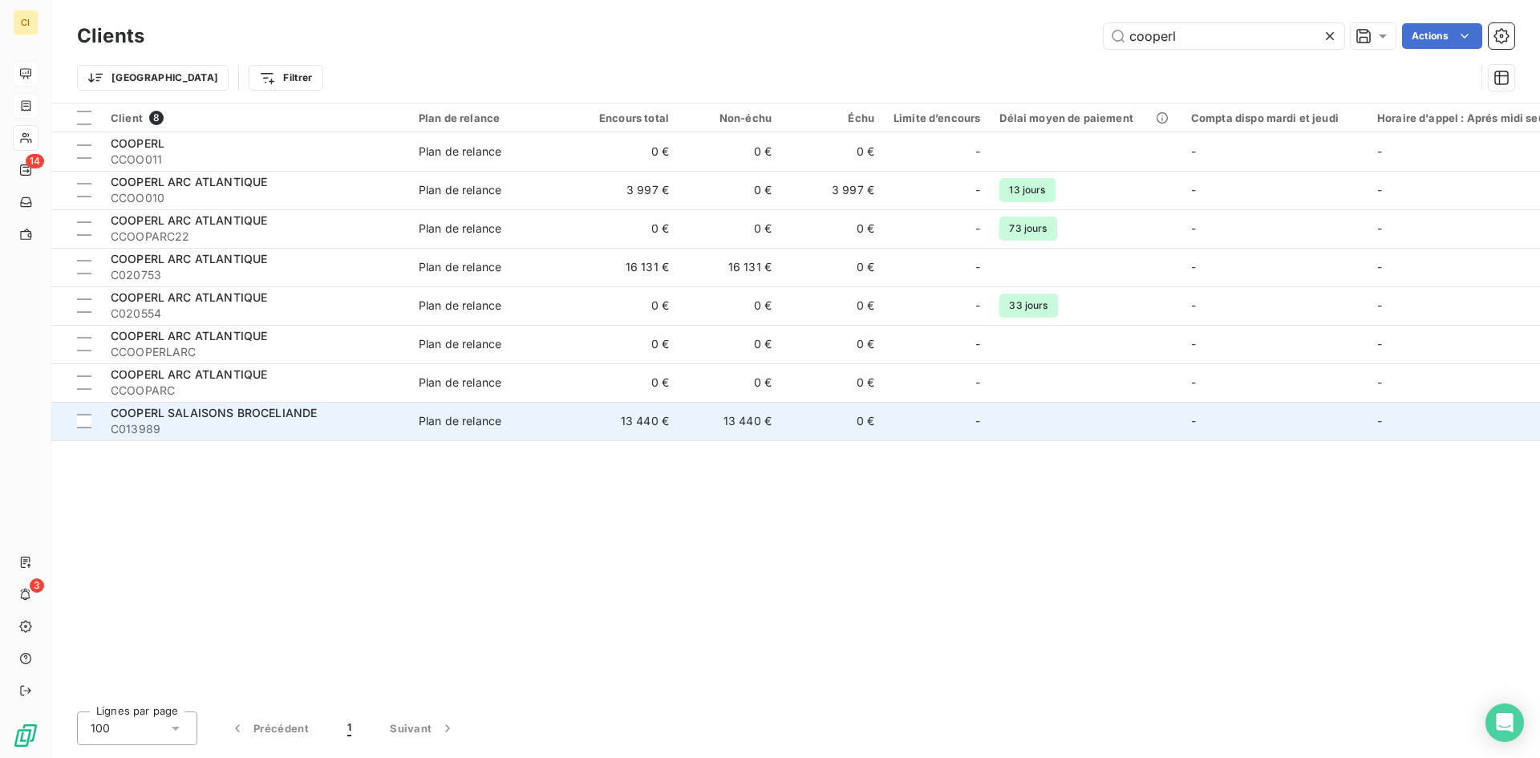
click at [242, 421] on span "C013989" at bounding box center [255, 429] width 289 height 16
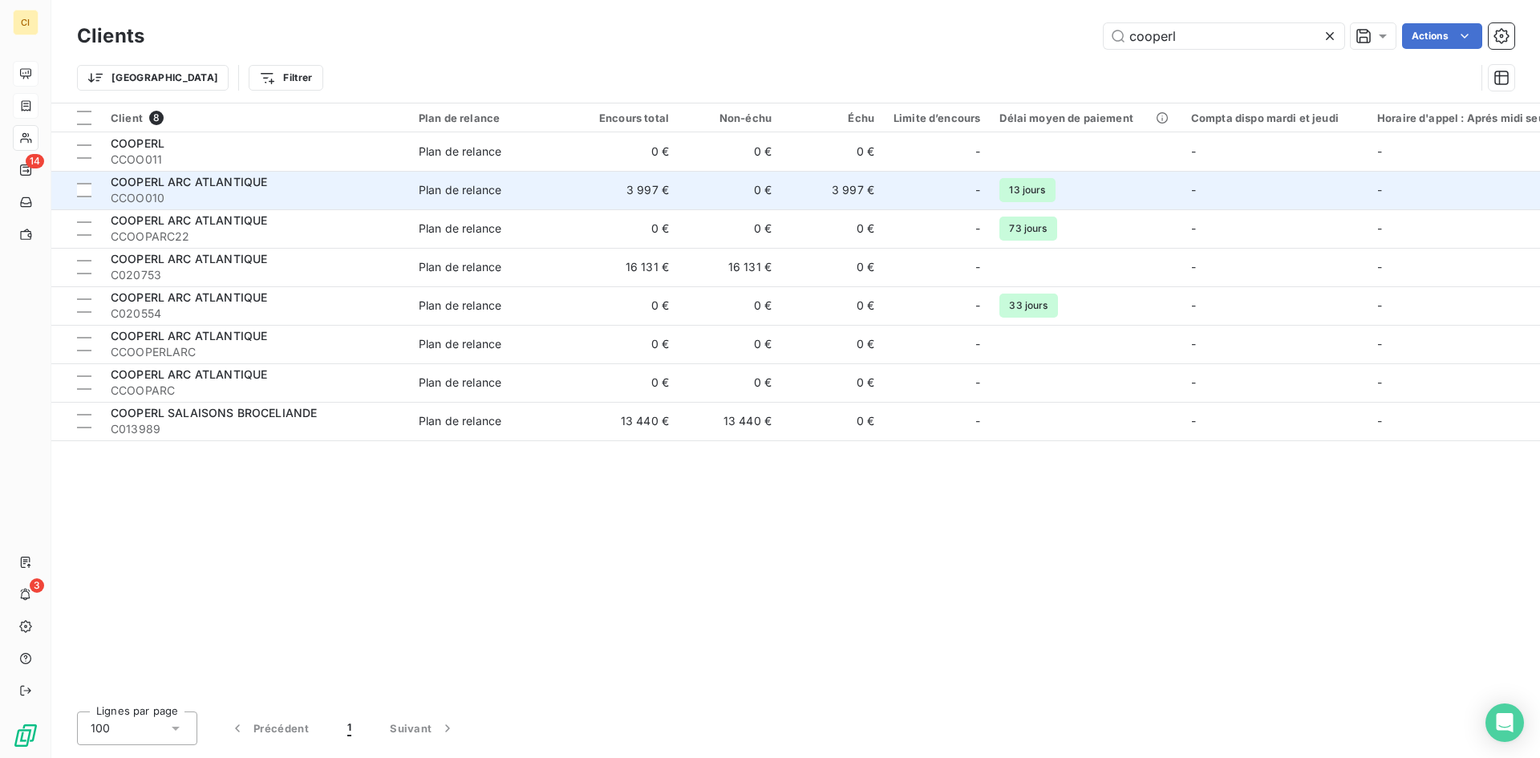
click at [162, 192] on span "CCOO010" at bounding box center [255, 198] width 289 height 16
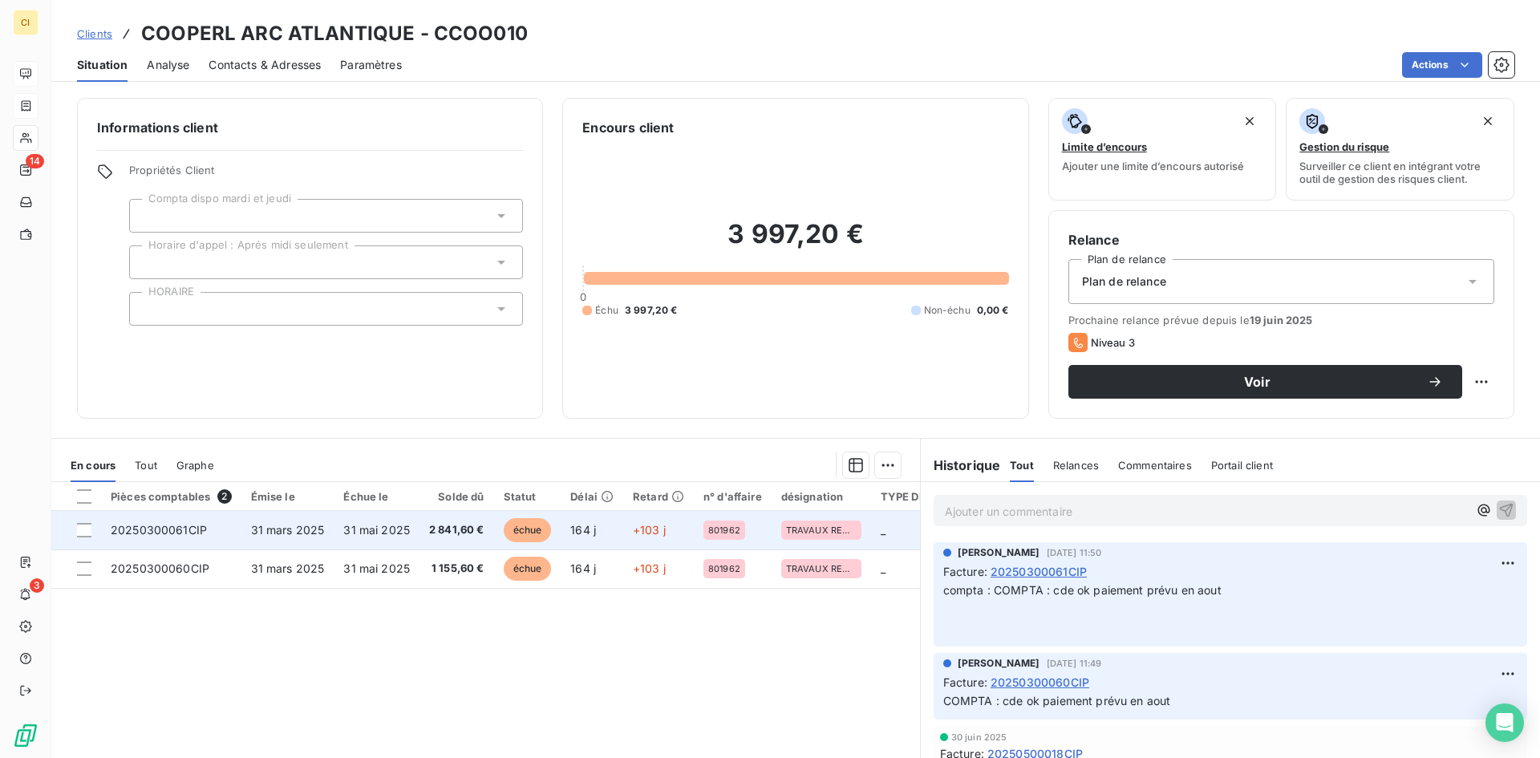
click at [162, 527] on span "20250300061CIP" at bounding box center [159, 530] width 96 height 14
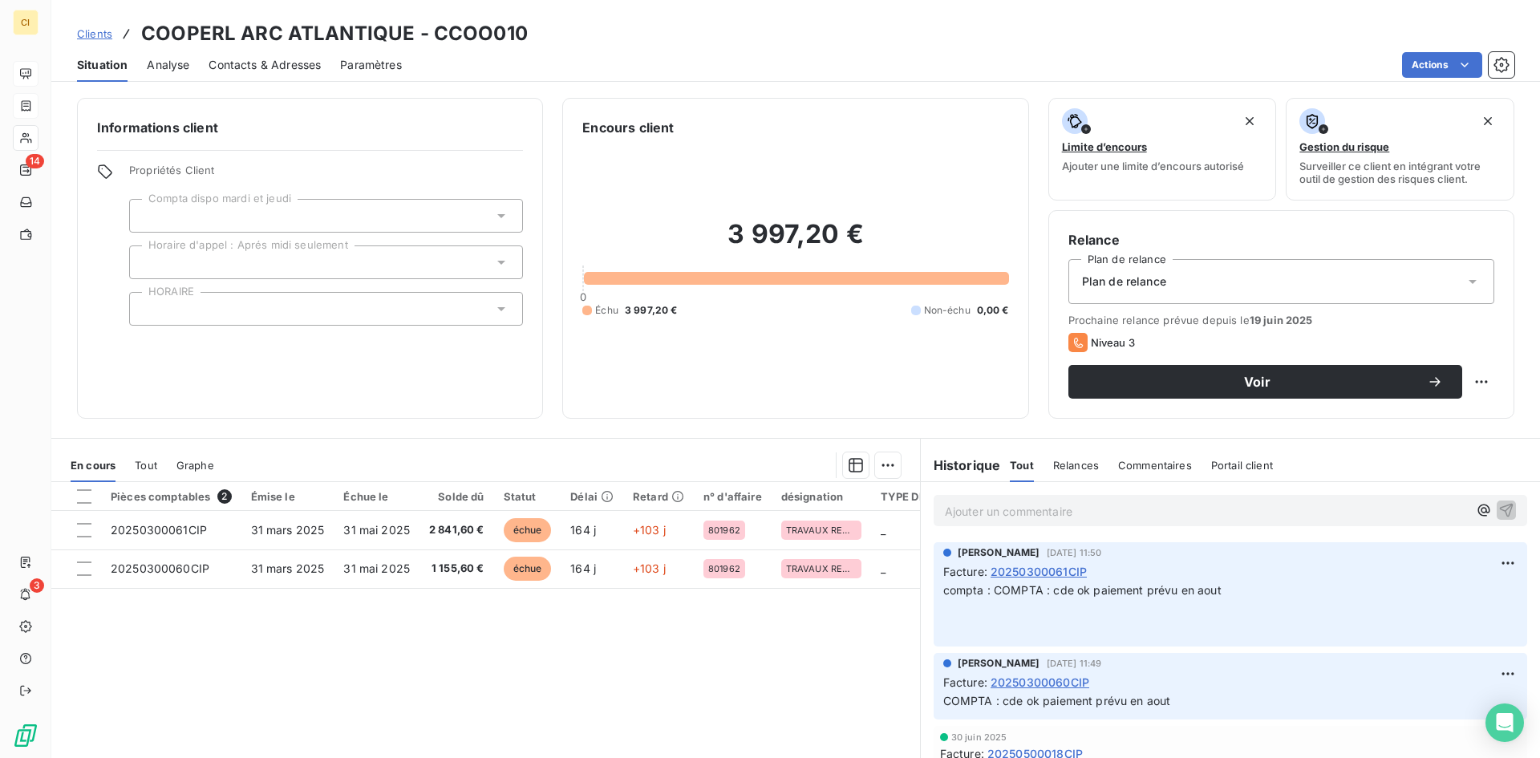
click at [986, 505] on p "Ajouter un commentaire ﻿" at bounding box center [1206, 511] width 523 height 20
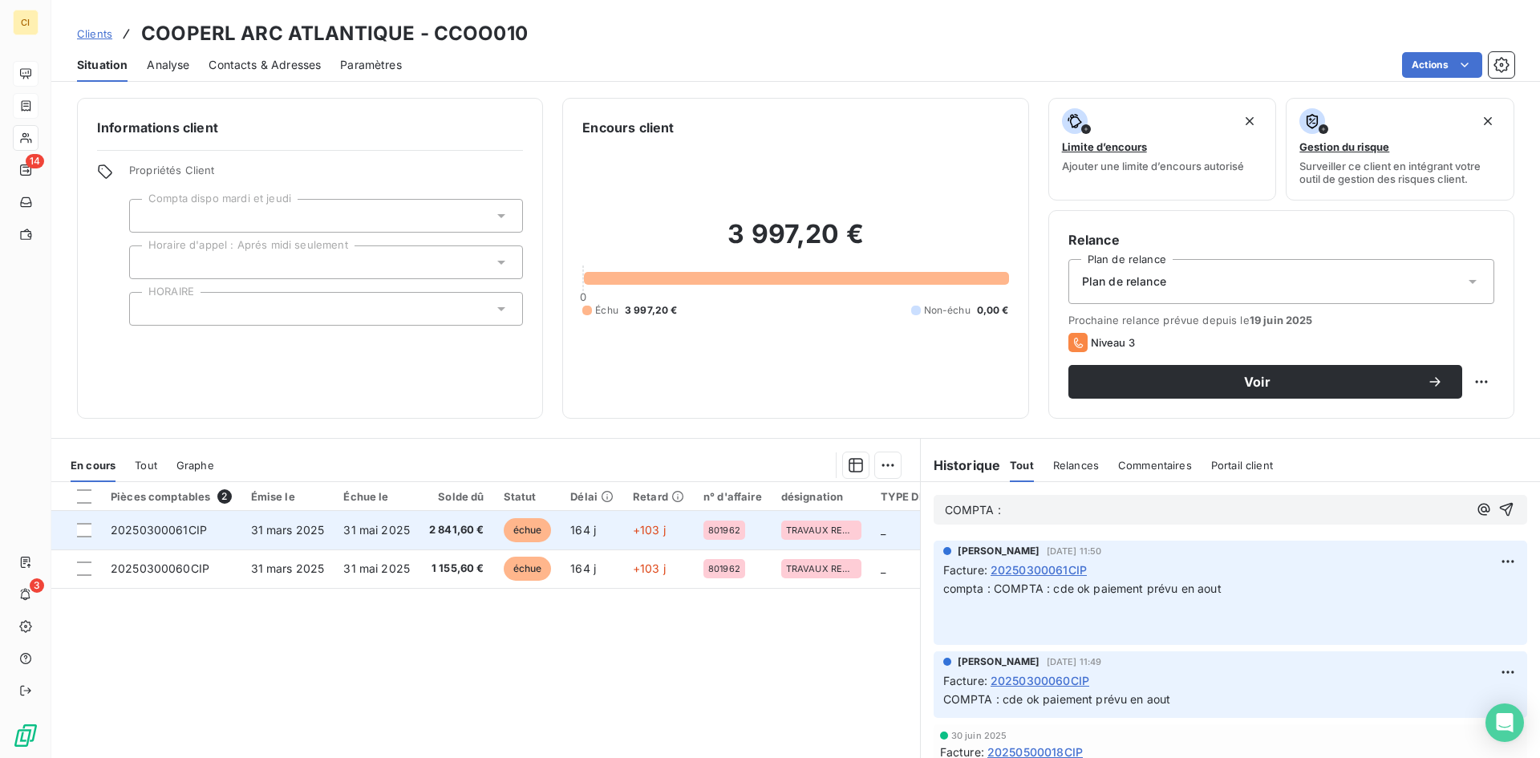
click at [880, 538] on td "_" at bounding box center [939, 530] width 136 height 38
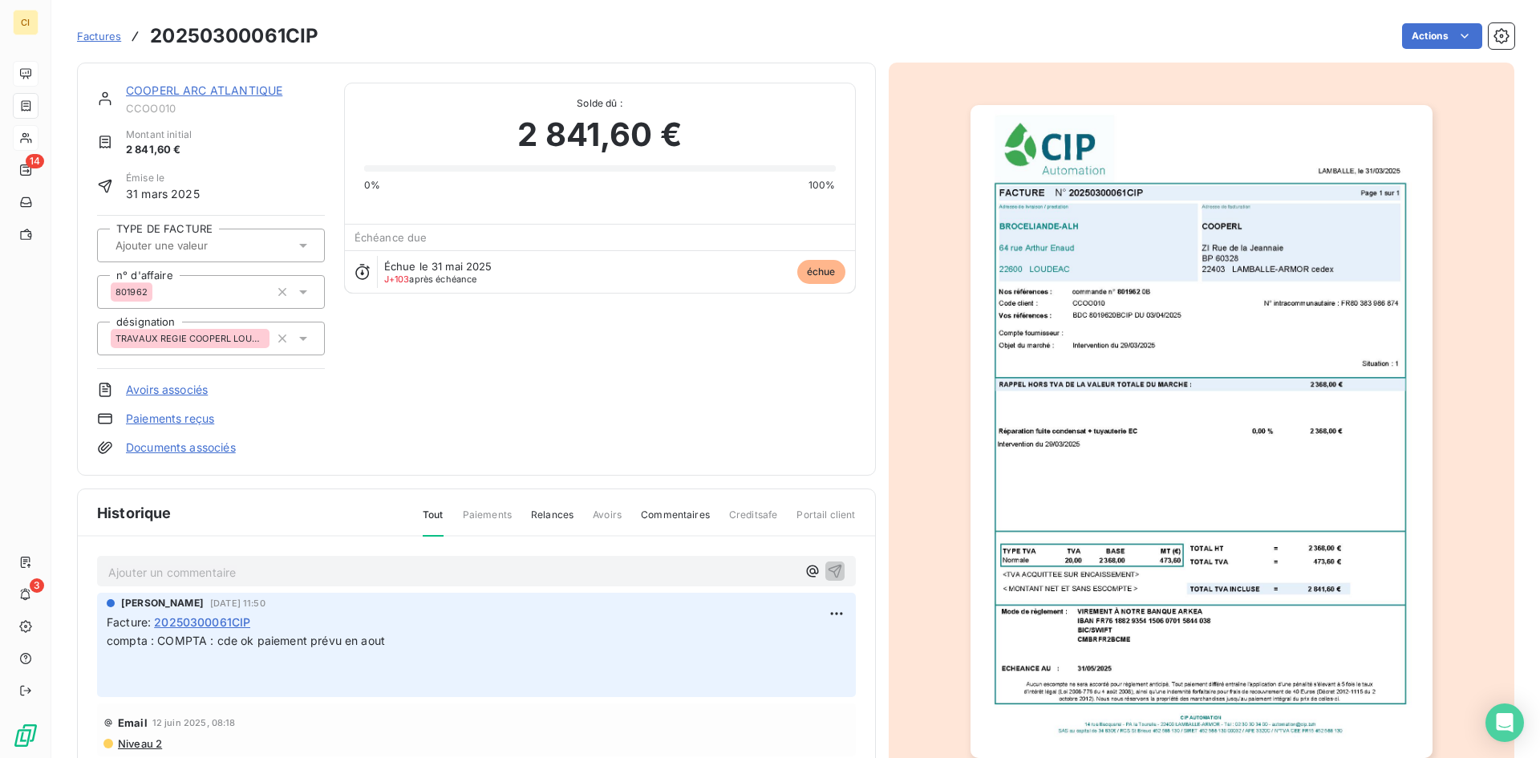
click at [186, 577] on p "Ajouter un commentaire ﻿" at bounding box center [452, 572] width 688 height 20
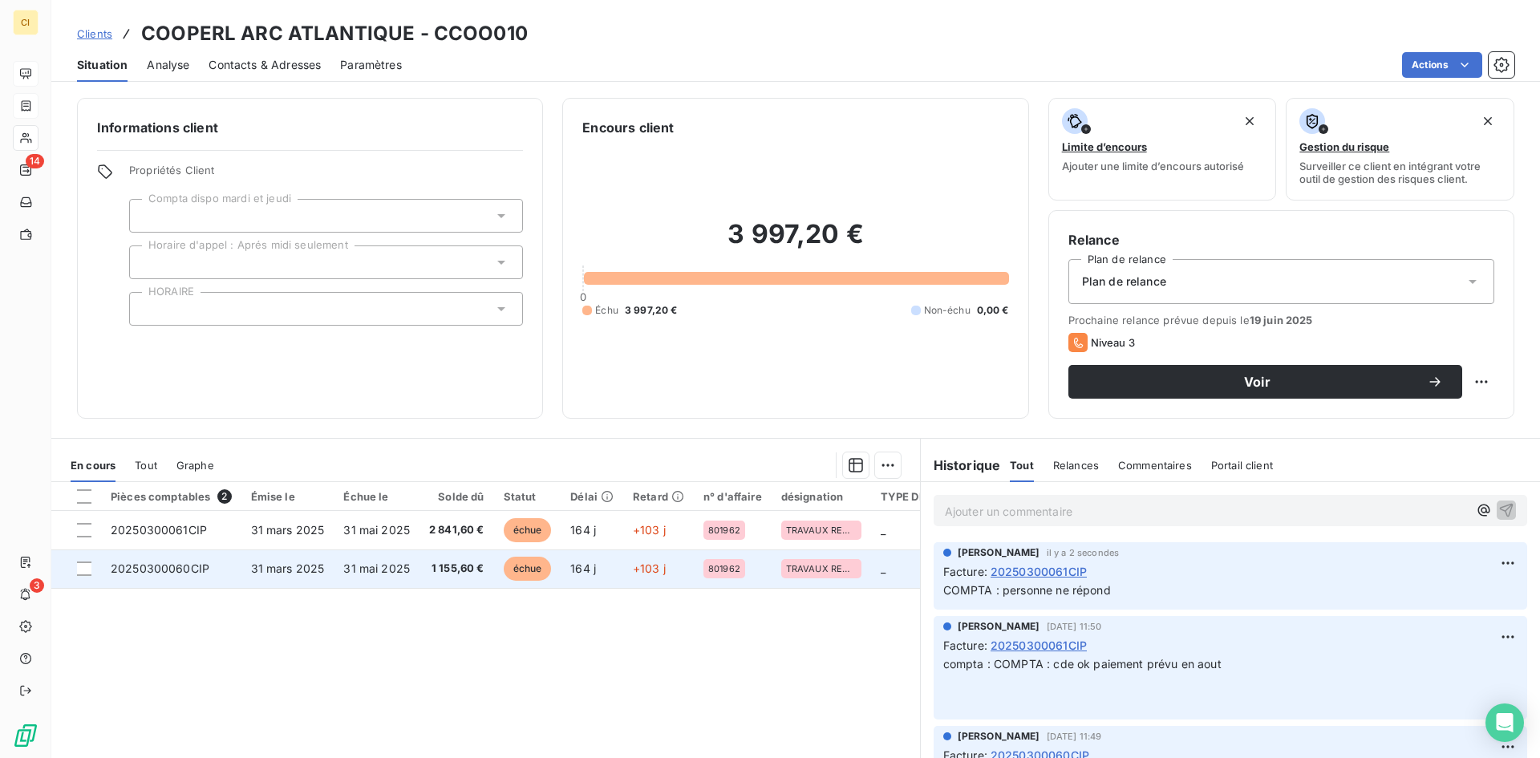
click at [188, 567] on span "20250300060CIP" at bounding box center [160, 568] width 99 height 14
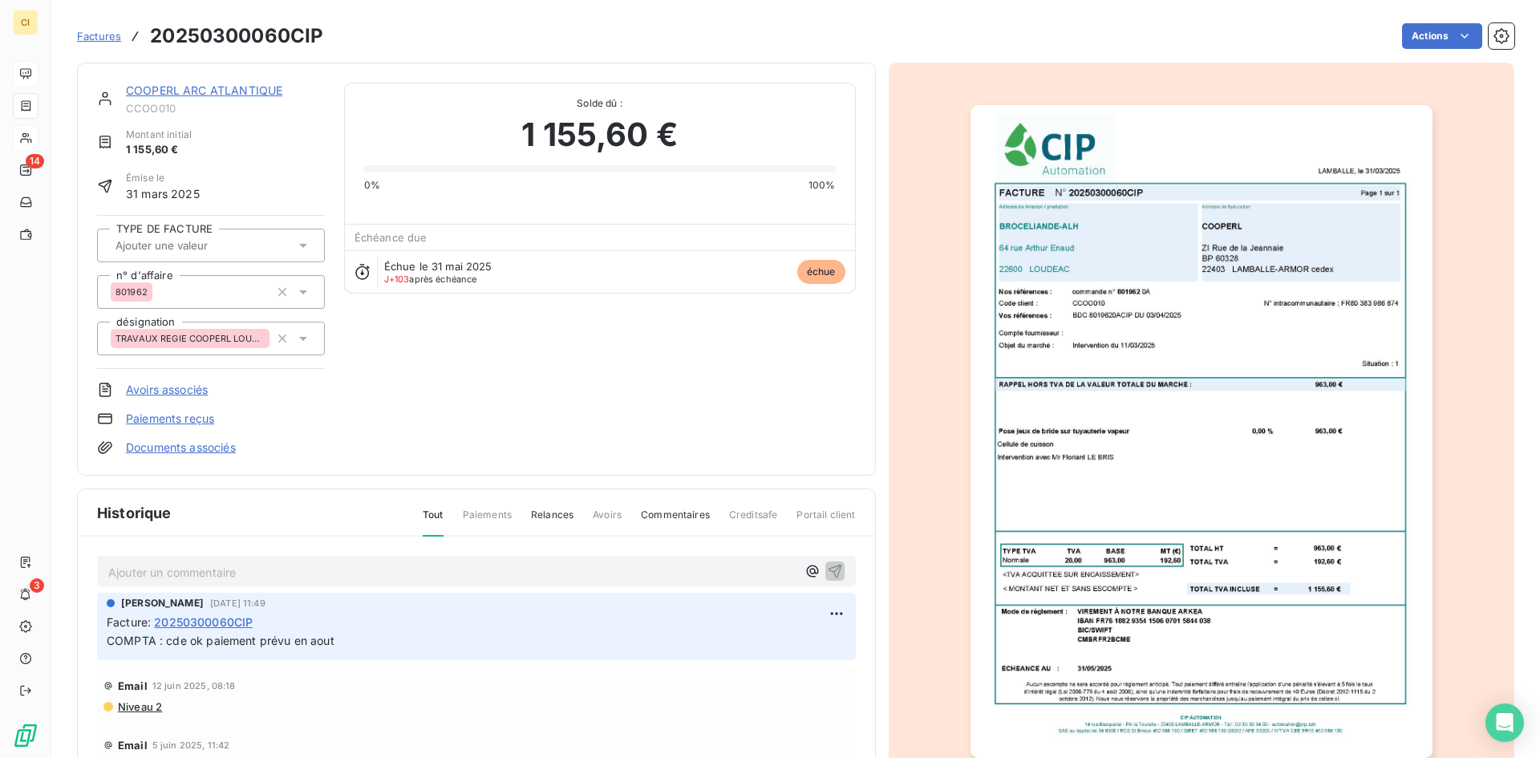
click at [220, 566] on p "Ajouter un commentaire ﻿" at bounding box center [452, 572] width 688 height 20
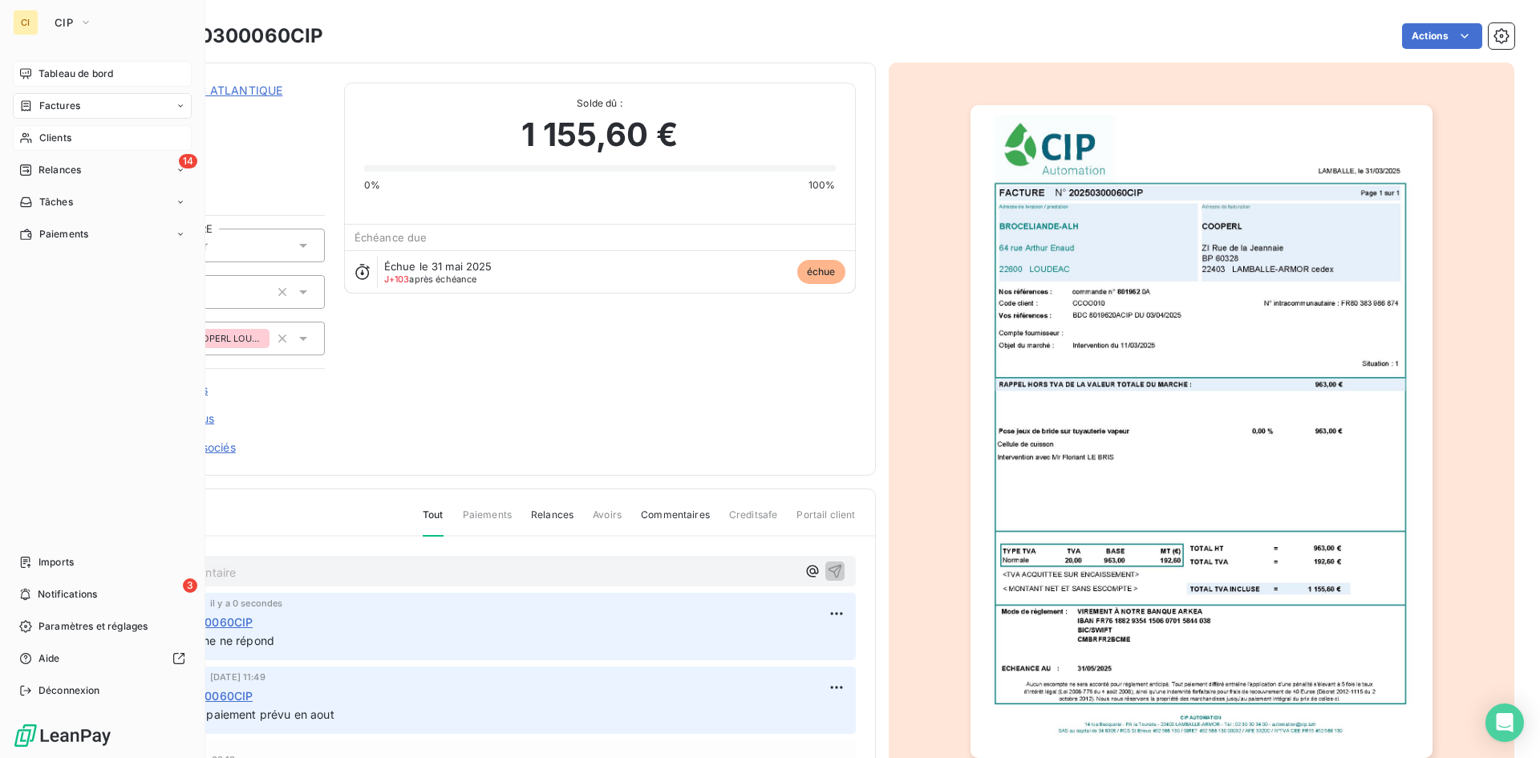
click at [53, 67] on span "Tableau de bord" at bounding box center [75, 74] width 75 height 14
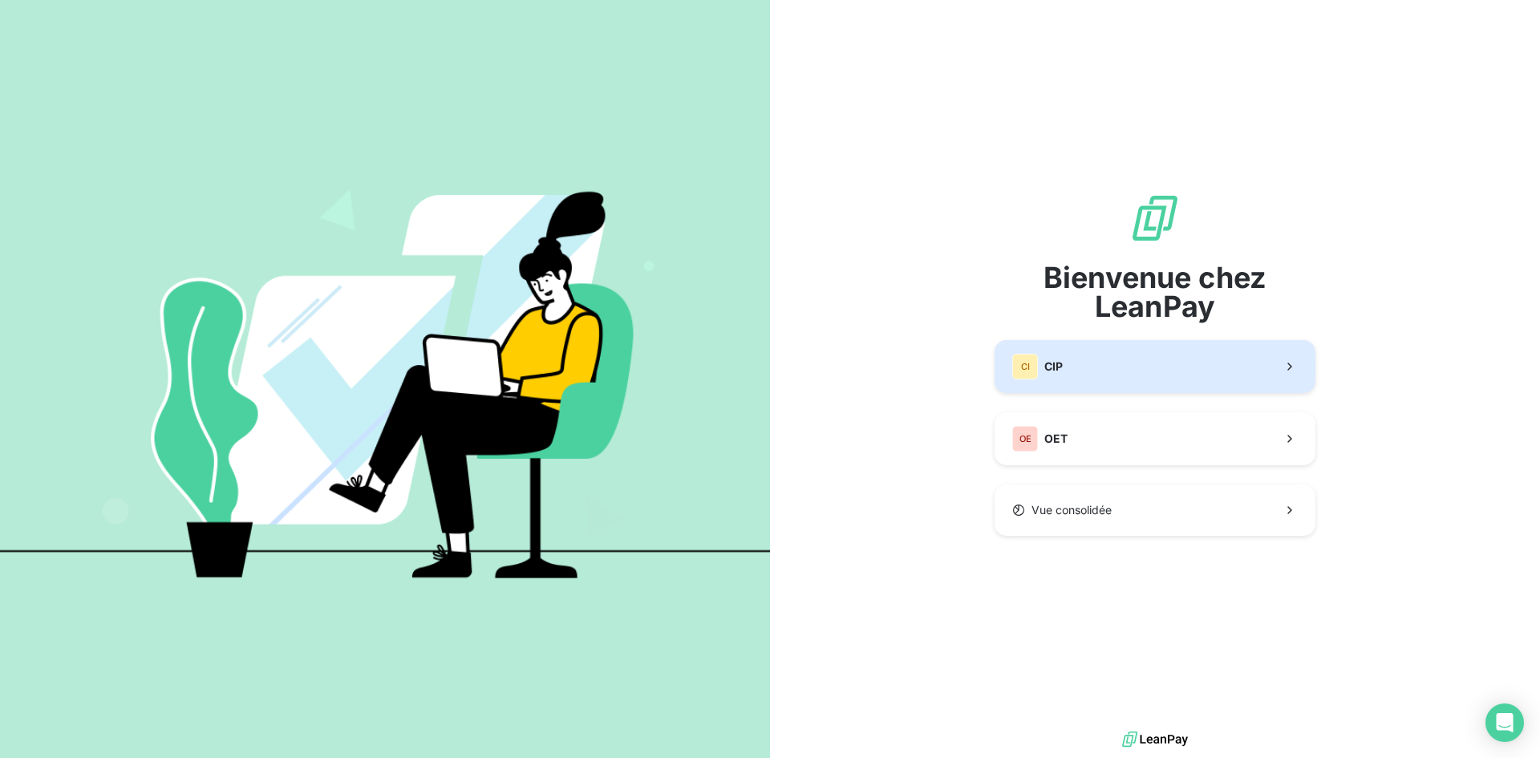
click at [1060, 378] on div "CI CIP" at bounding box center [1037, 367] width 51 height 26
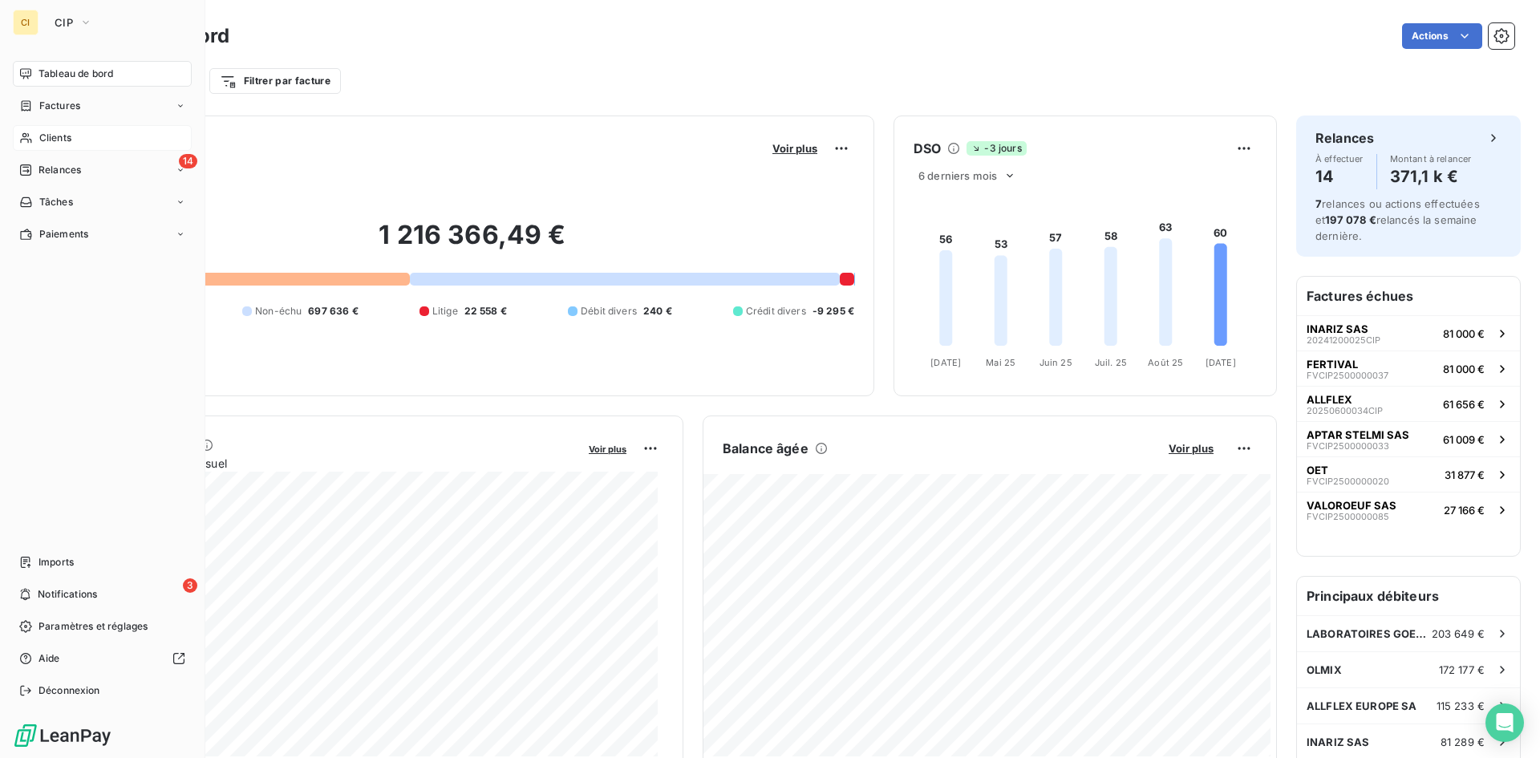
click at [58, 140] on span "Clients" at bounding box center [55, 138] width 32 height 14
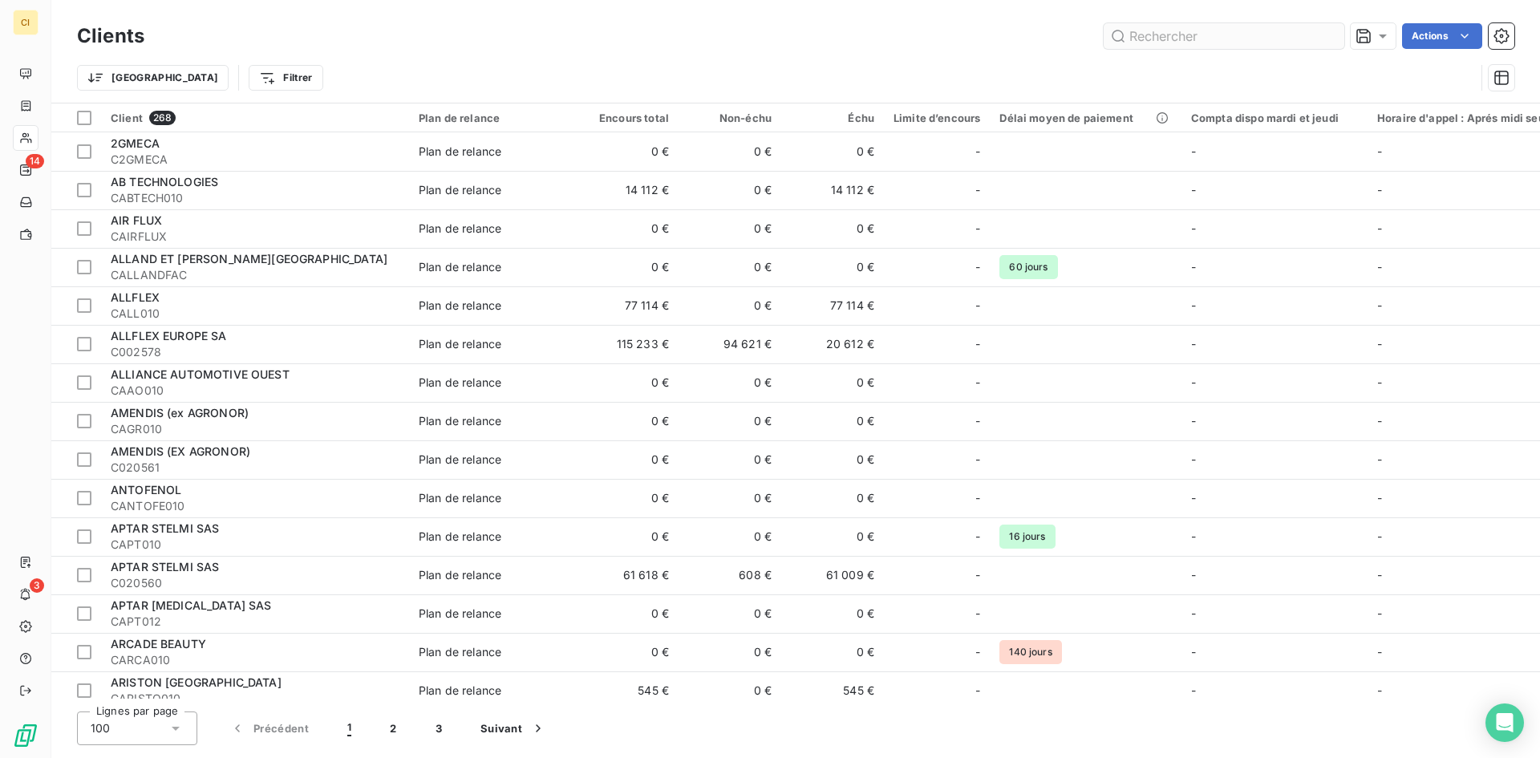
click at [1148, 39] on input "text" at bounding box center [1223, 36] width 241 height 26
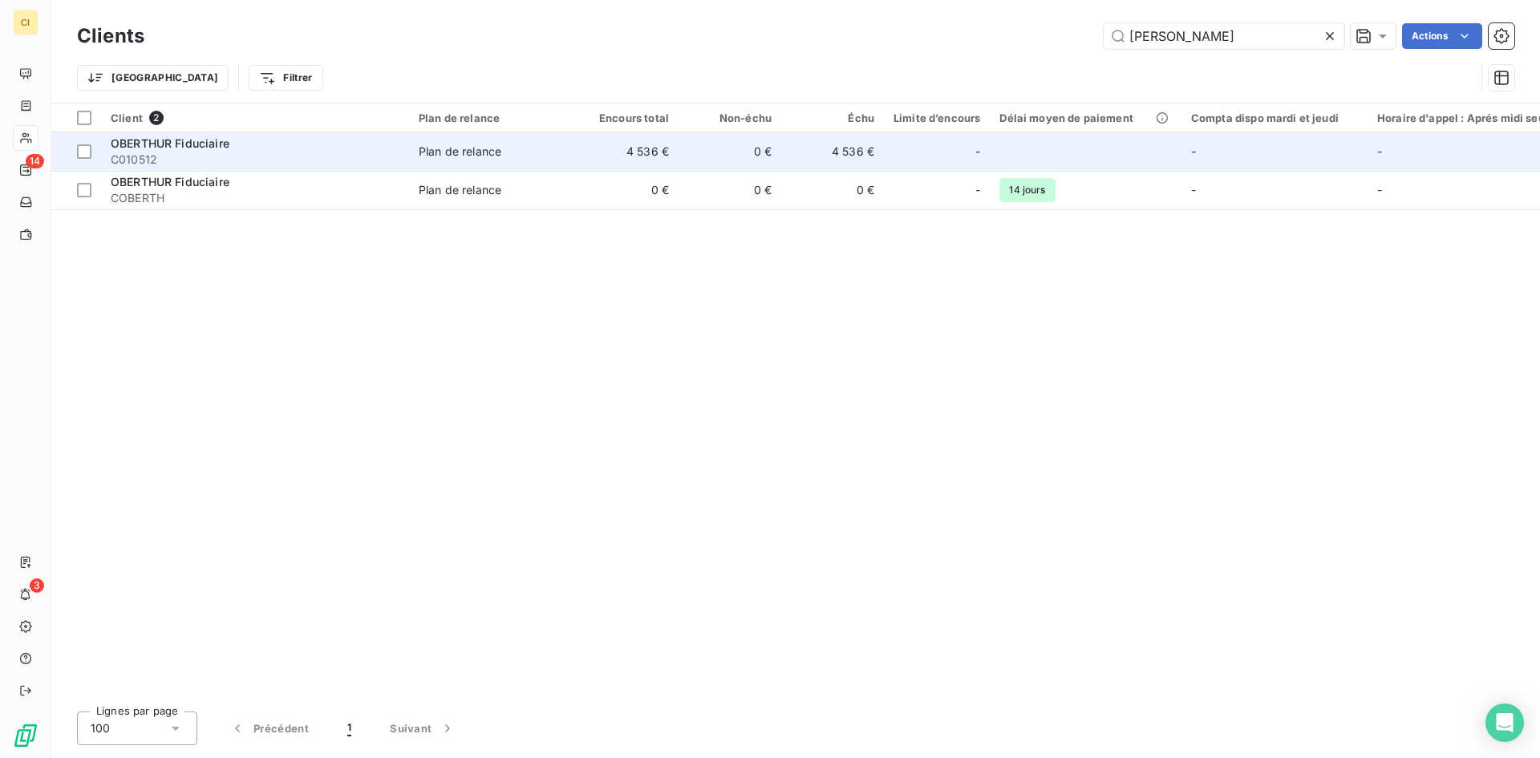
type input "oberth"
click at [165, 147] on span "OBERTHUR Fiduciaire" at bounding box center [170, 143] width 119 height 14
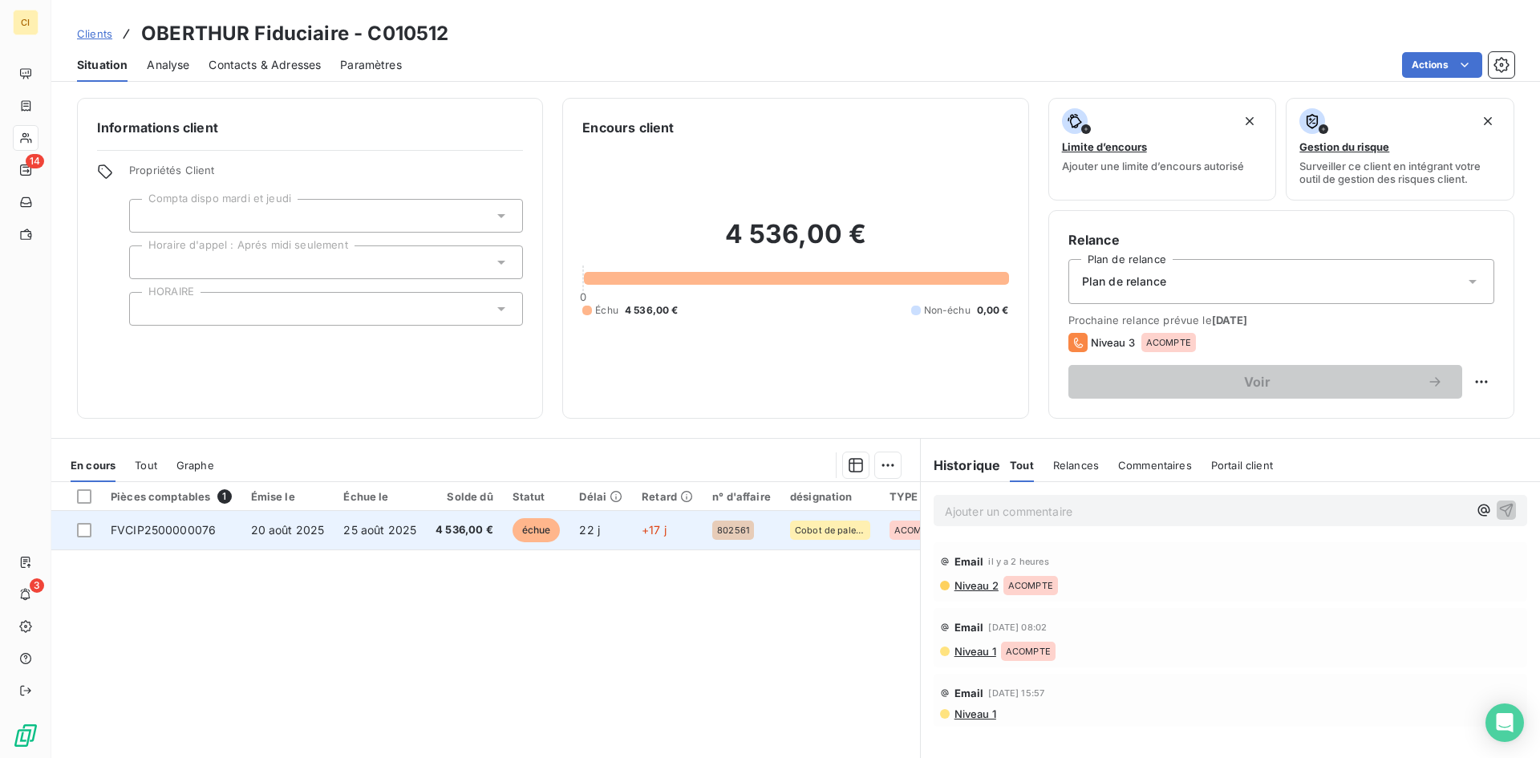
click at [155, 536] on td "FVCIP2500000076" at bounding box center [171, 530] width 140 height 38
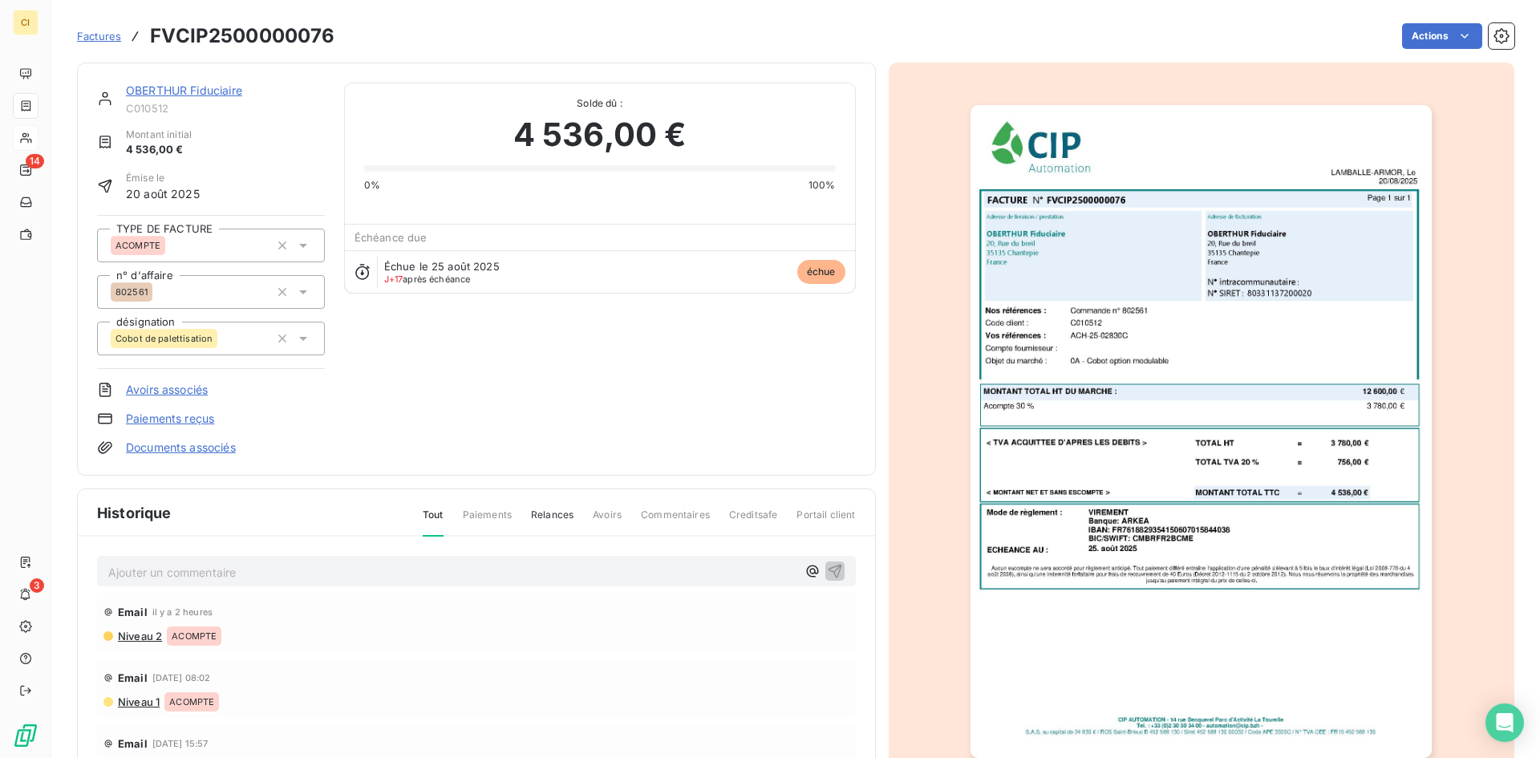
click at [142, 566] on p "Ajouter un commentaire ﻿" at bounding box center [452, 572] width 688 height 20
click at [217, 573] on p "COMPTA :" at bounding box center [452, 571] width 688 height 18
click at [203, 562] on p "COMPTA :" at bounding box center [452, 571] width 688 height 18
click at [827, 573] on icon "button" at bounding box center [835, 570] width 16 height 16
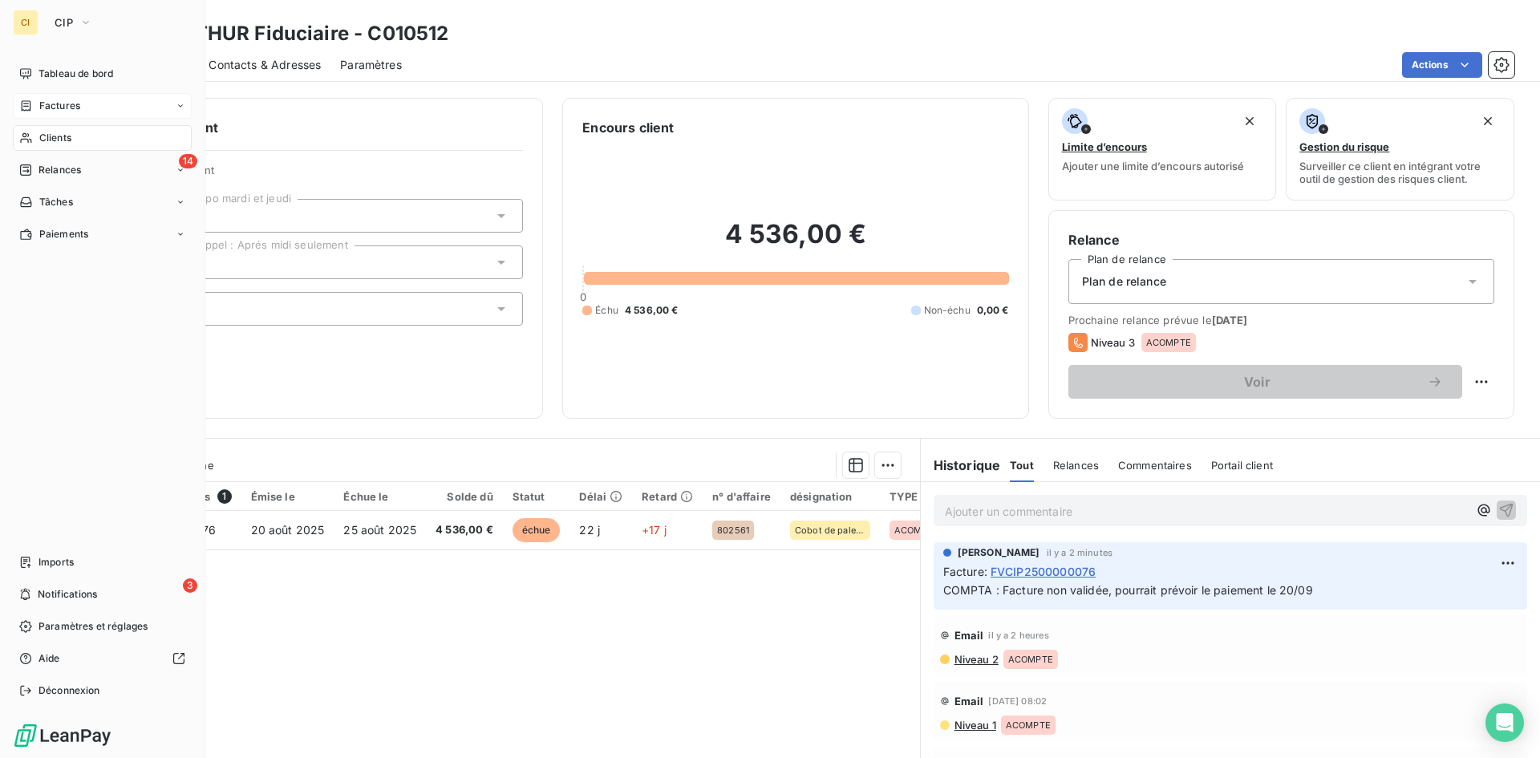
click at [52, 104] on span "Factures" at bounding box center [59, 106] width 41 height 14
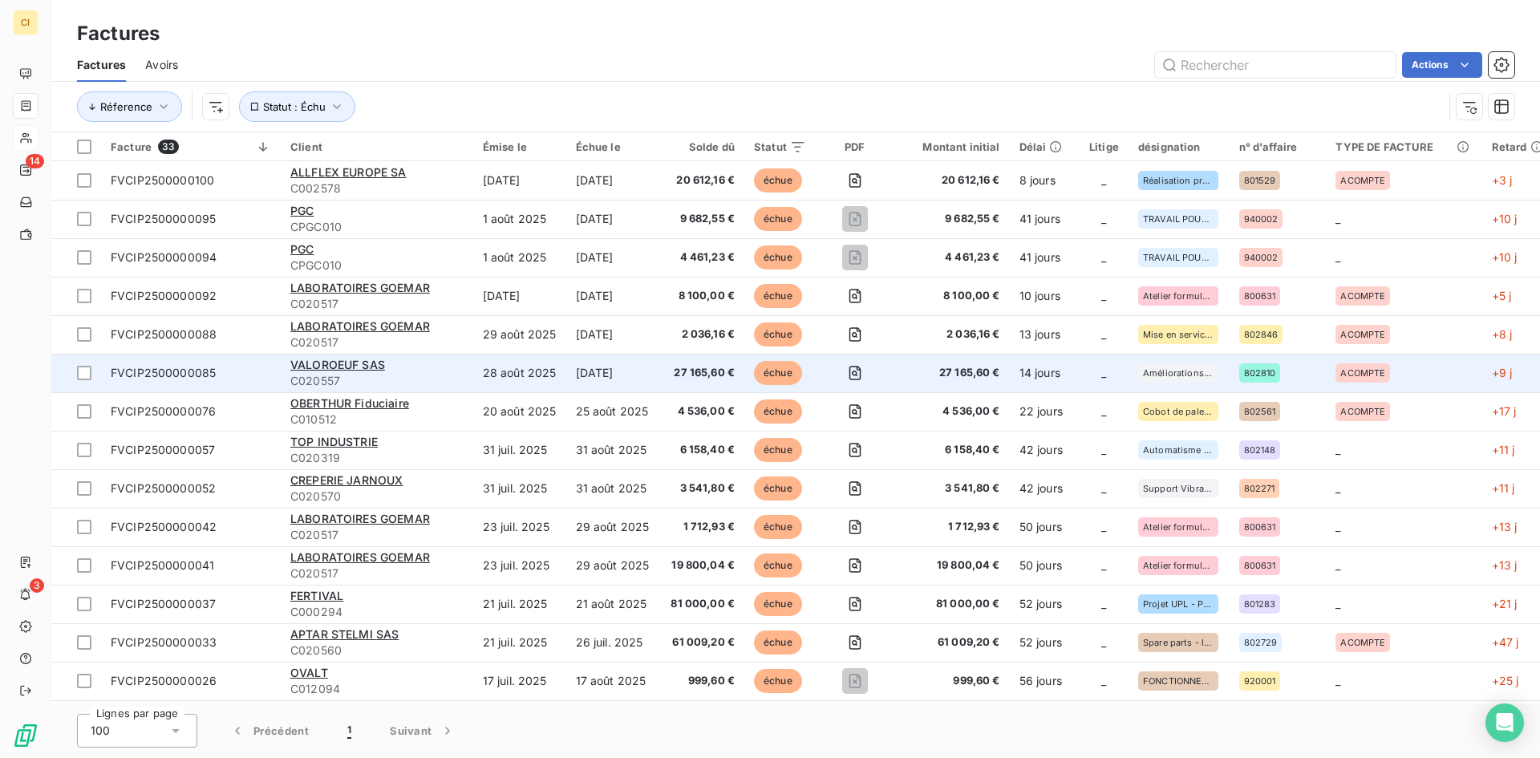
click at [189, 372] on span "FVCIP2500000085" at bounding box center [163, 373] width 105 height 14
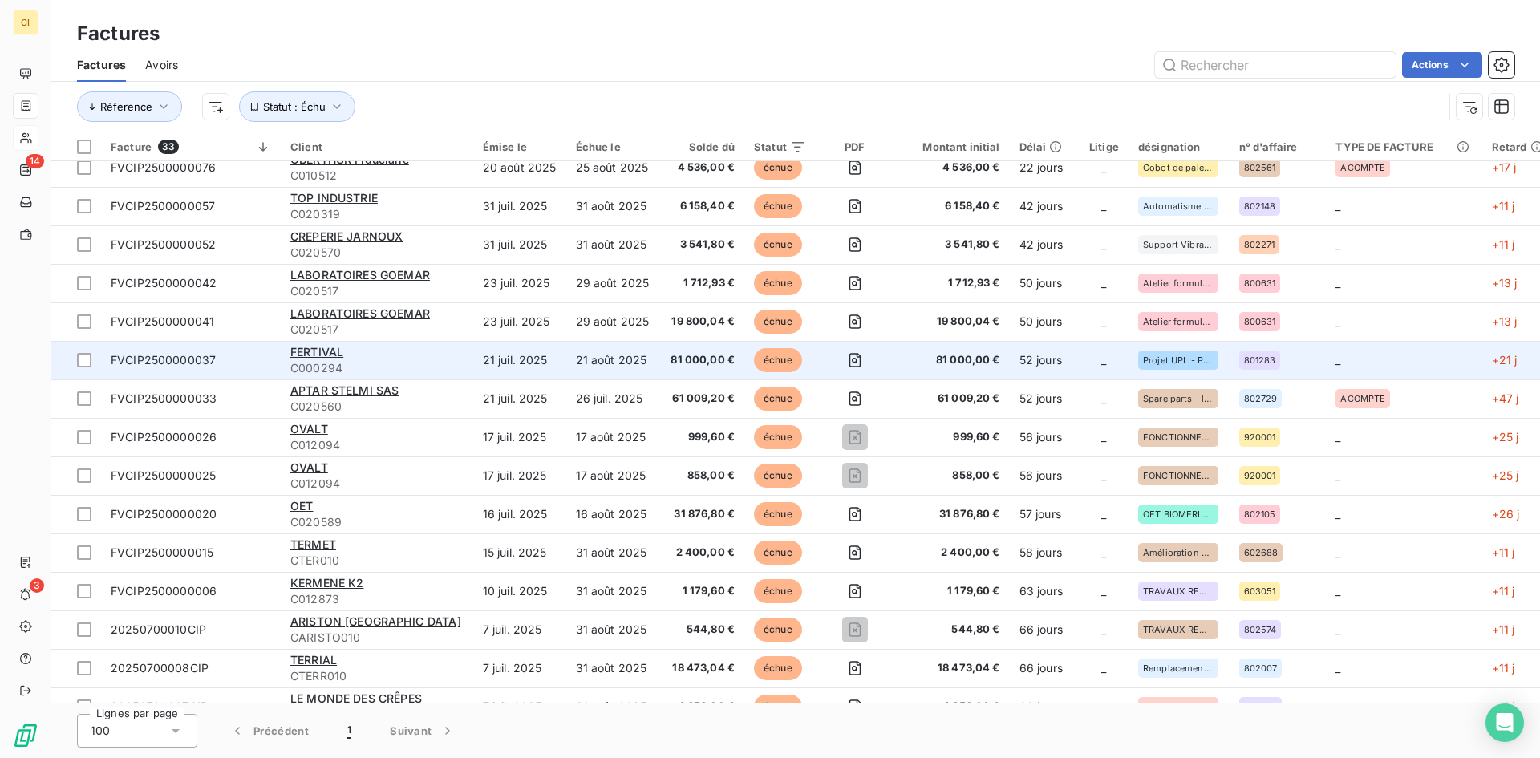
scroll to position [321, 0]
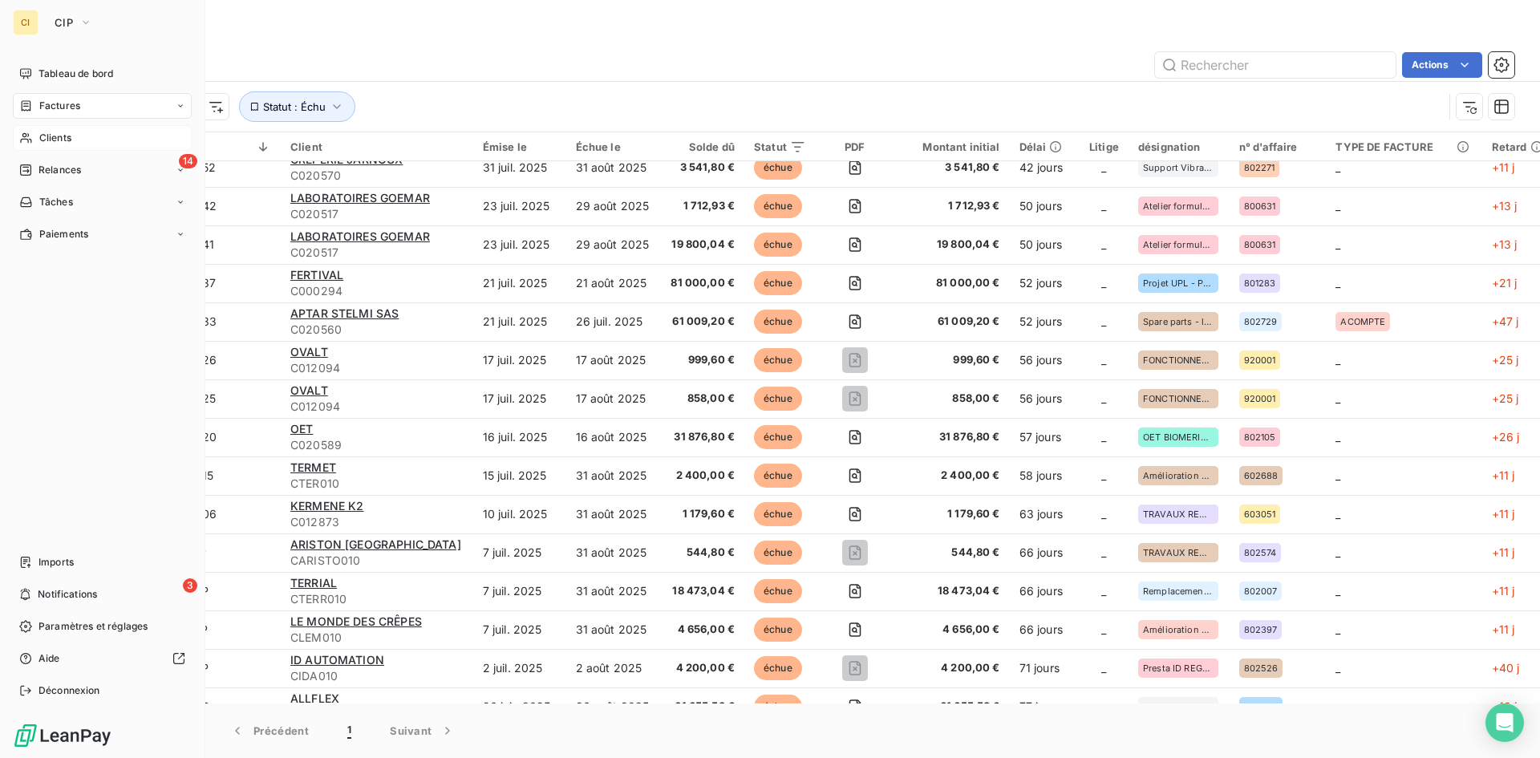
click at [41, 127] on div "Clients" at bounding box center [102, 138] width 179 height 26
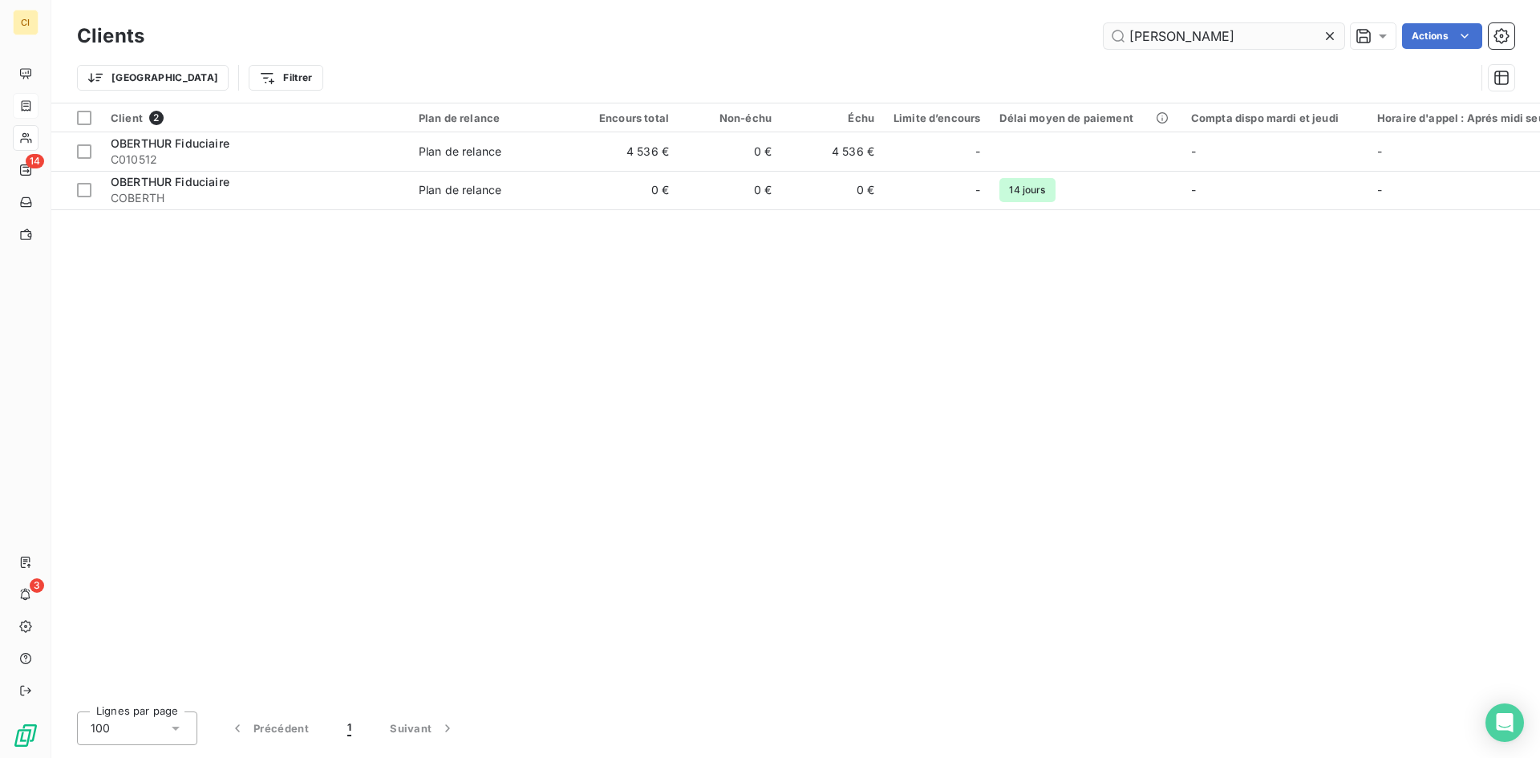
drag, startPoint x: 1221, startPoint y: 37, endPoint x: 1127, endPoint y: 47, distance: 94.3
click at [1127, 47] on input "oberth" at bounding box center [1223, 36] width 241 height 26
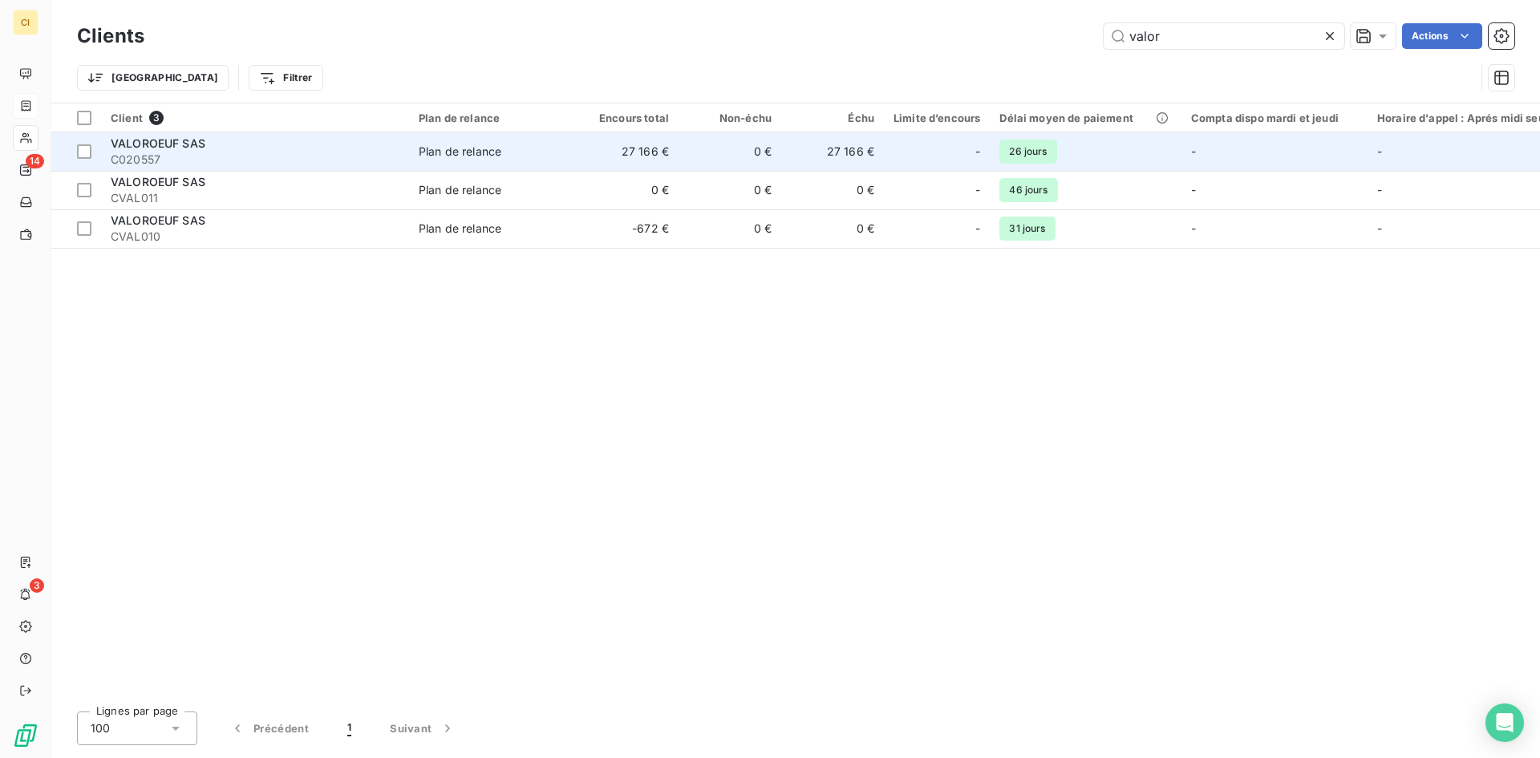
type input "valor"
click at [200, 165] on span "C020557" at bounding box center [255, 160] width 289 height 16
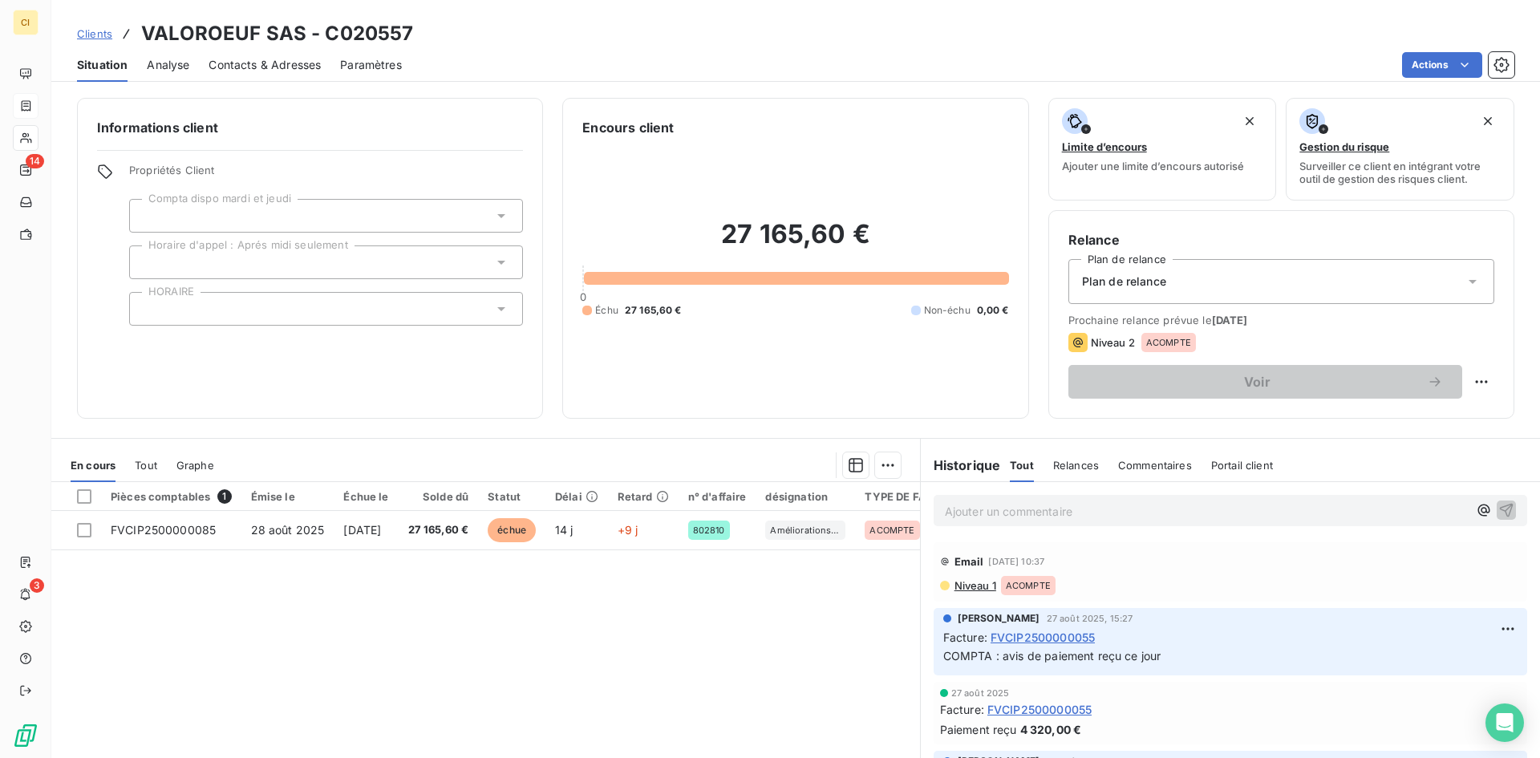
click at [302, 64] on span "Contacts & Adresses" at bounding box center [264, 65] width 112 height 16
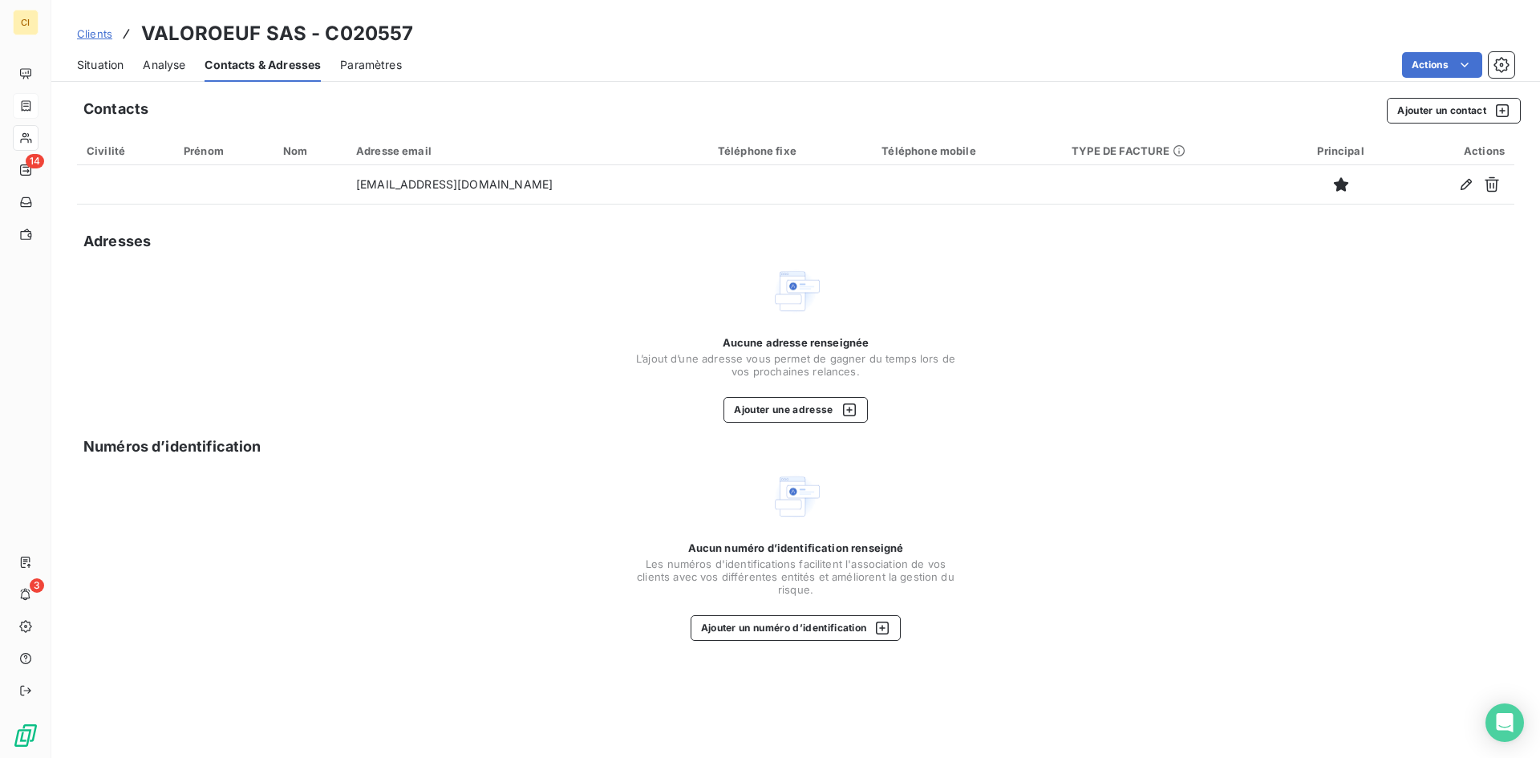
drag, startPoint x: 101, startPoint y: 65, endPoint x: 130, endPoint y: 75, distance: 30.7
click at [101, 65] on span "Situation" at bounding box center [100, 65] width 47 height 16
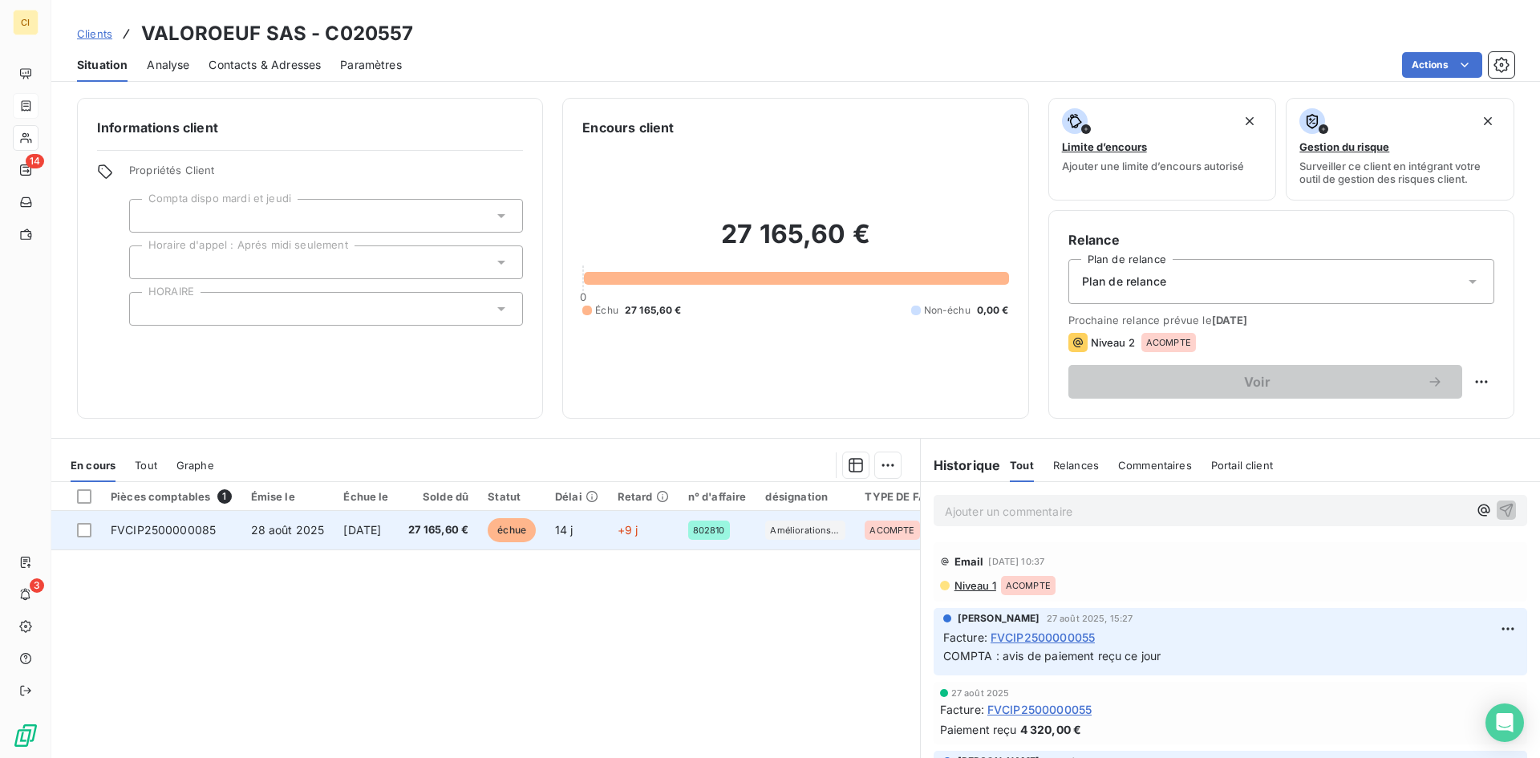
click at [207, 534] on span "FVCIP2500000085" at bounding box center [163, 530] width 105 height 14
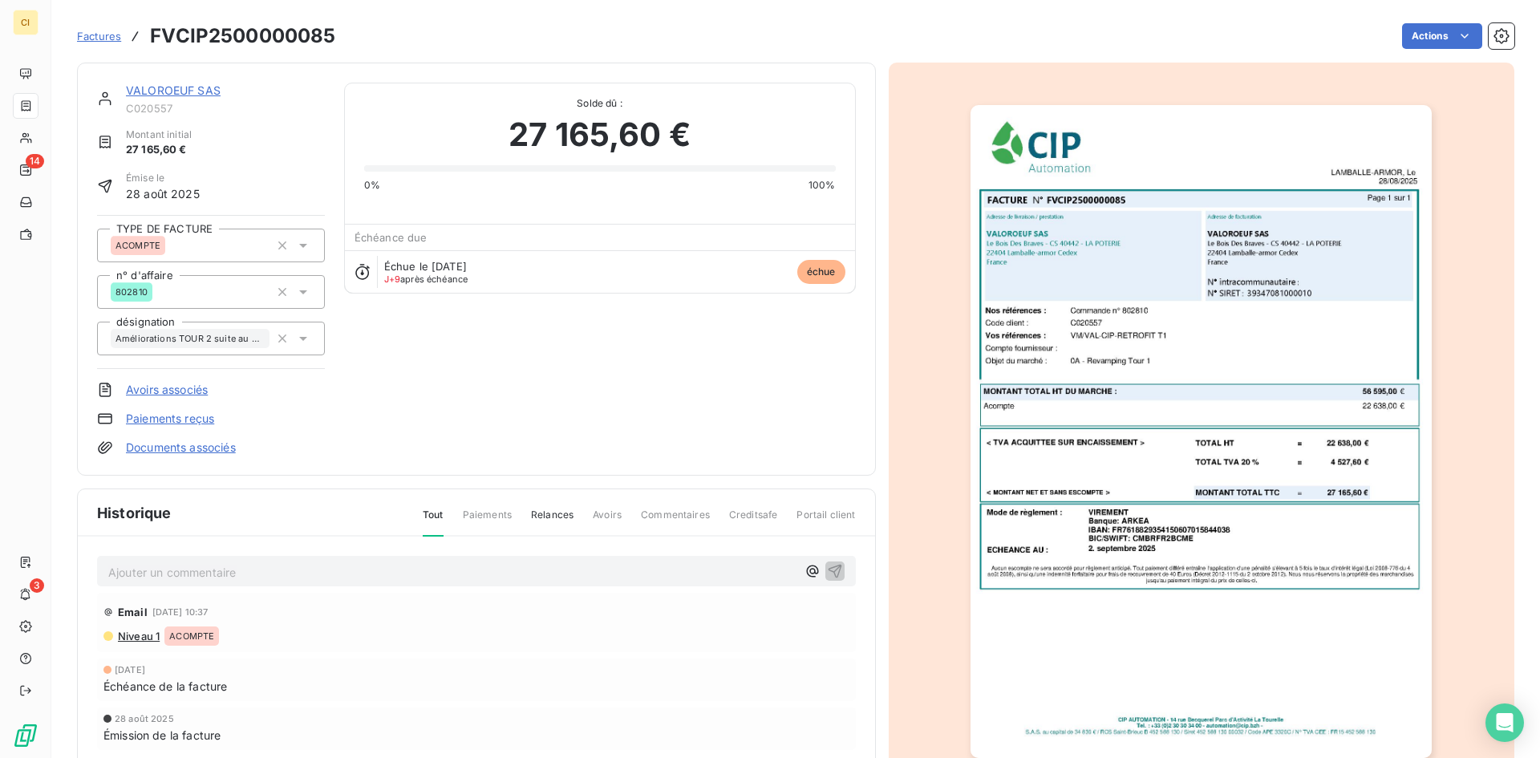
click at [119, 580] on p "Ajouter un commentaire ﻿" at bounding box center [452, 572] width 688 height 20
click at [178, 567] on p "Compta :" at bounding box center [452, 571] width 688 height 18
click at [197, 570] on p "Compta :" at bounding box center [452, 571] width 688 height 18
click at [188, 568] on p "Compta :" at bounding box center [452, 571] width 688 height 18
click at [289, 568] on p "Compta : paiement prévu le" at bounding box center [452, 571] width 688 height 18
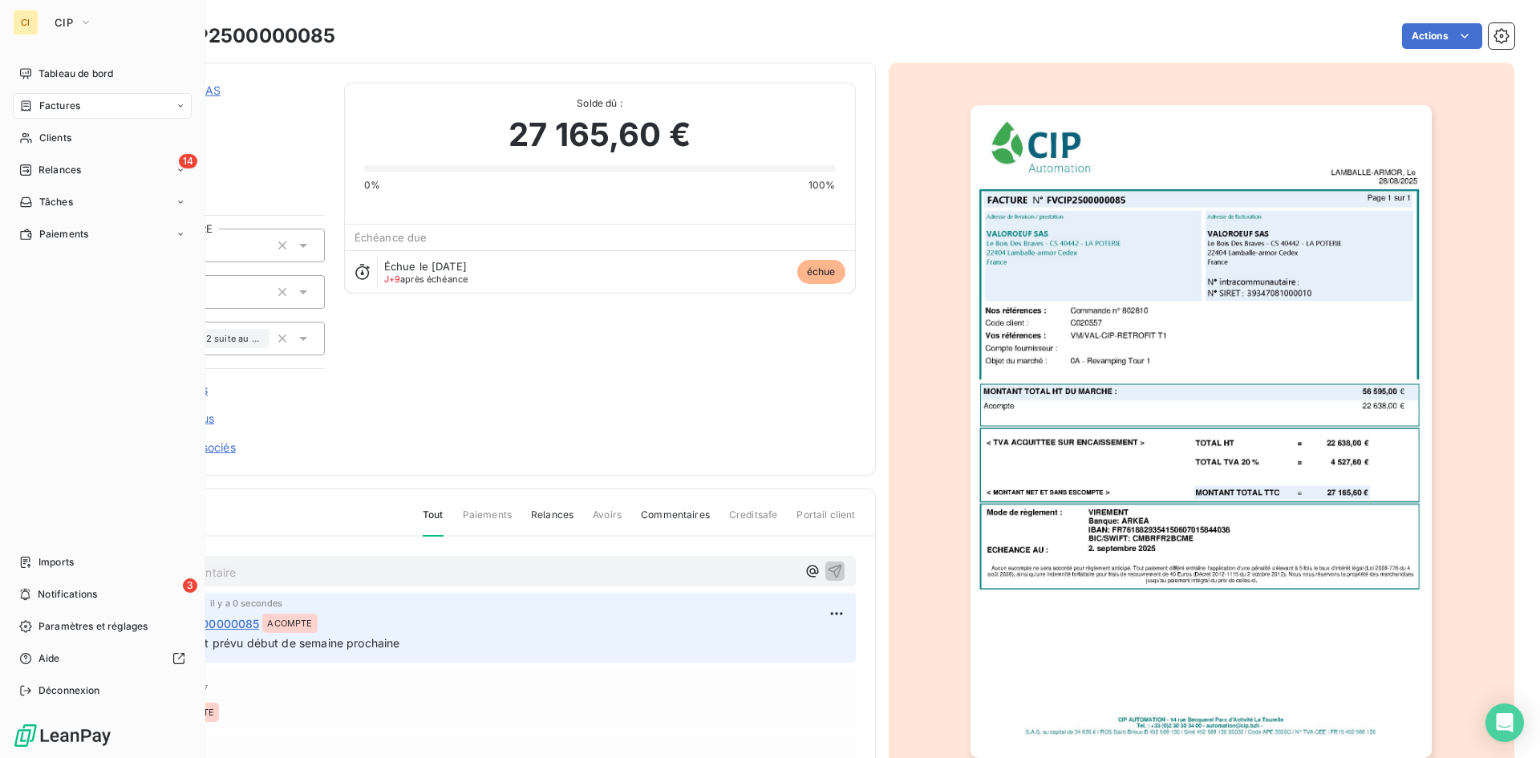
click at [54, 108] on span "Factures" at bounding box center [59, 106] width 41 height 14
click at [67, 110] on span "Factures" at bounding box center [59, 106] width 41 height 14
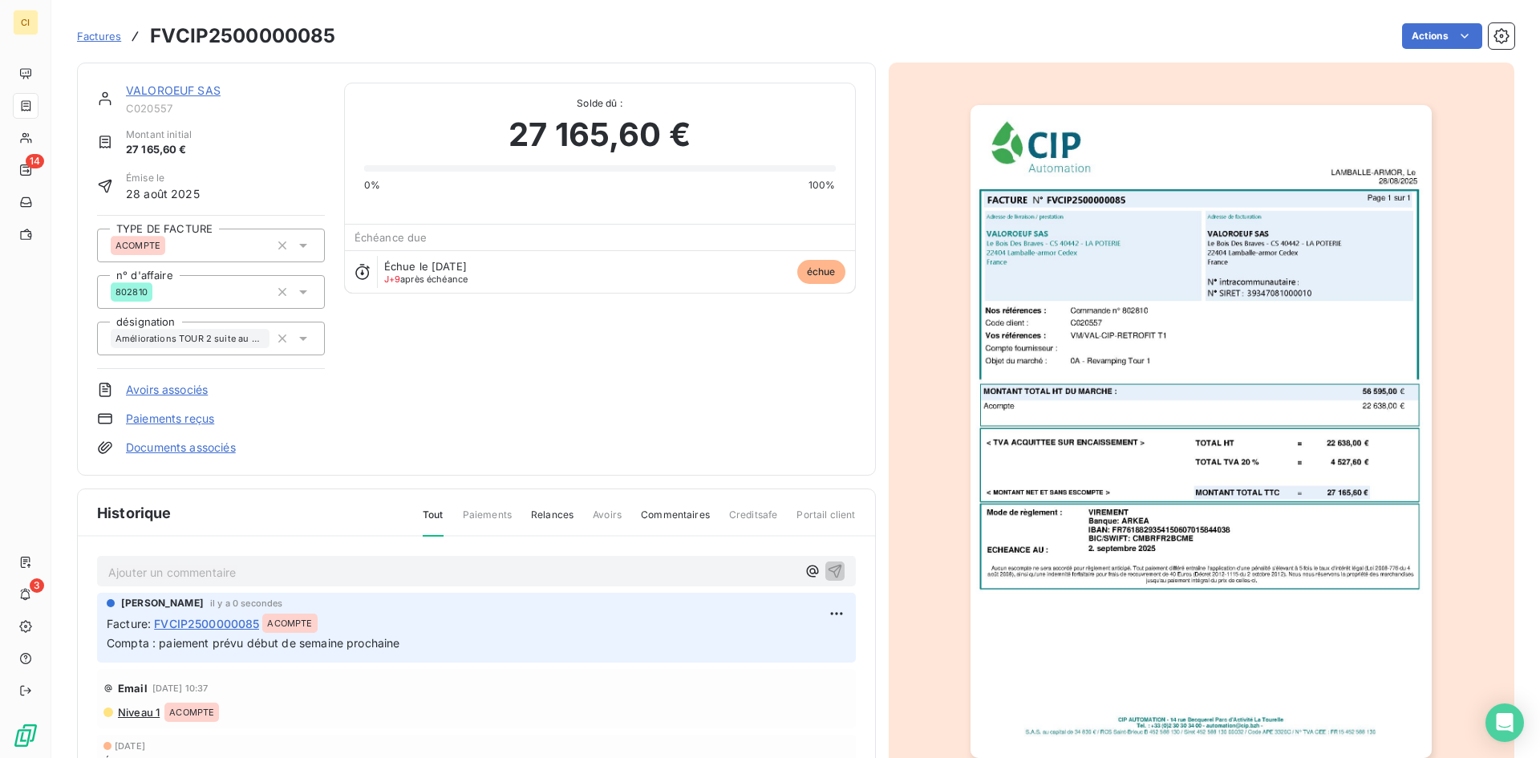
click at [93, 40] on span "Factures" at bounding box center [99, 36] width 44 height 13
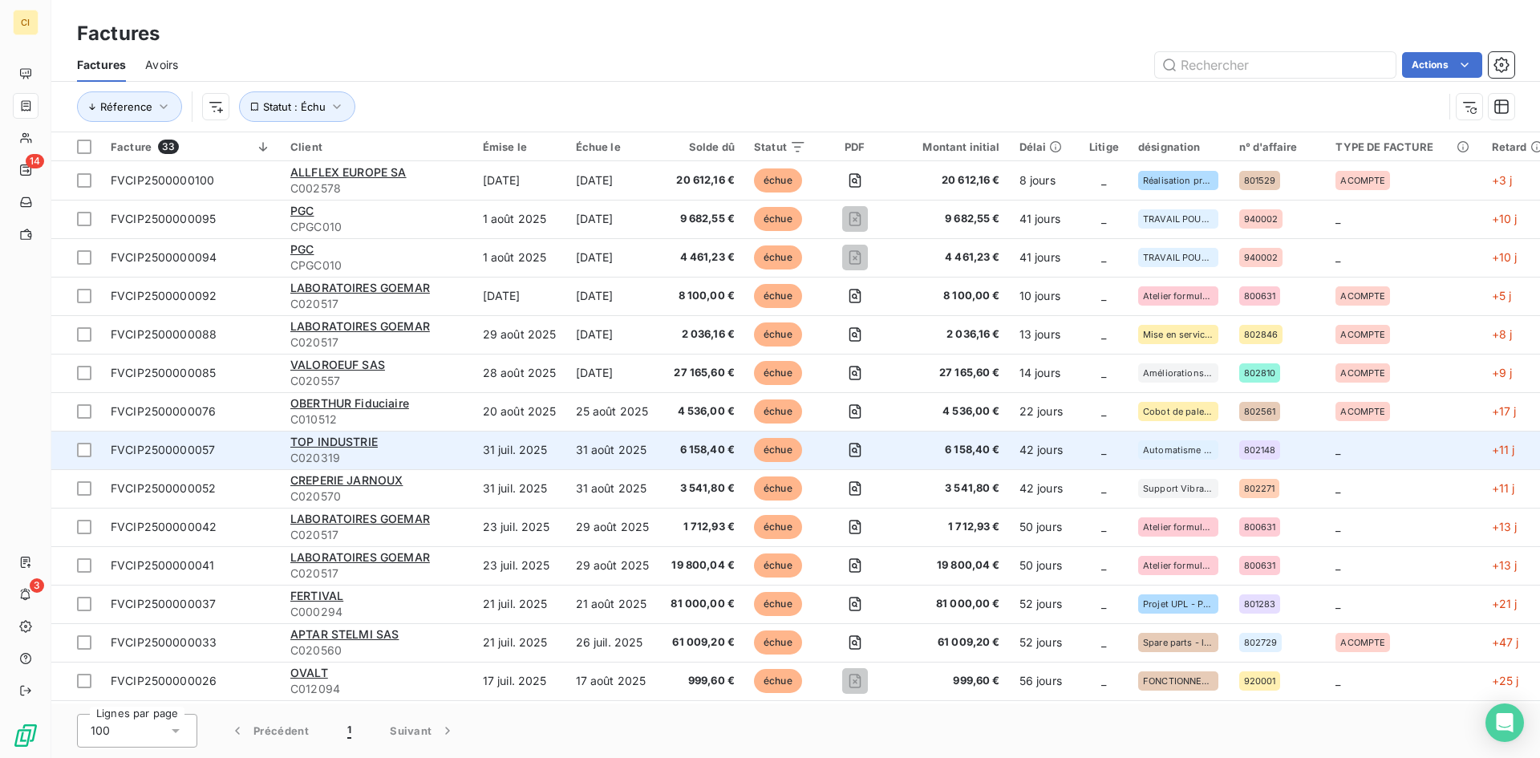
click at [172, 453] on span "FVCIP2500000057" at bounding box center [163, 450] width 104 height 14
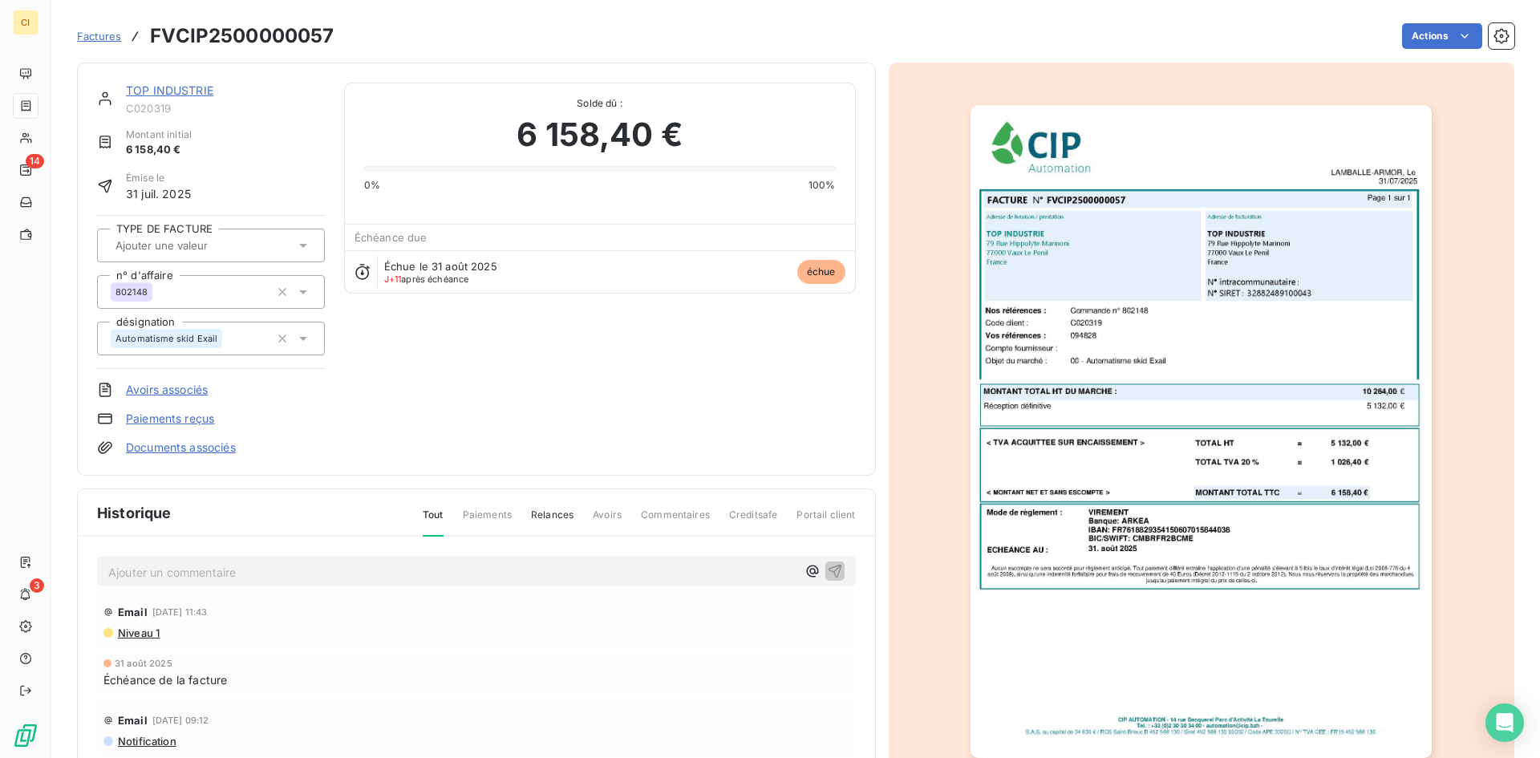
click at [117, 581] on p "Ajouter un commentaire ﻿" at bounding box center [452, 572] width 688 height 20
click at [173, 92] on link "TOP INDUSTRIE" at bounding box center [169, 90] width 87 height 14
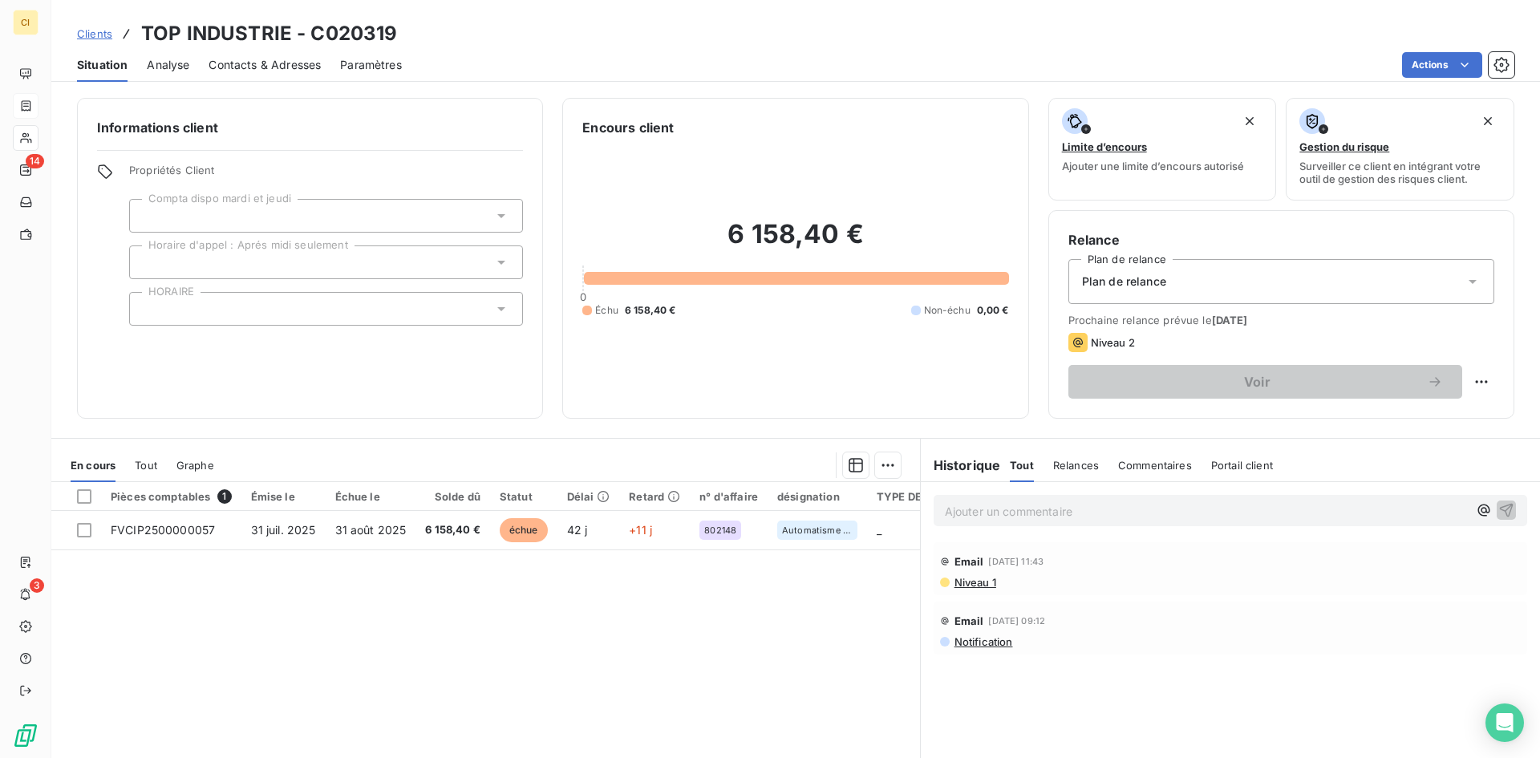
click at [271, 67] on span "Contacts & Adresses" at bounding box center [264, 65] width 112 height 16
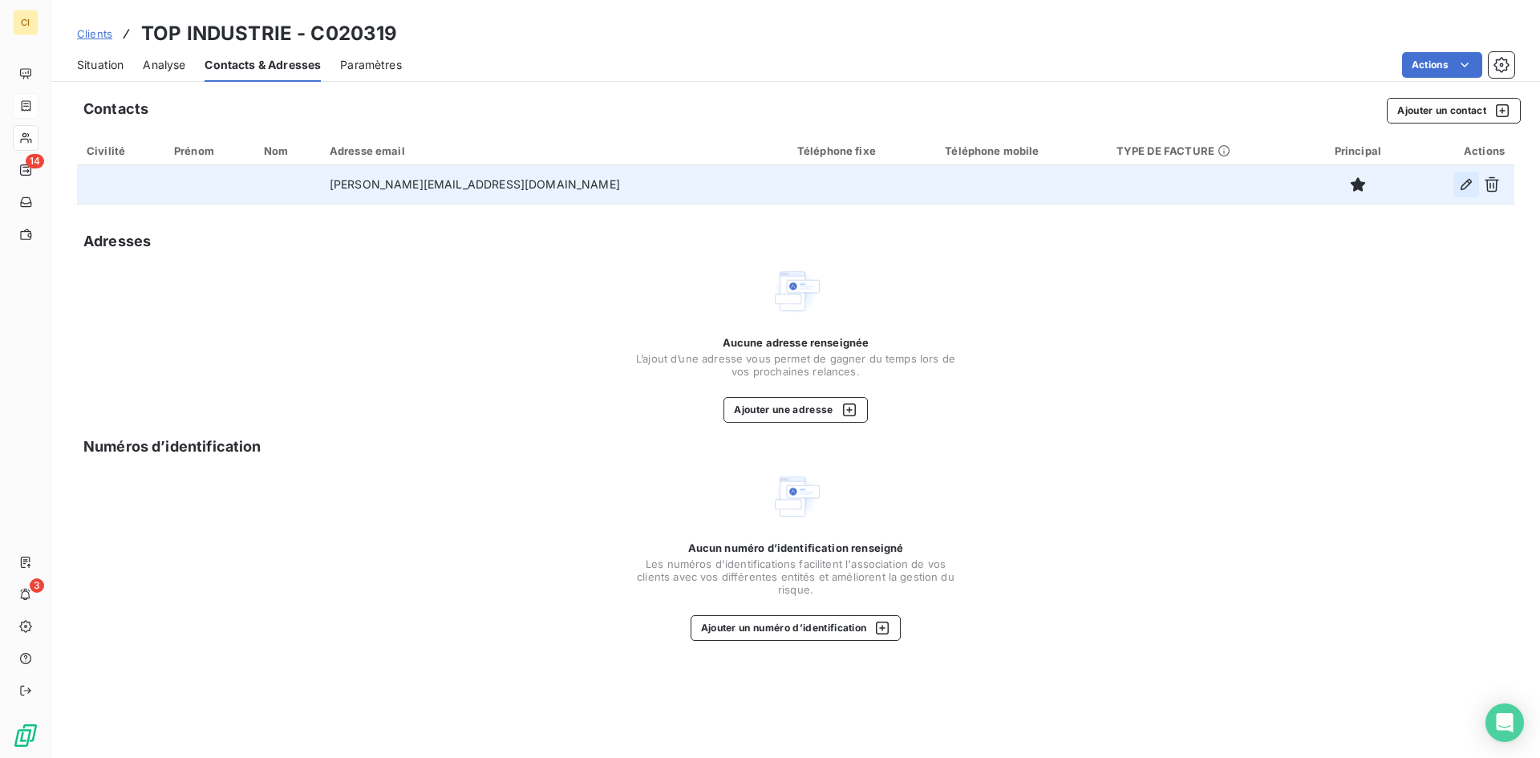
click at [1460, 187] on icon "button" at bounding box center [1466, 184] width 16 height 16
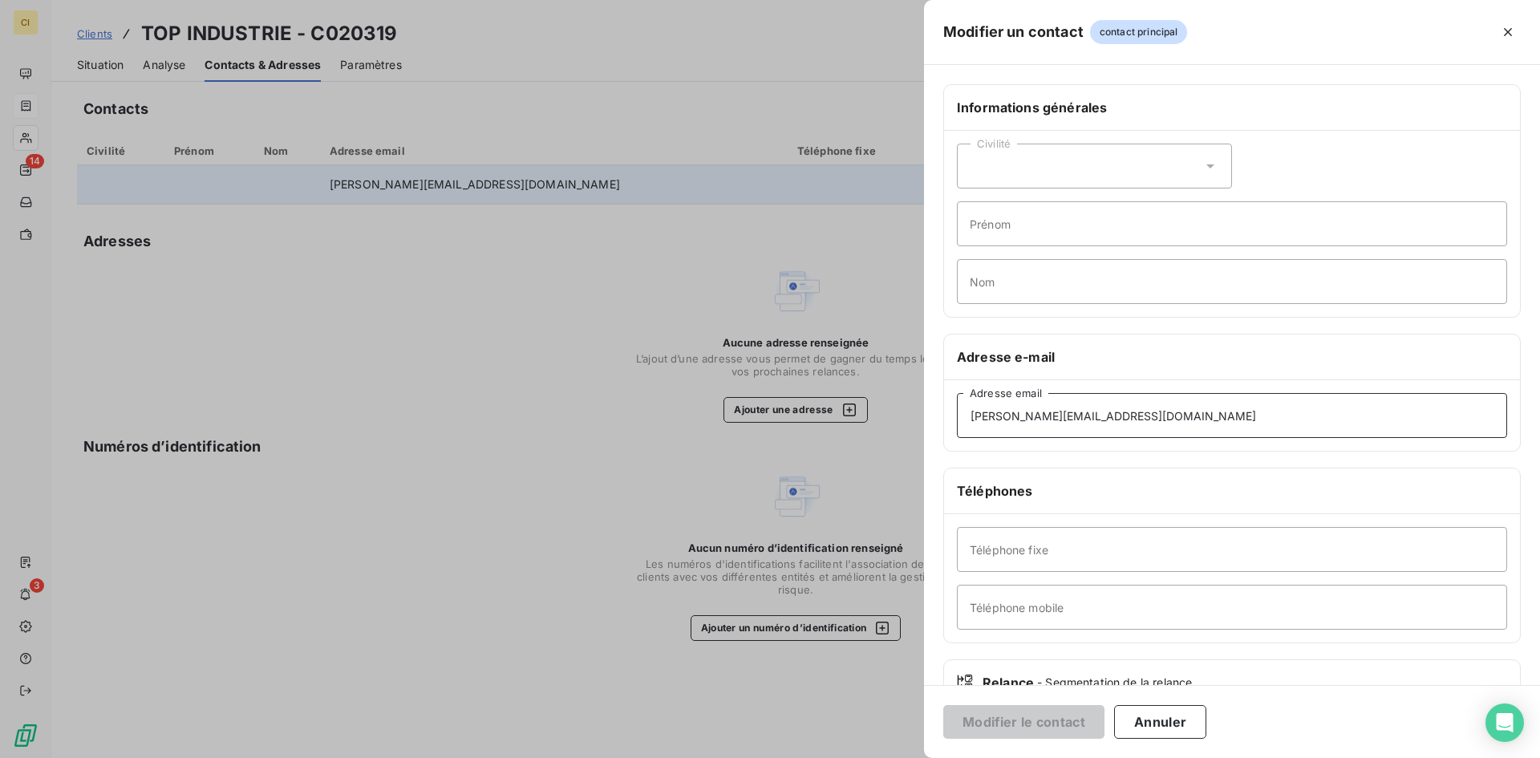
click at [1054, 420] on input "catherine.schon@top-industrie.fr" at bounding box center [1232, 415] width 550 height 45
drag, startPoint x: 1054, startPoint y: 420, endPoint x: 961, endPoint y: 437, distance: 95.3
click at [961, 437] on input "catherine.schon@top-industrie.fr" at bounding box center [1232, 415] width 550 height 45
type input "flore.lorotte@top-industrie.fr"
click at [1065, 721] on button "Modifier le contact" at bounding box center [1023, 722] width 161 height 34
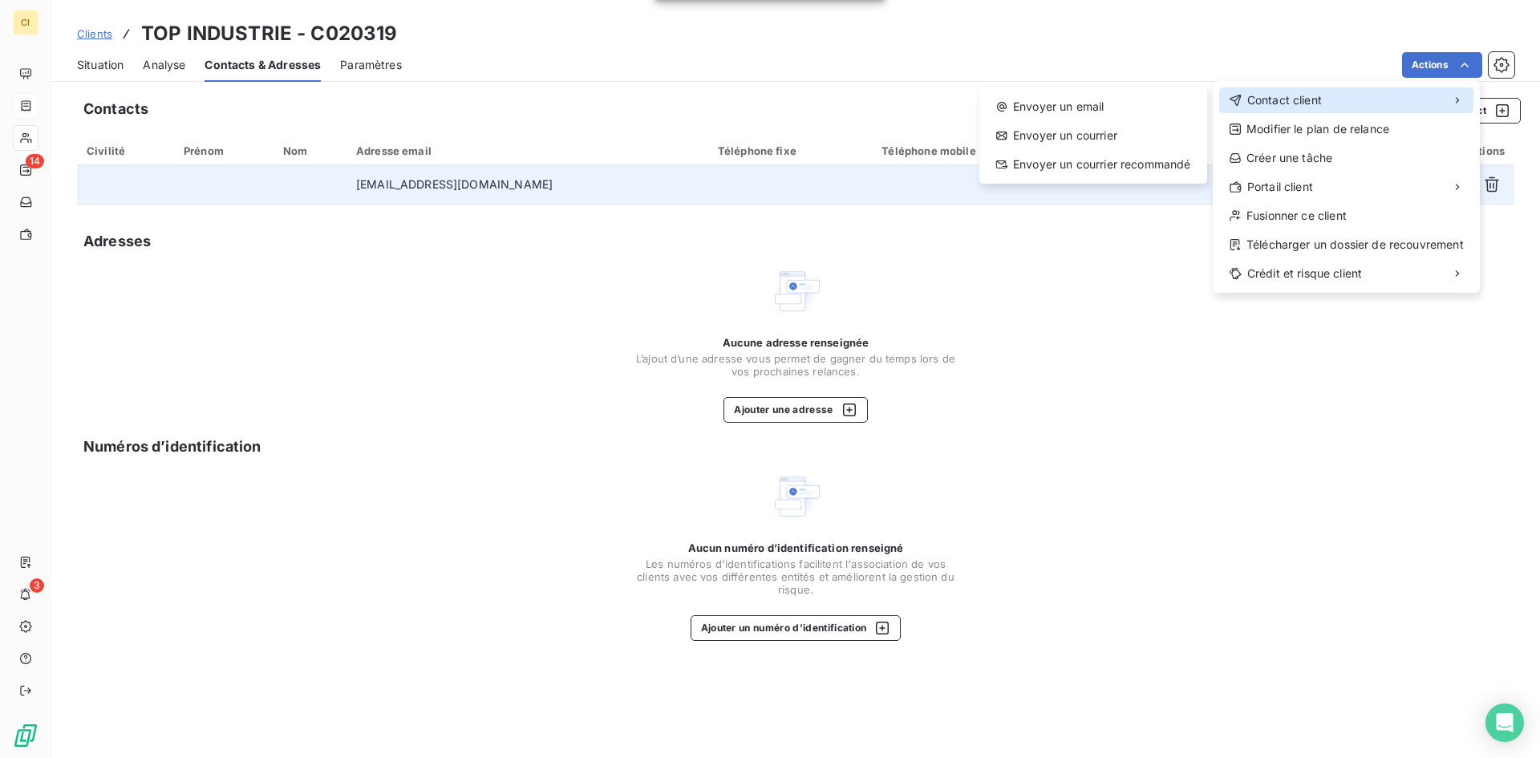
click at [1305, 101] on span "Contact client" at bounding box center [1284, 100] width 75 height 16
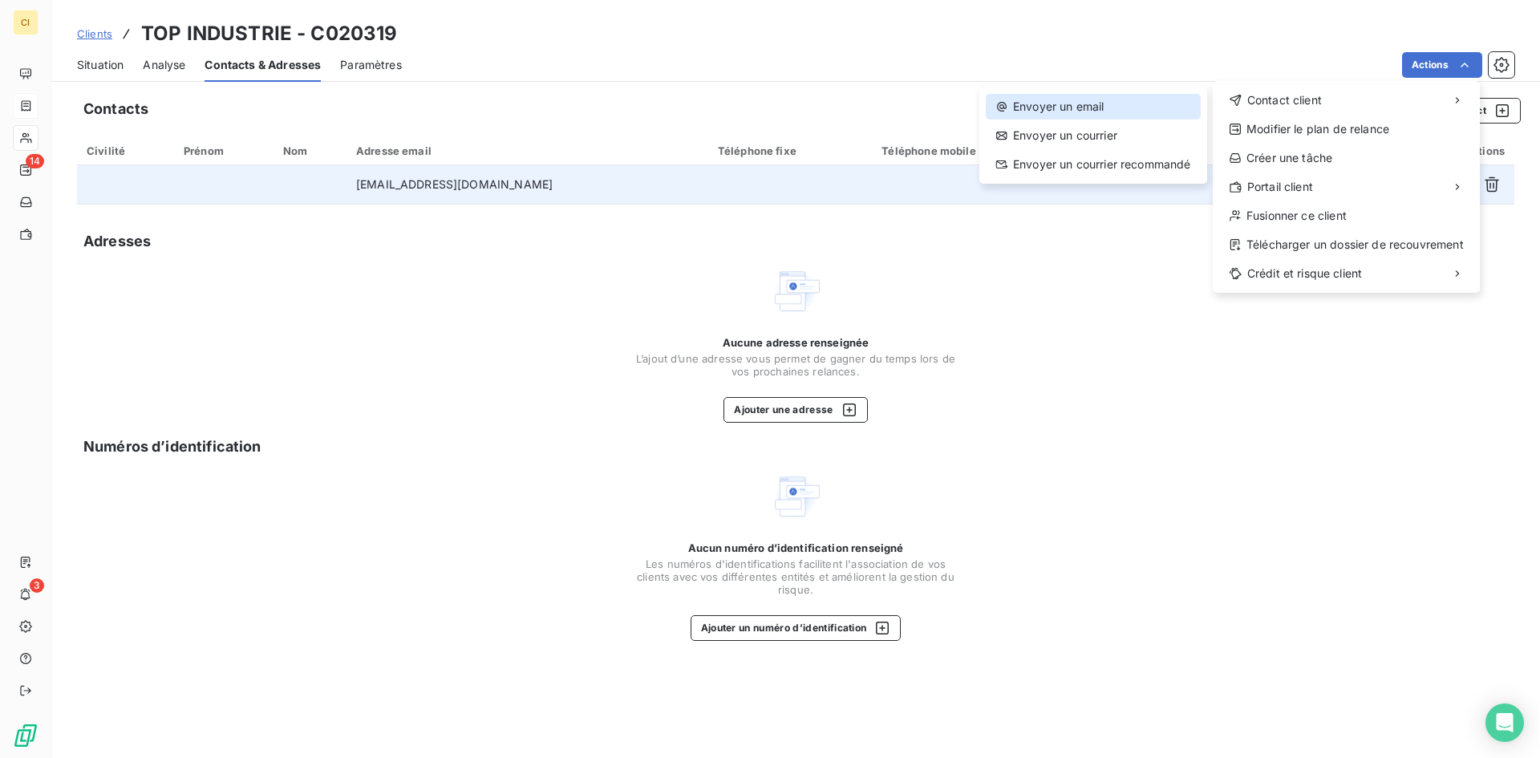
click at [1093, 105] on div "Envoyer un email" at bounding box center [1093, 107] width 215 height 26
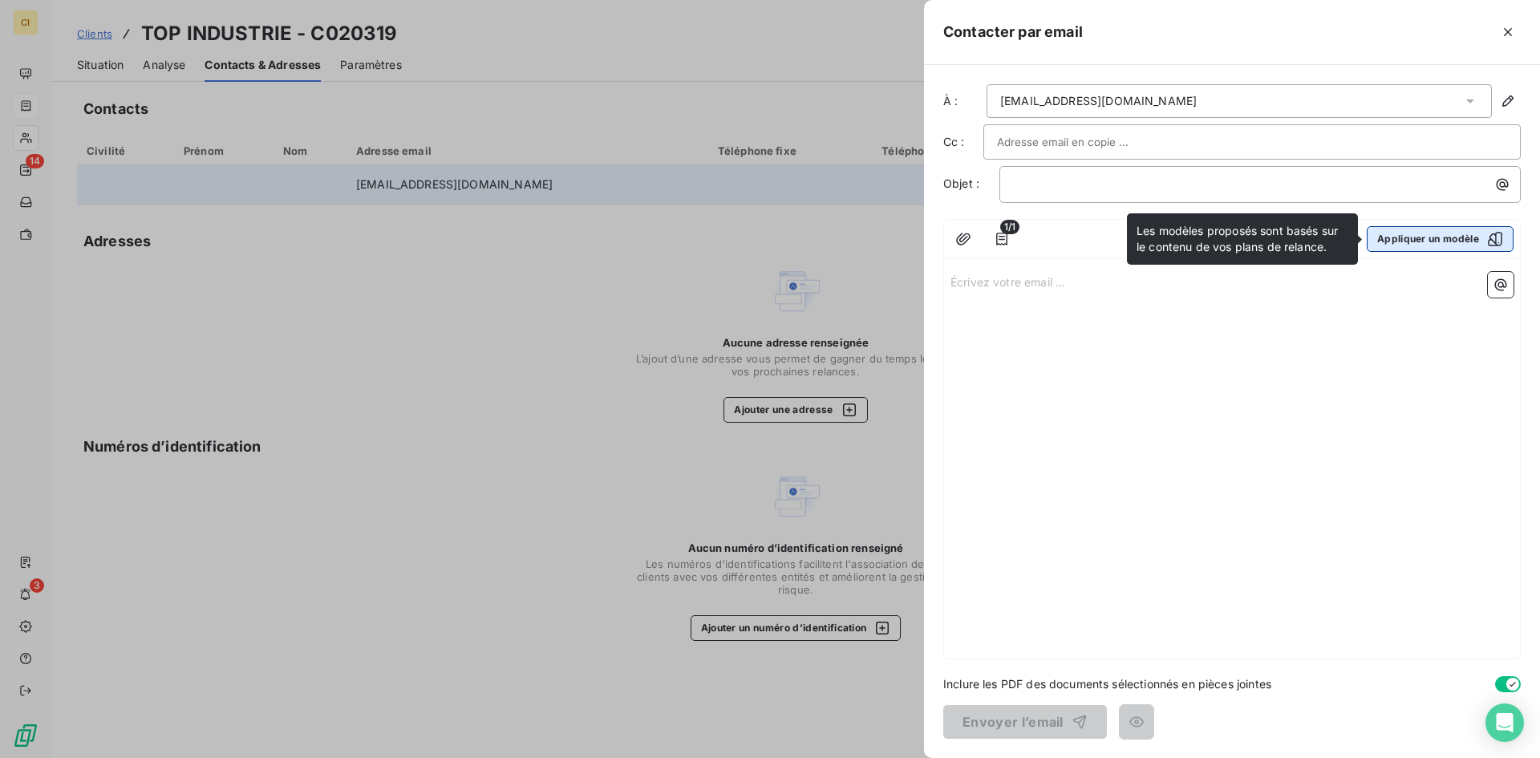
click at [1434, 239] on button "Appliquer un modèle" at bounding box center [1439, 239] width 147 height 26
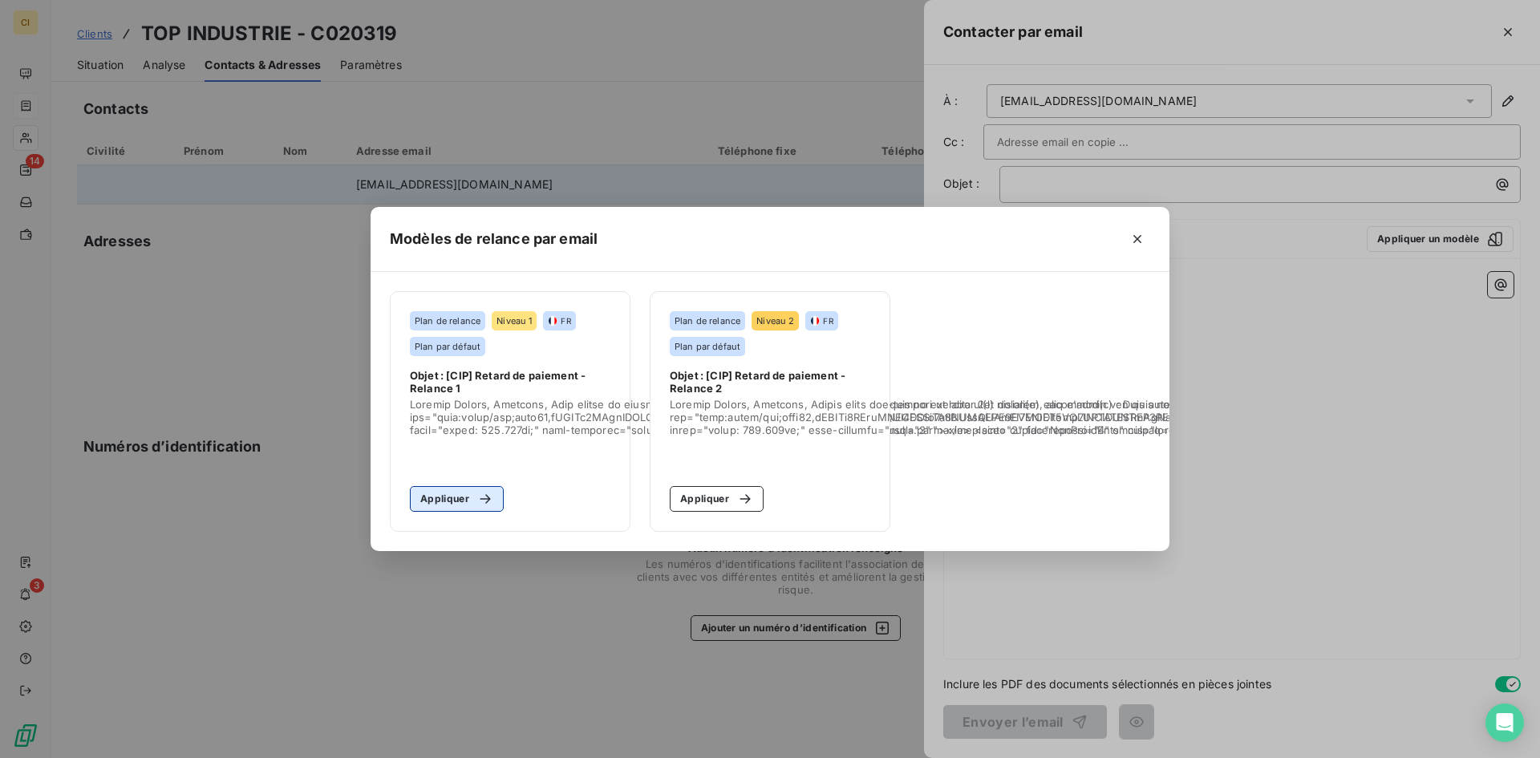
click at [454, 488] on button "Appliquer" at bounding box center [457, 499] width 94 height 26
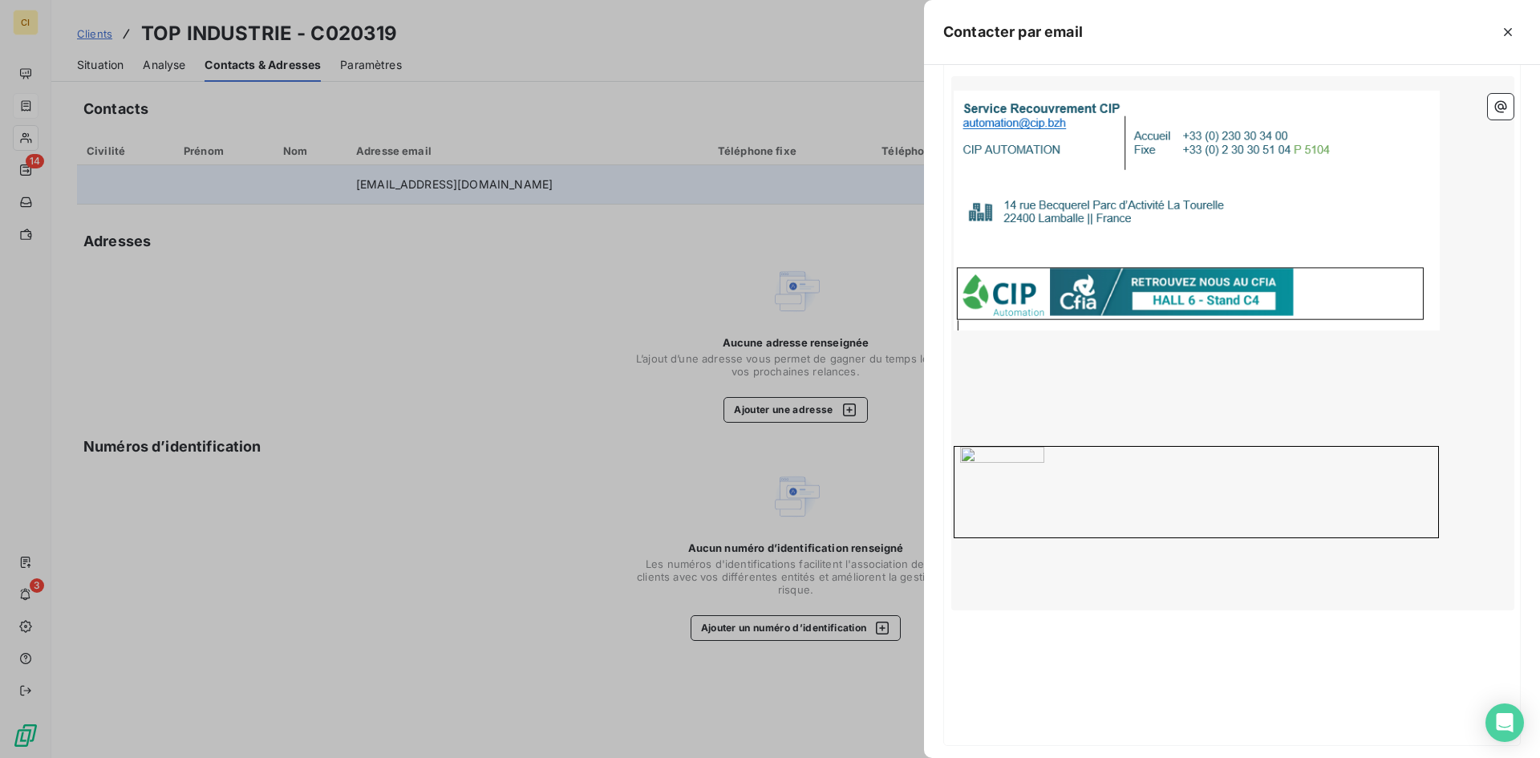
scroll to position [695, 0]
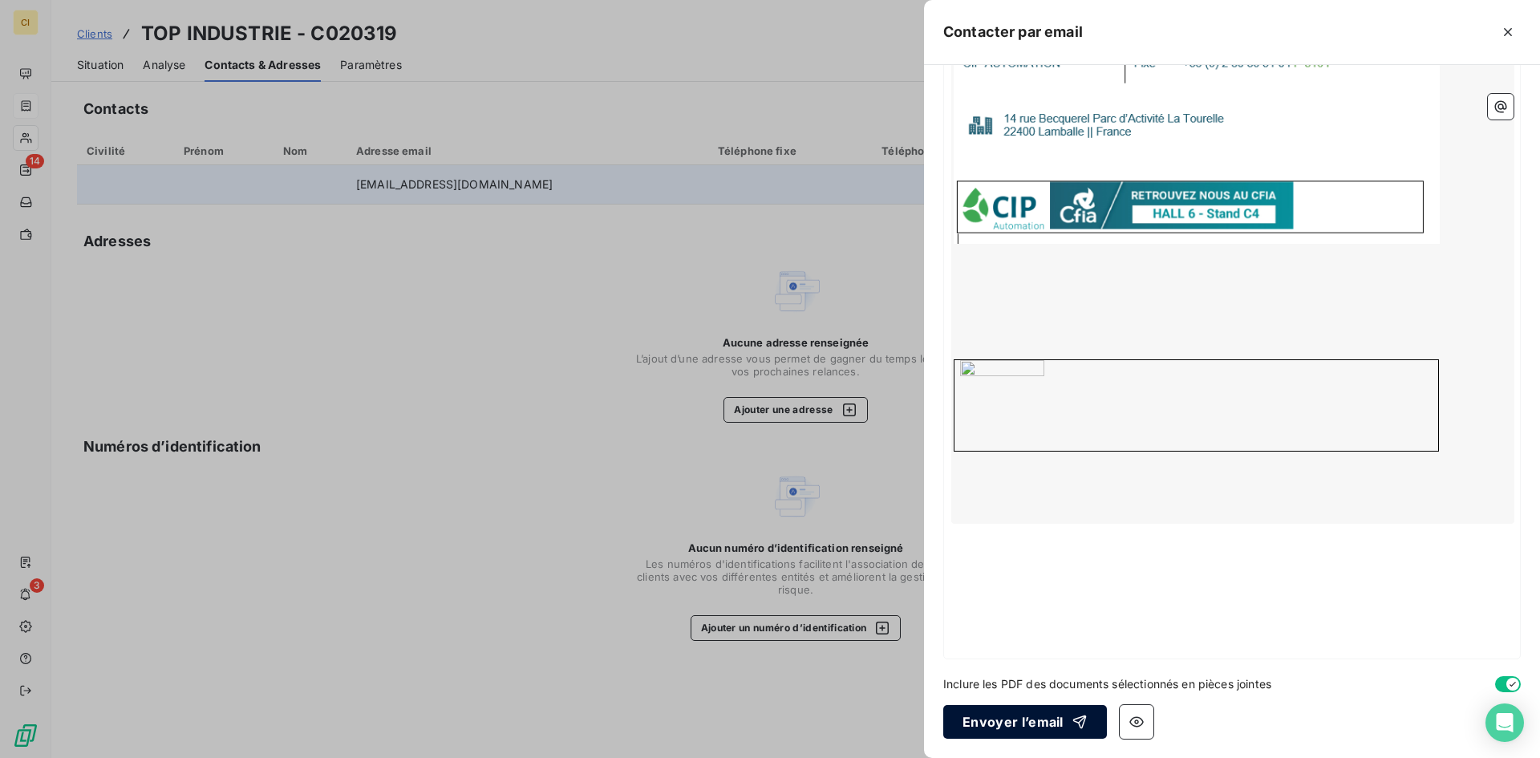
click at [1000, 714] on button "Envoyer l’email" at bounding box center [1025, 722] width 164 height 34
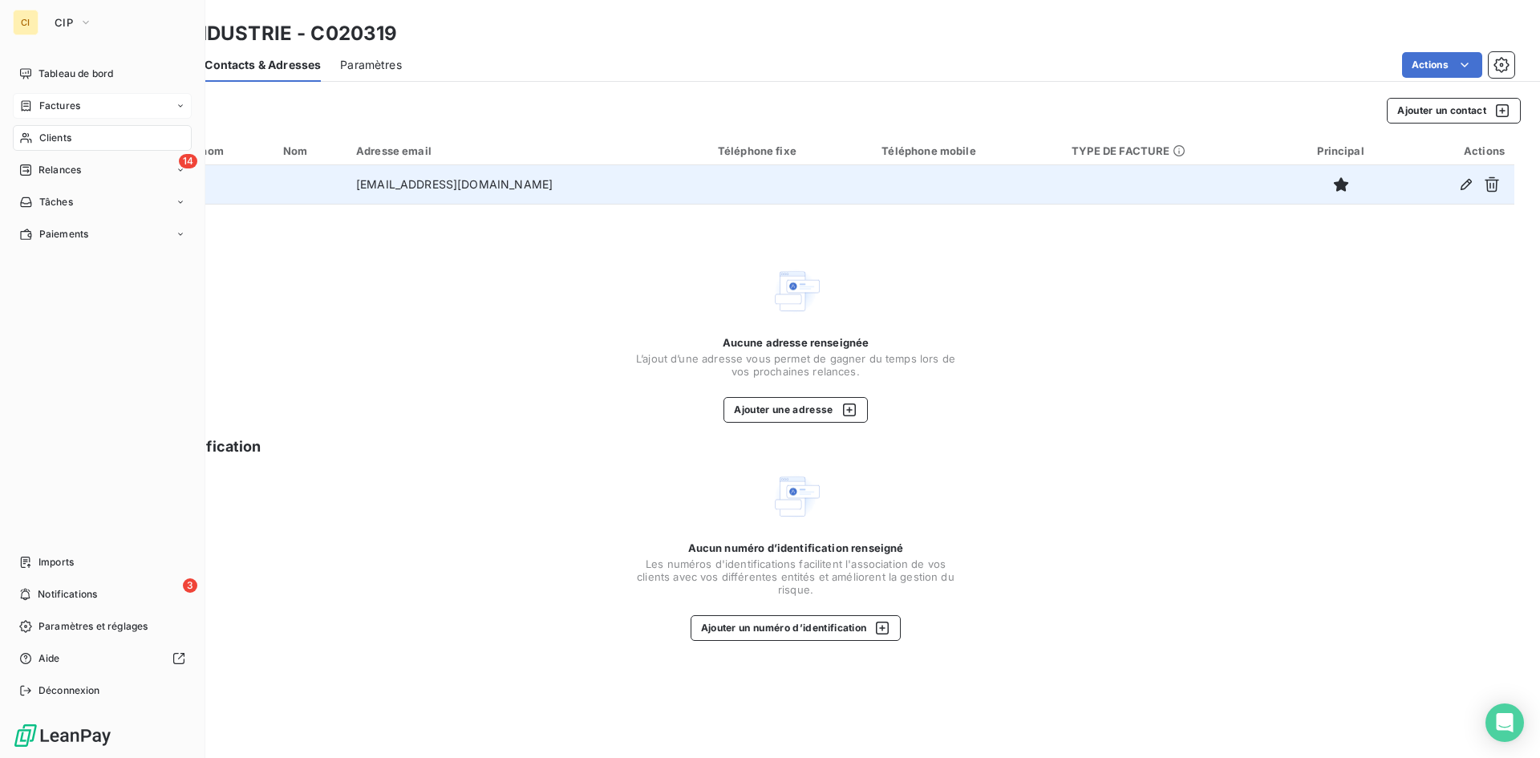
click at [61, 106] on span "Factures" at bounding box center [59, 106] width 41 height 14
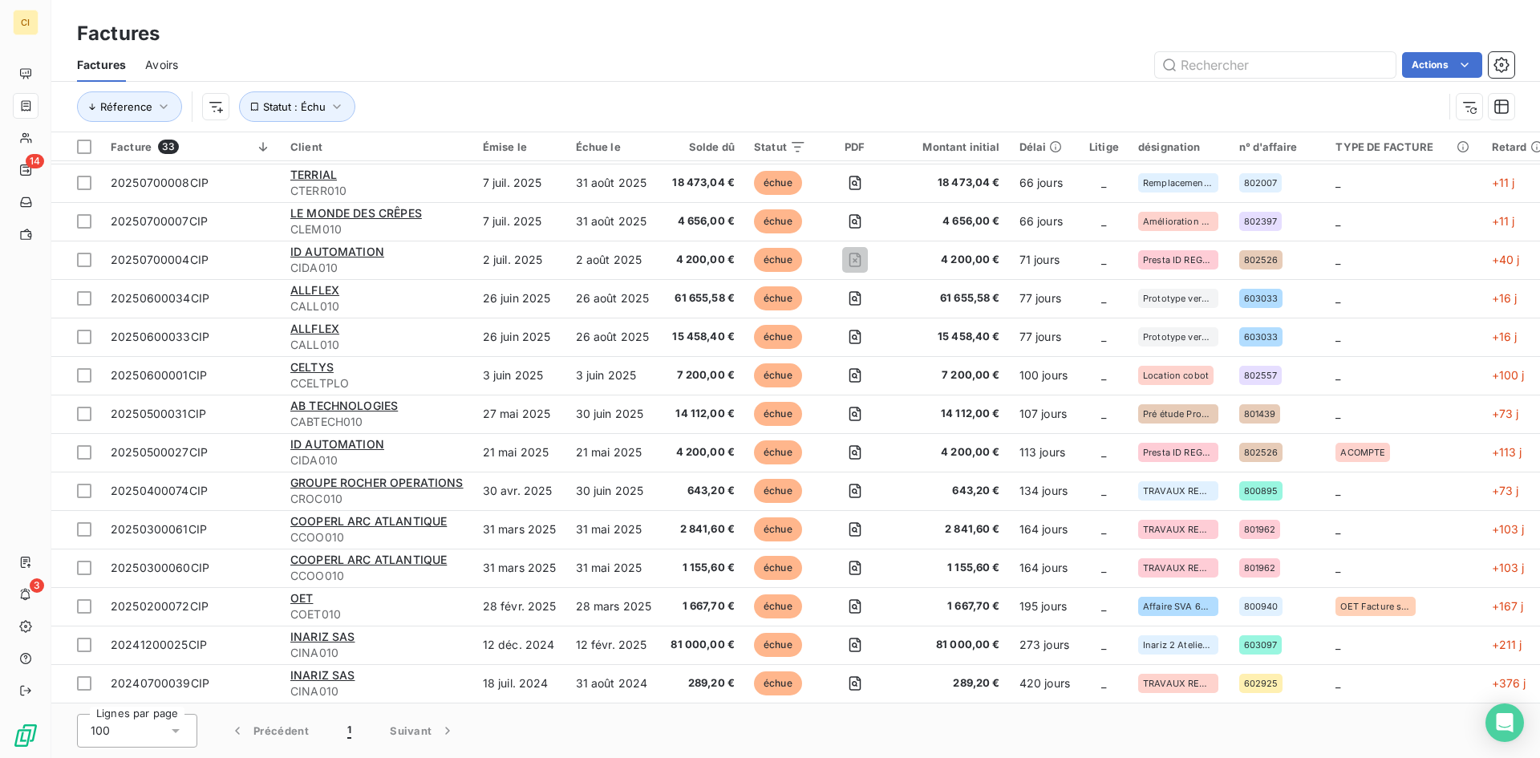
scroll to position [735, 0]
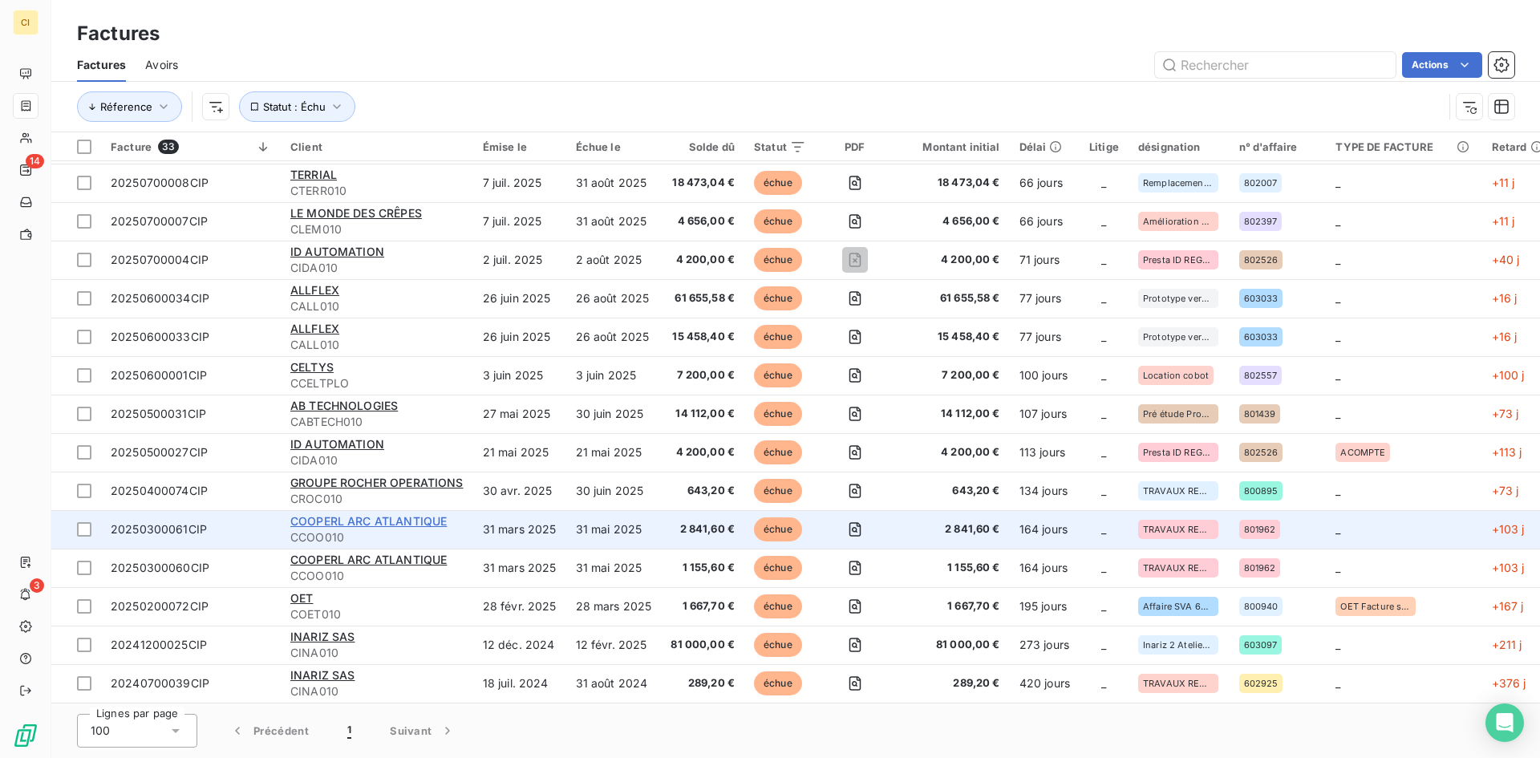
click at [350, 514] on span "COOPERL ARC ATLANTIQUE" at bounding box center [368, 521] width 156 height 14
